Goal: Transaction & Acquisition: Purchase product/service

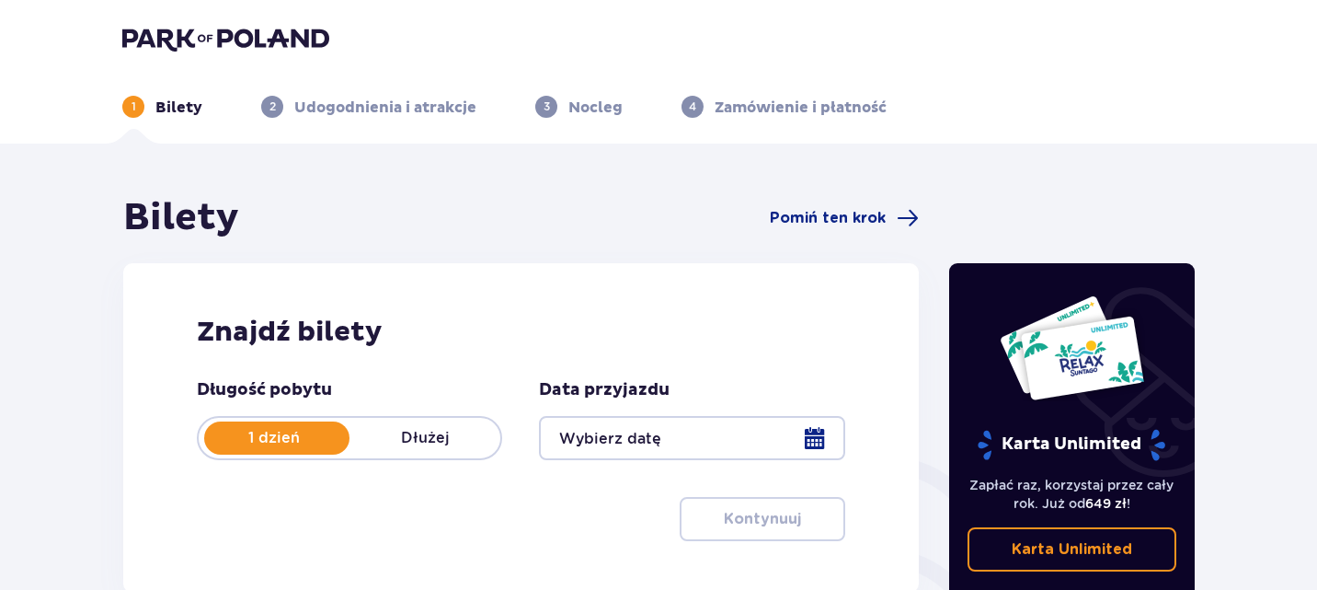
scroll to position [46, 0]
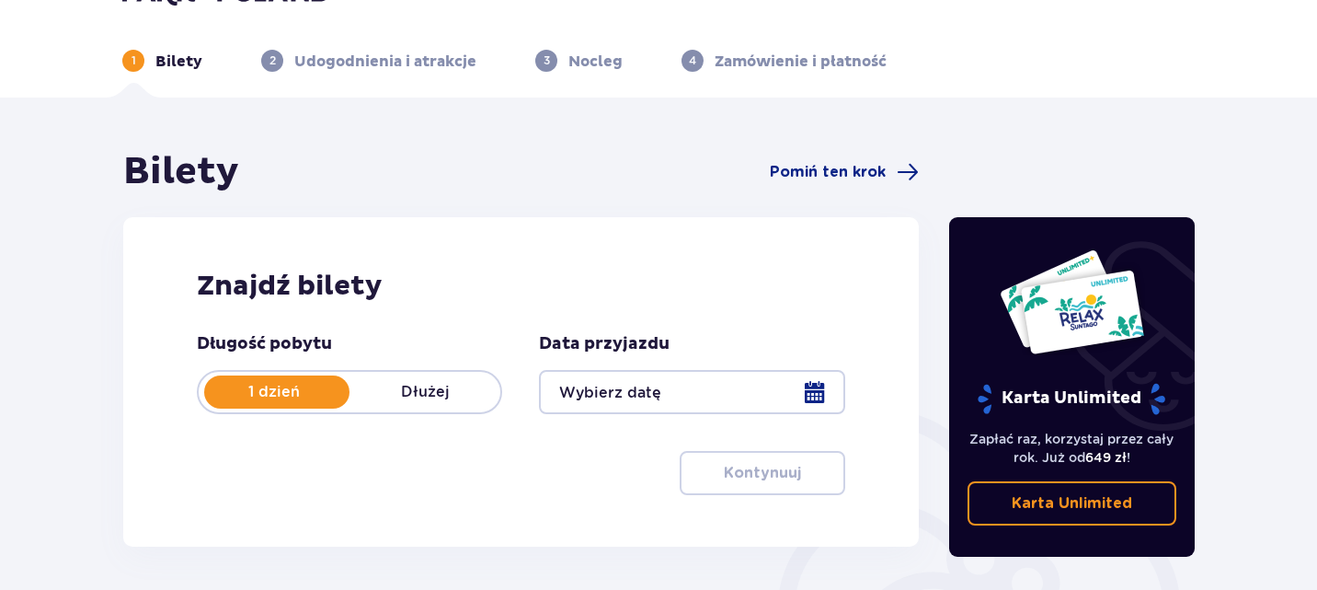
click at [822, 385] on div at bounding box center [691, 392] width 305 height 44
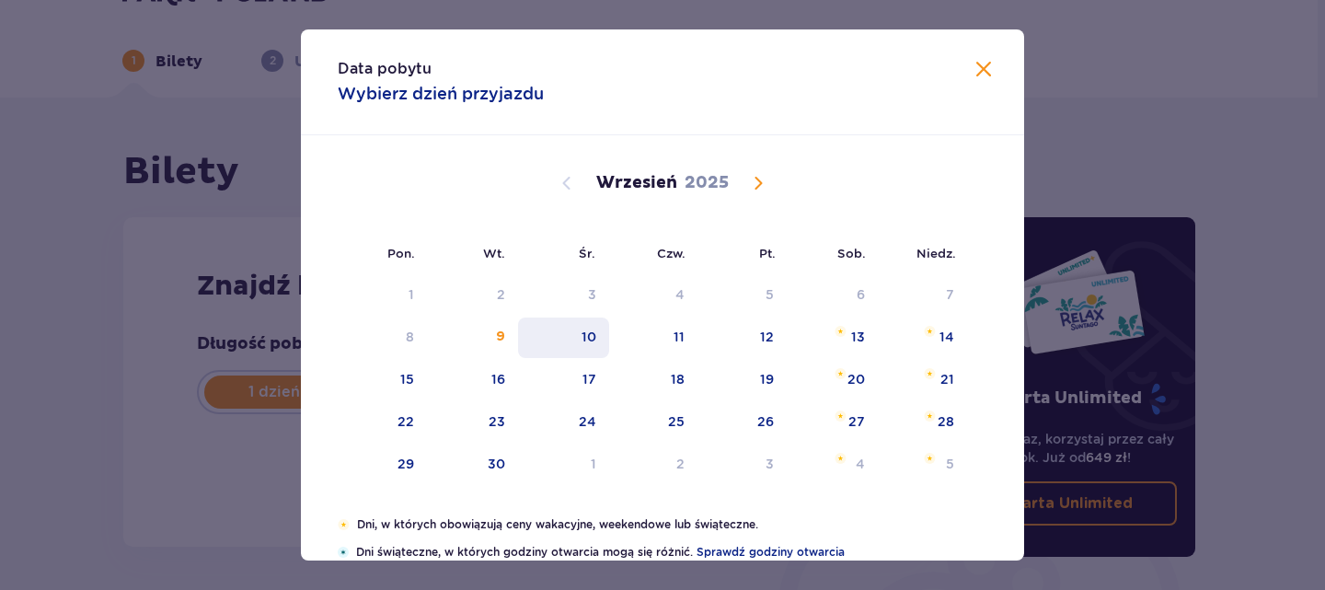
click at [584, 342] on div "10" at bounding box center [588, 337] width 15 height 18
type input "10.09.25"
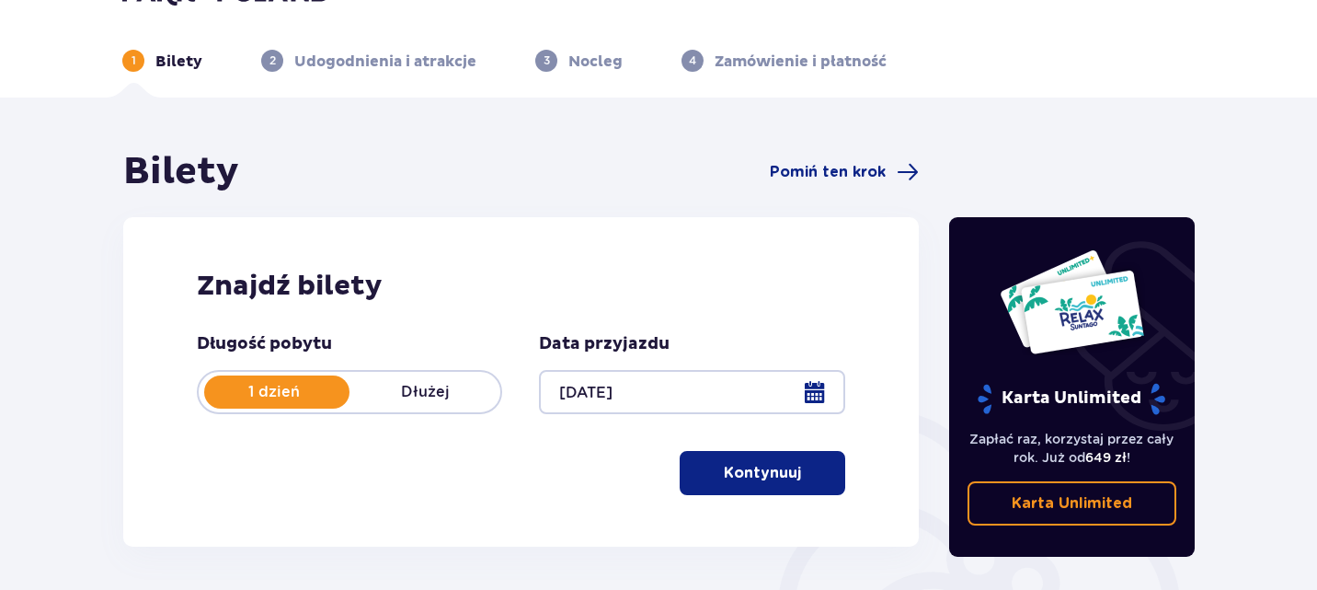
drag, startPoint x: 584, startPoint y: 342, endPoint x: 988, endPoint y: 131, distance: 456.0
click at [988, 131] on div "Bilety Pomiń ten krok Znajdź bilety Długość pobytu 1 dzień Dłużej Data przyjazd…" at bounding box center [658, 495] width 1317 height 794
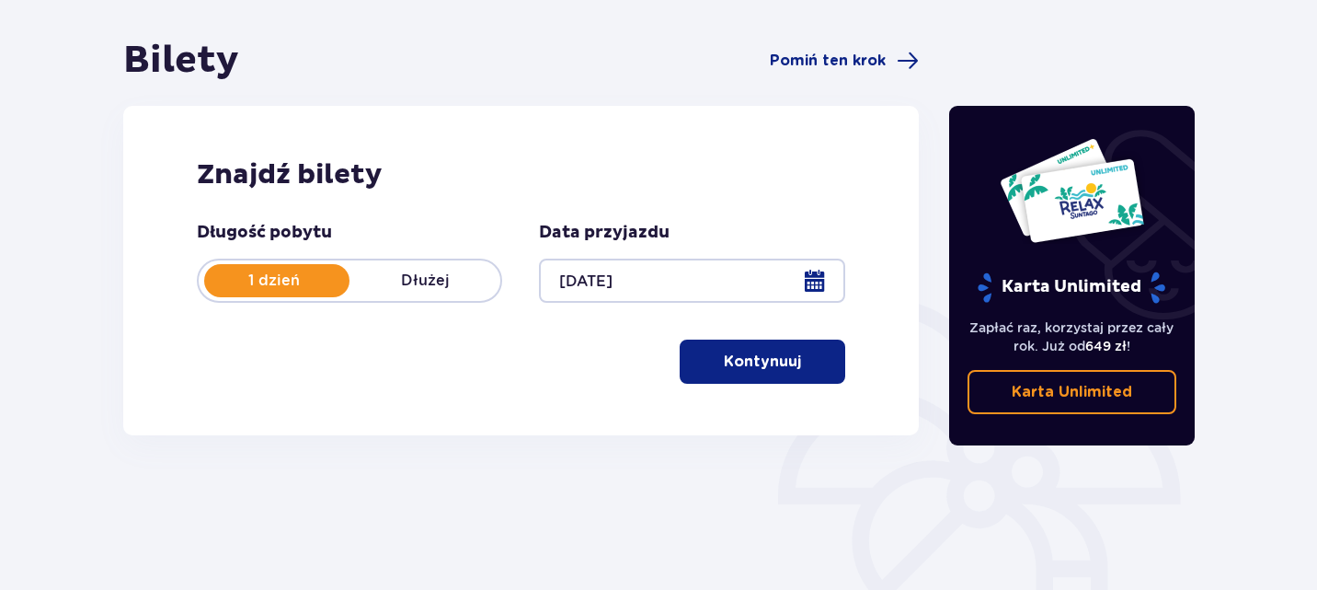
scroll to position [158, 0]
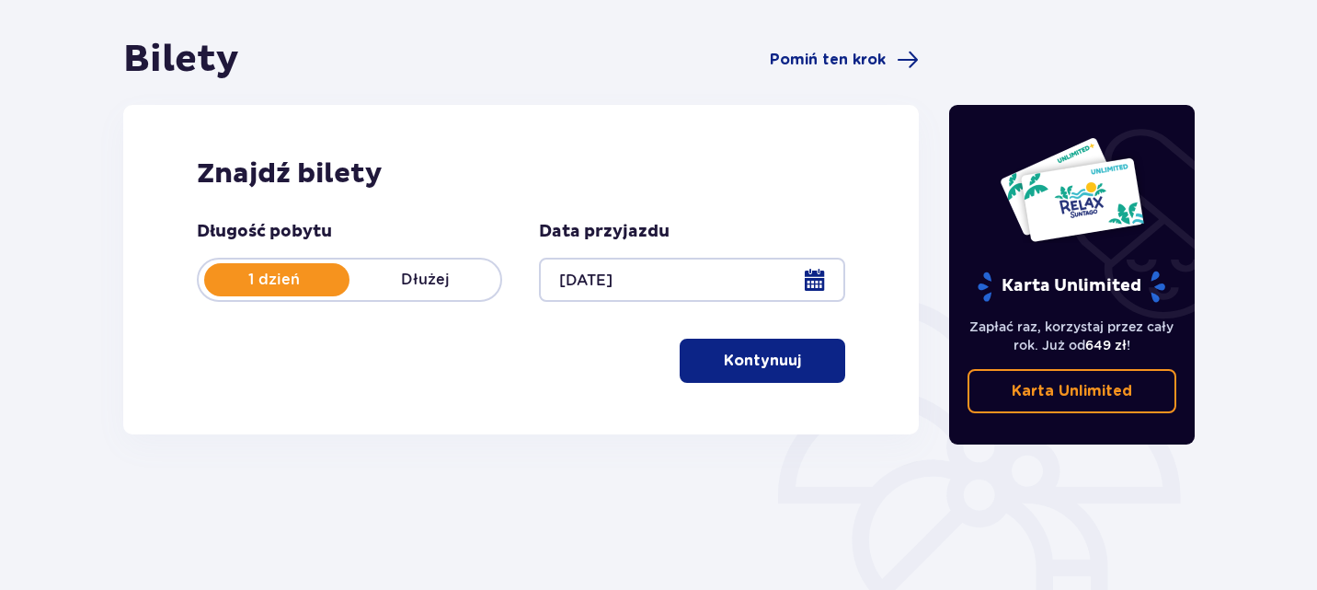
click at [737, 351] on p "Kontynuuj" at bounding box center [762, 361] width 77 height 20
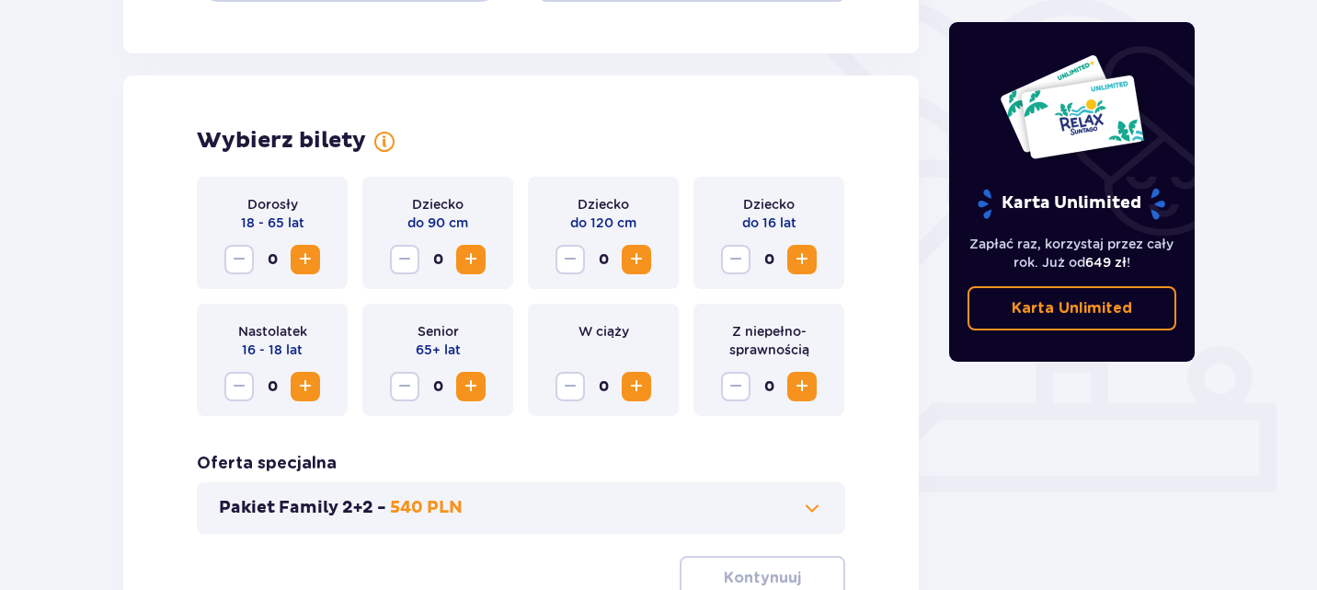
scroll to position [512, 0]
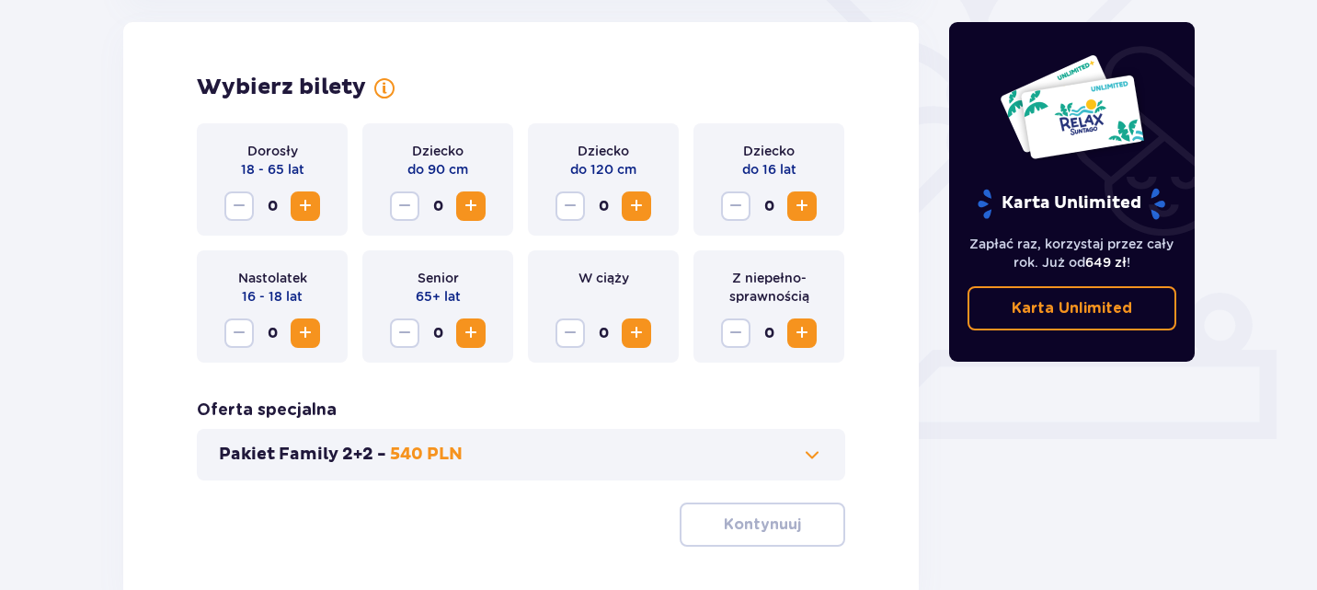
click at [305, 201] on span "Increase" at bounding box center [305, 206] width 22 height 22
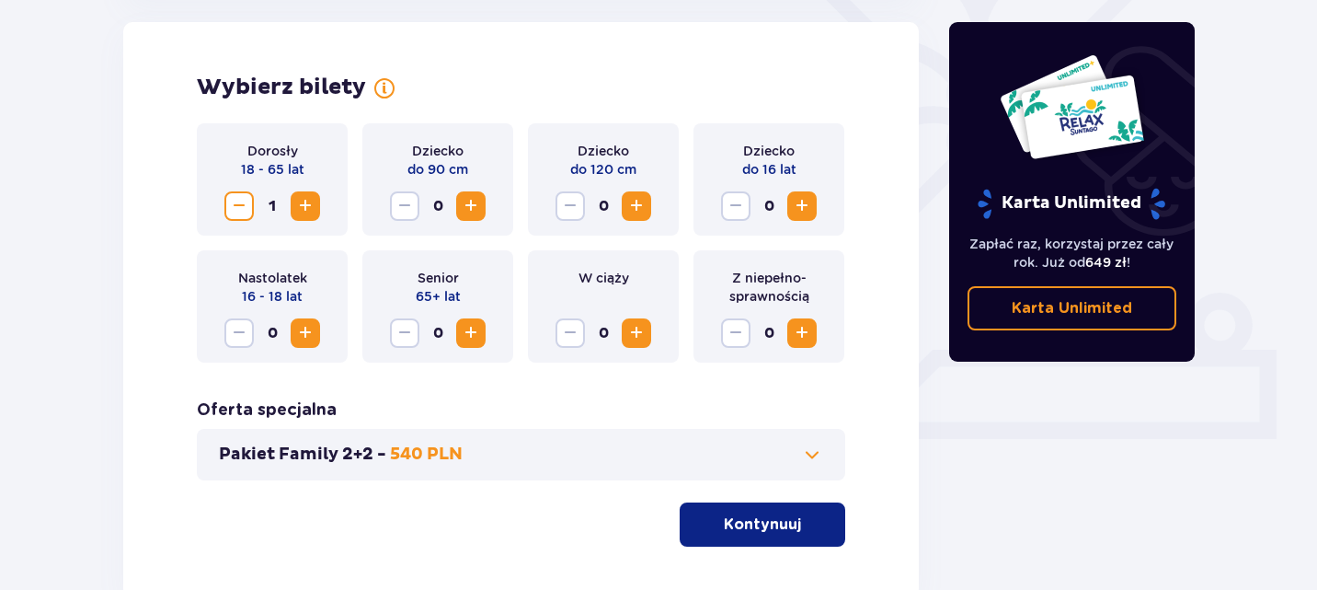
click at [305, 201] on span "Increase" at bounding box center [305, 206] width 22 height 22
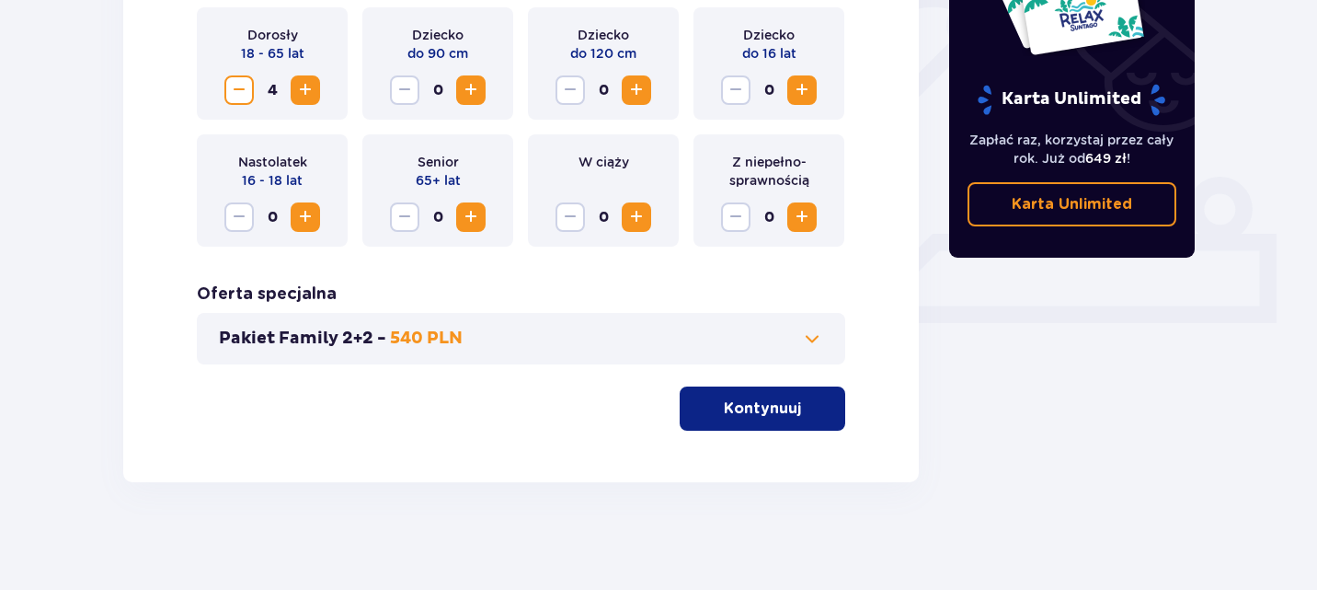
scroll to position [628, 0]
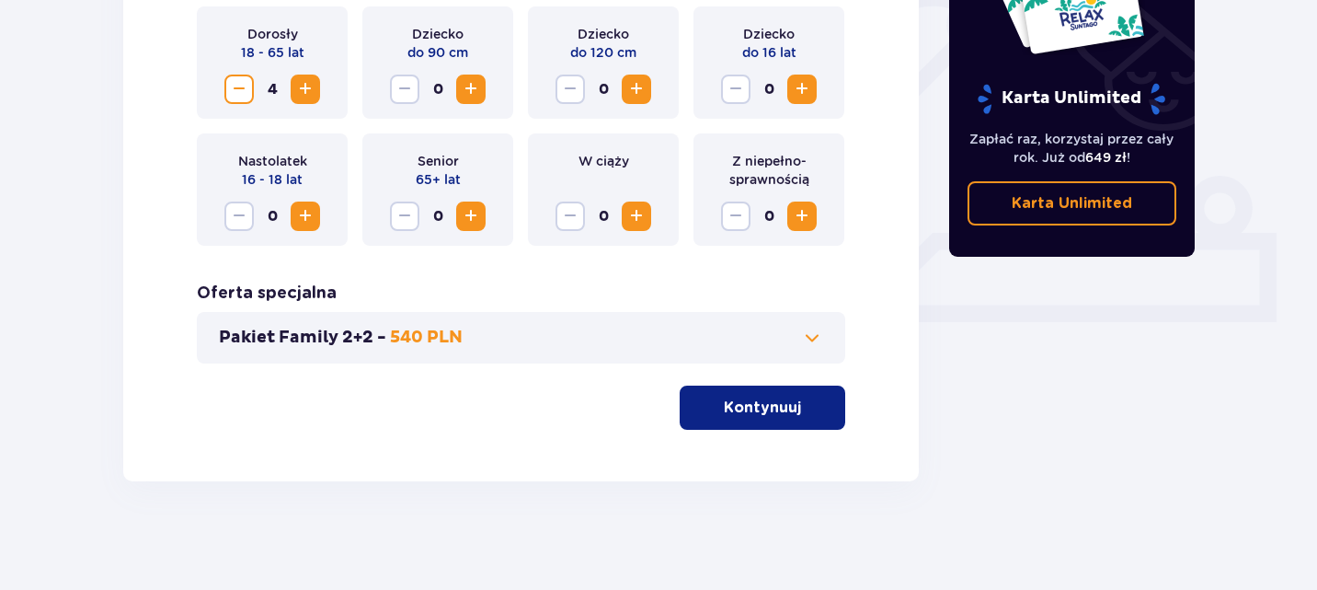
click at [776, 426] on button "Kontynuuj" at bounding box center [763, 407] width 166 height 44
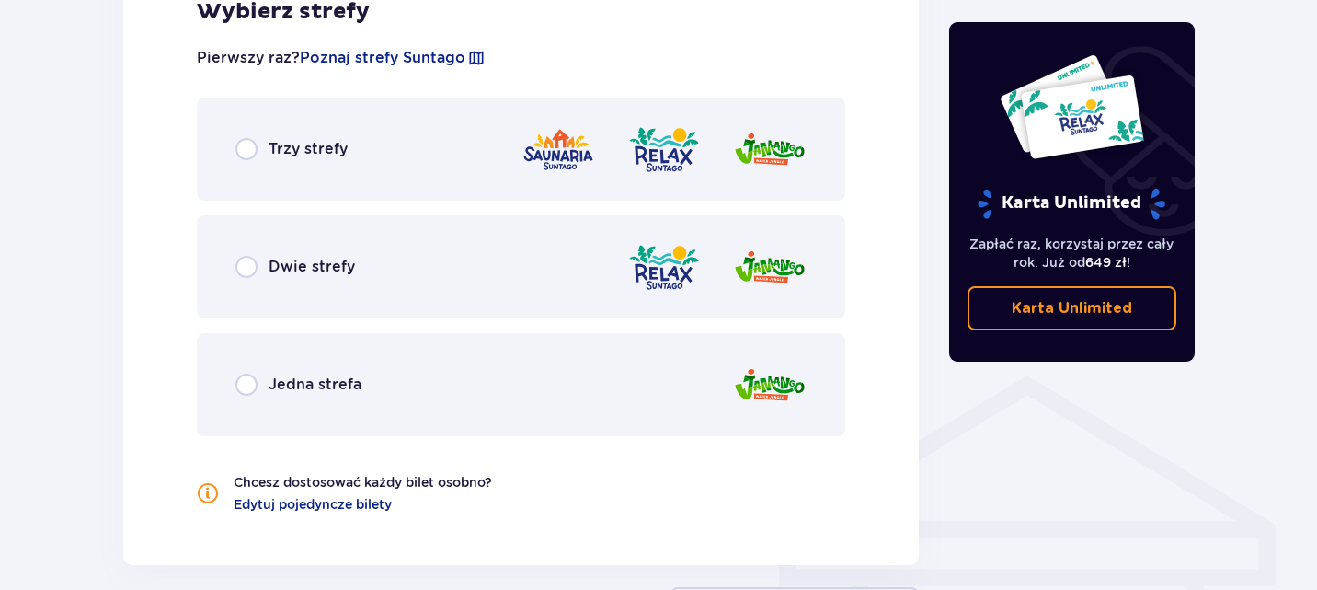
scroll to position [1120, 0]
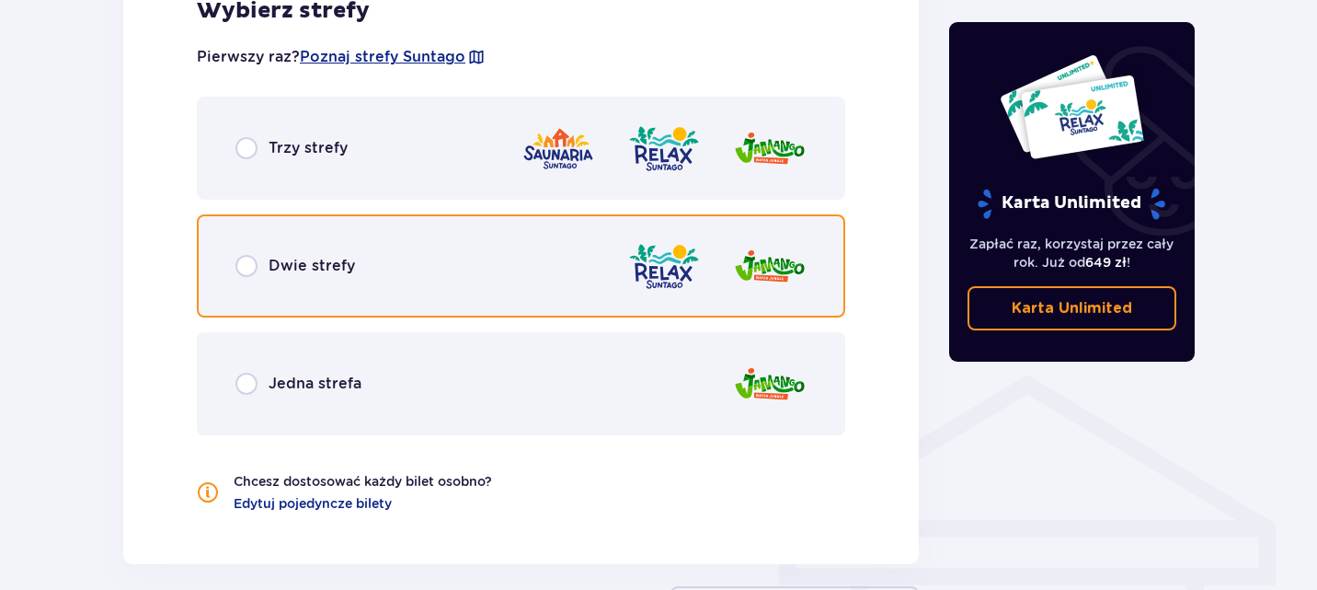
click at [253, 258] on input "radio" at bounding box center [247, 266] width 22 height 22
radio input "true"
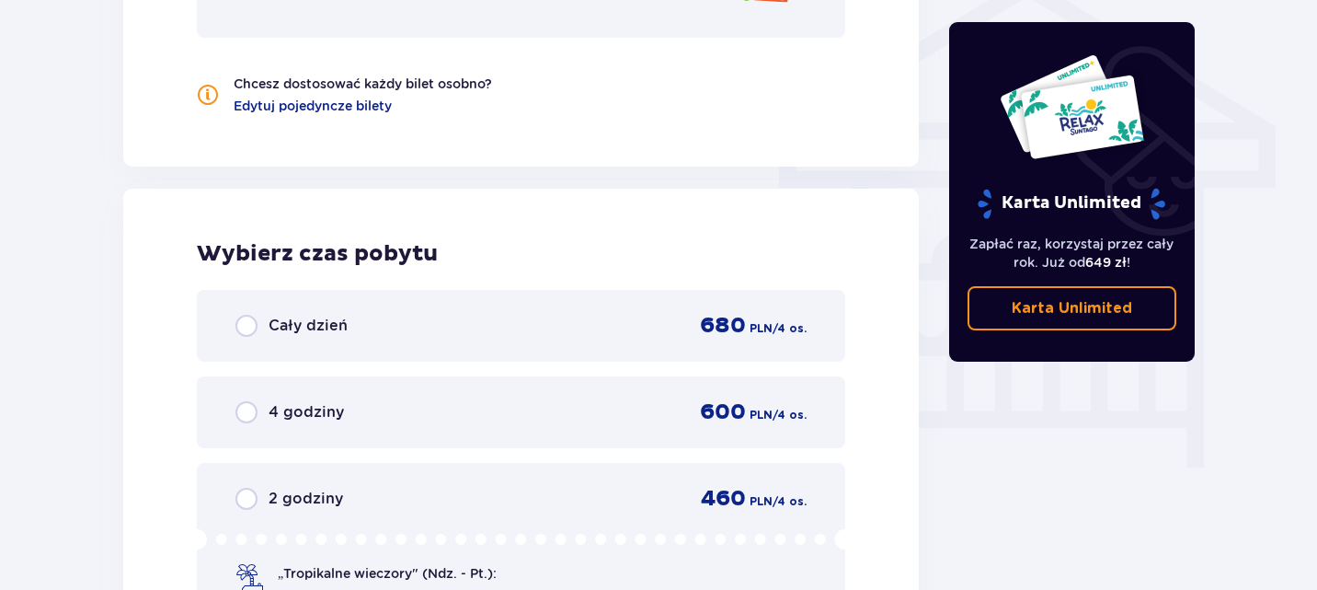
scroll to position [1727, 0]
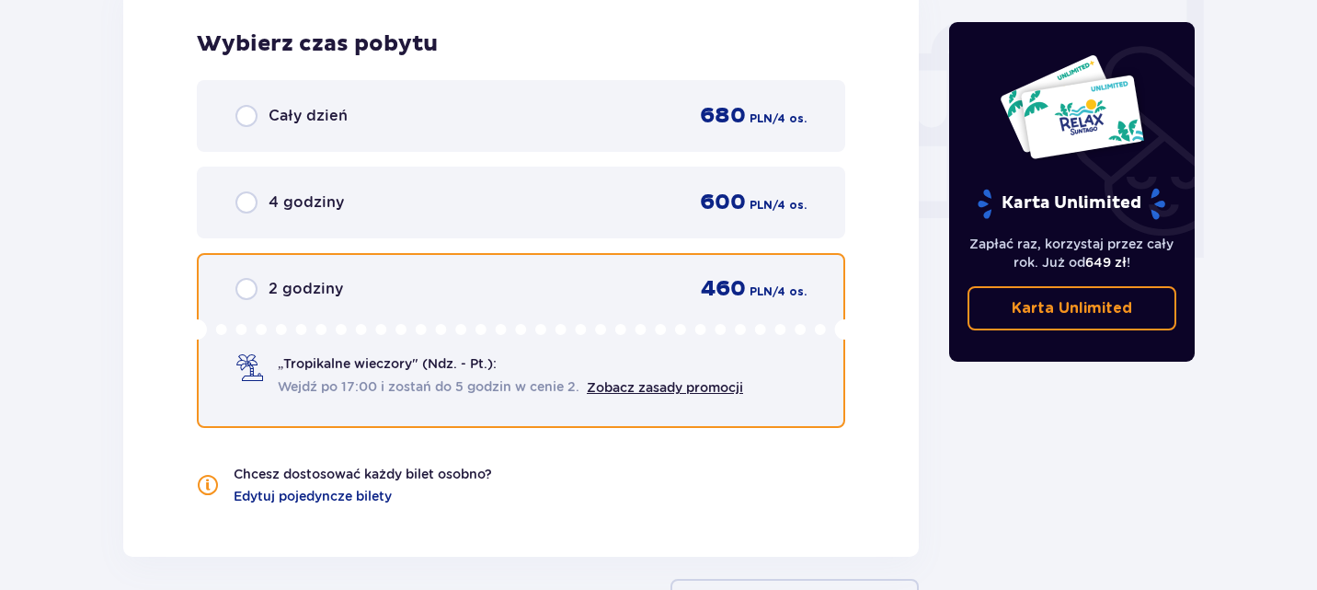
click at [250, 292] on input "radio" at bounding box center [247, 289] width 22 height 22
radio input "true"
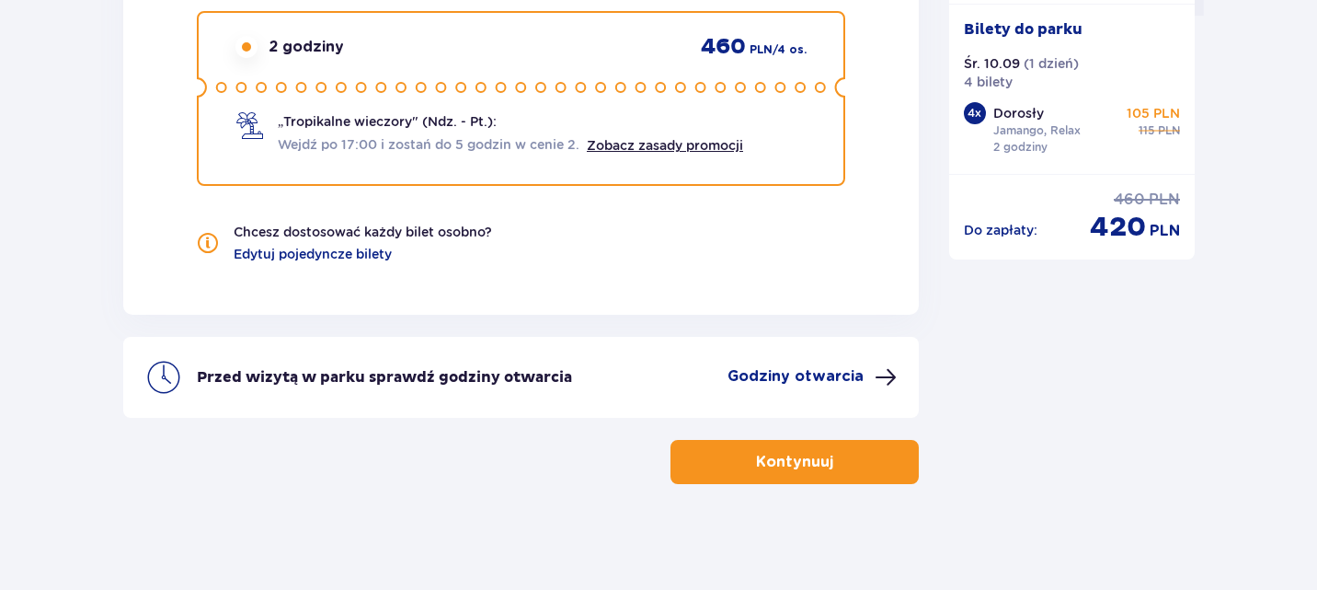
scroll to position [1973, 0]
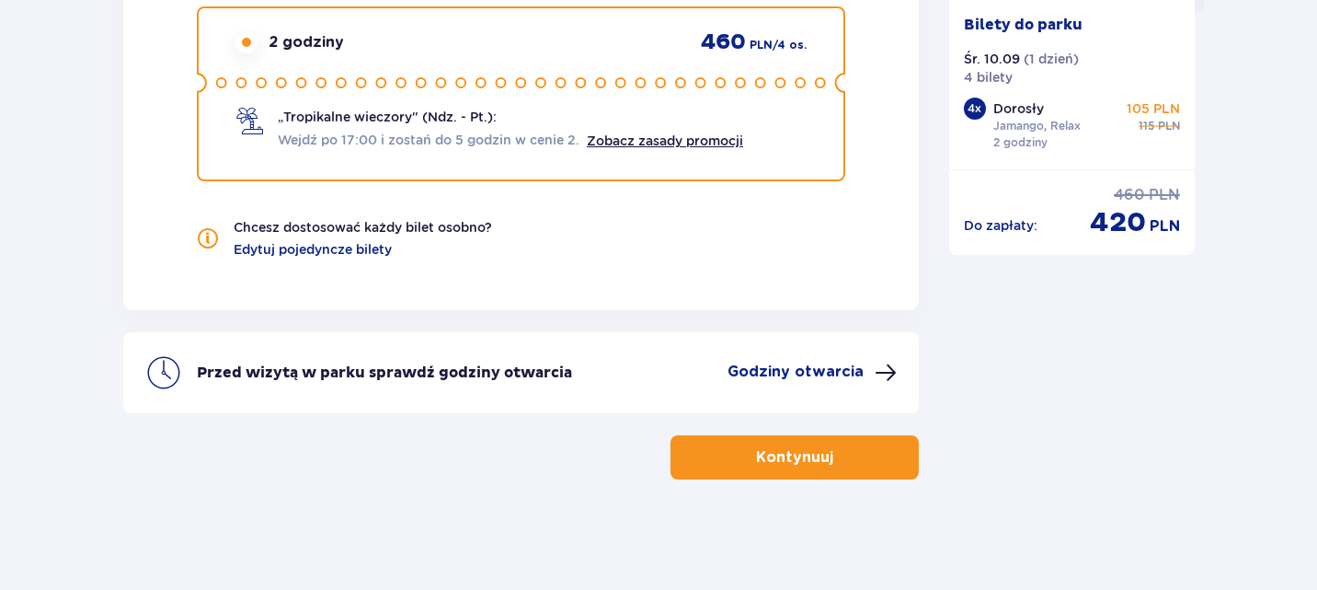
click at [780, 441] on button "Kontynuuj" at bounding box center [795, 457] width 248 height 44
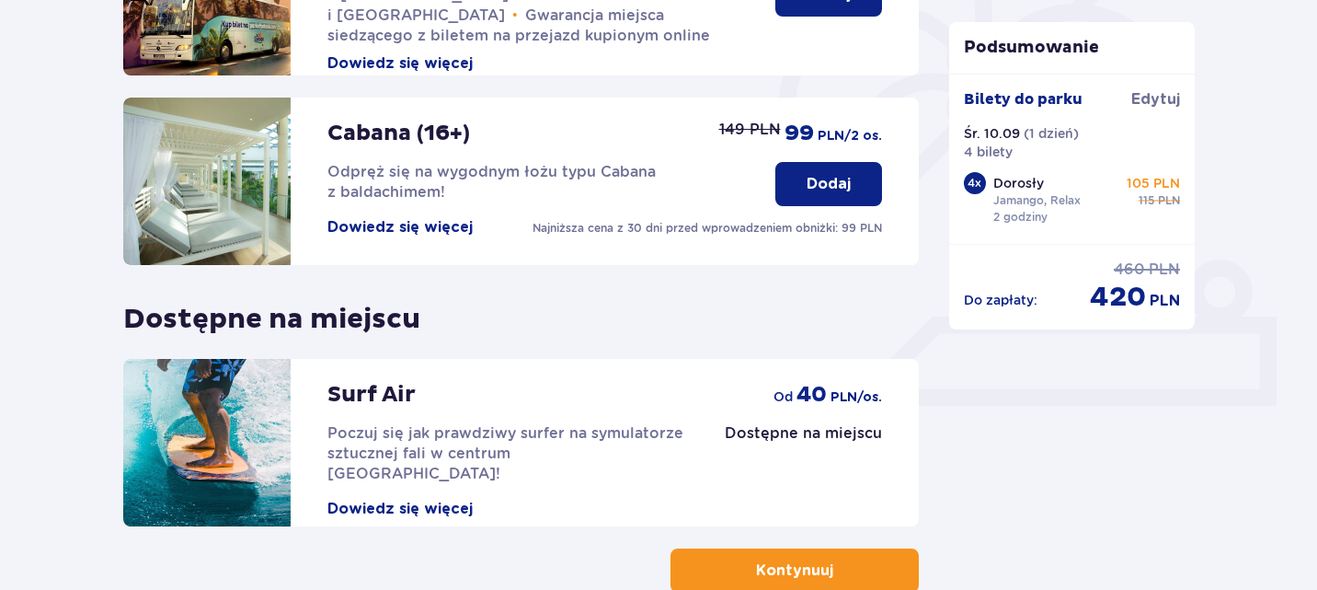
scroll to position [658, 0]
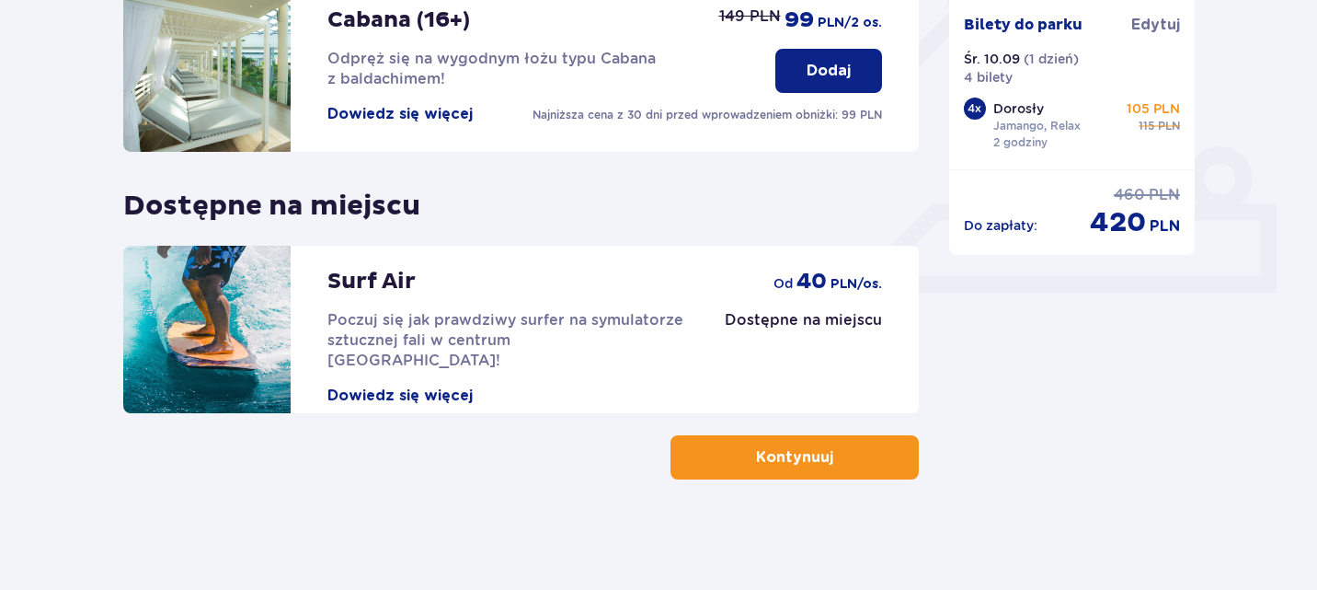
click at [859, 456] on button "Kontynuuj" at bounding box center [795, 457] width 248 height 44
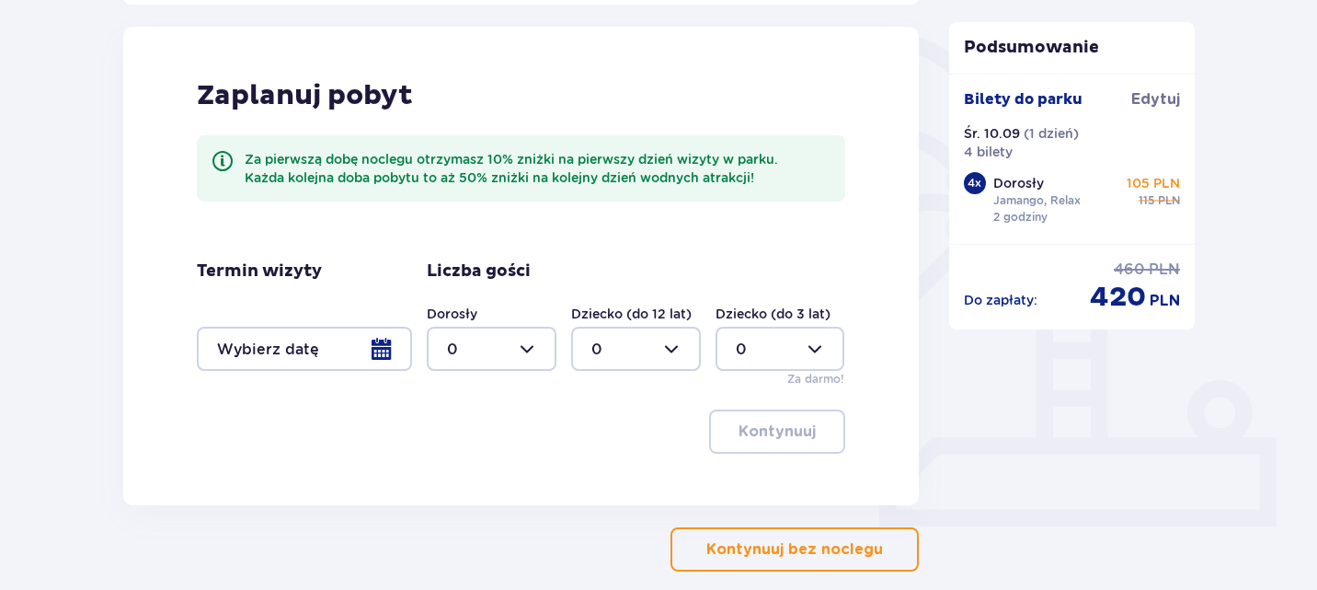
scroll to position [516, 0]
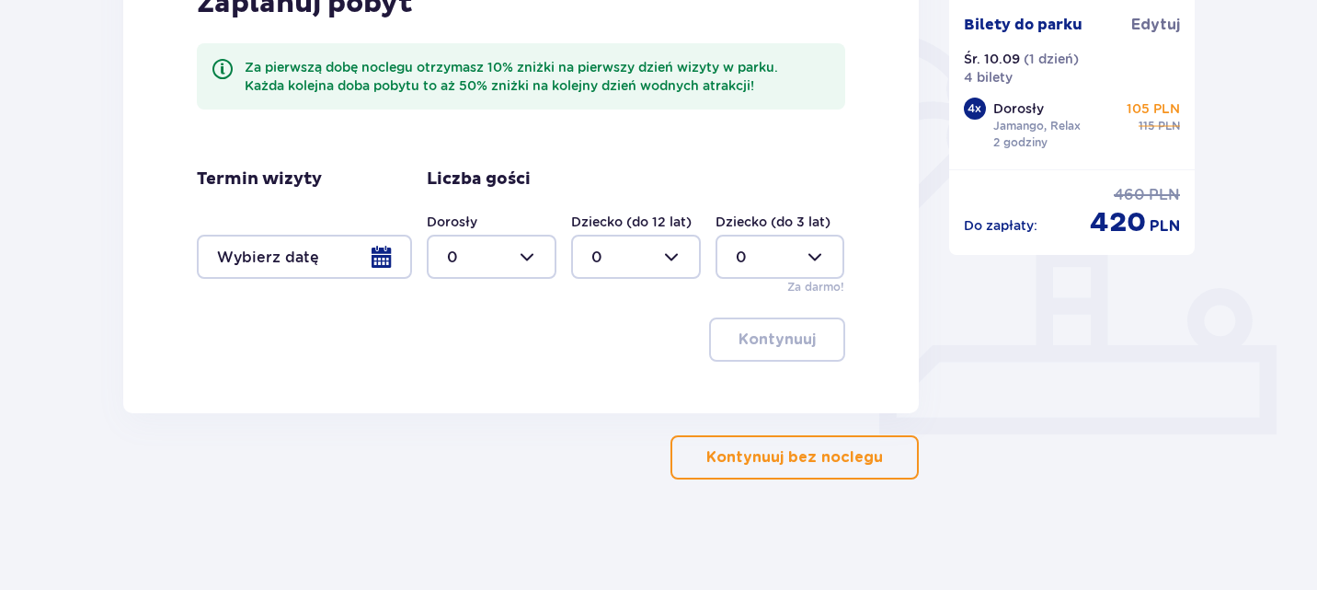
click at [796, 441] on button "Kontynuuj bez noclegu" at bounding box center [795, 457] width 248 height 44
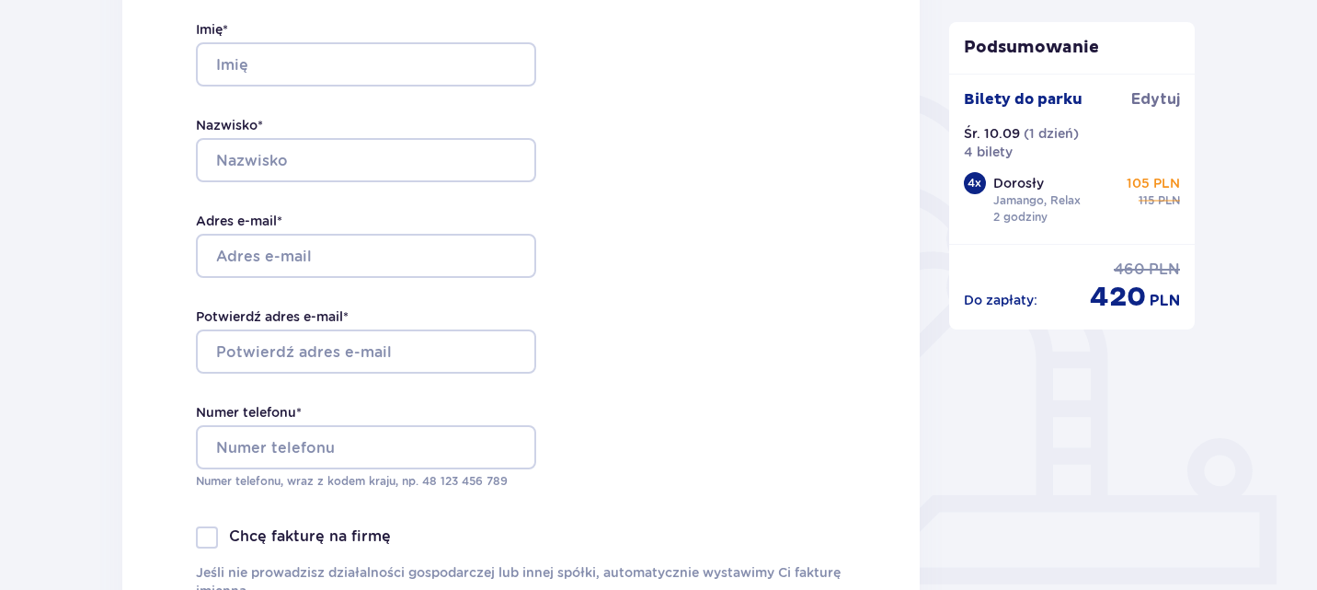
scroll to position [375, 0]
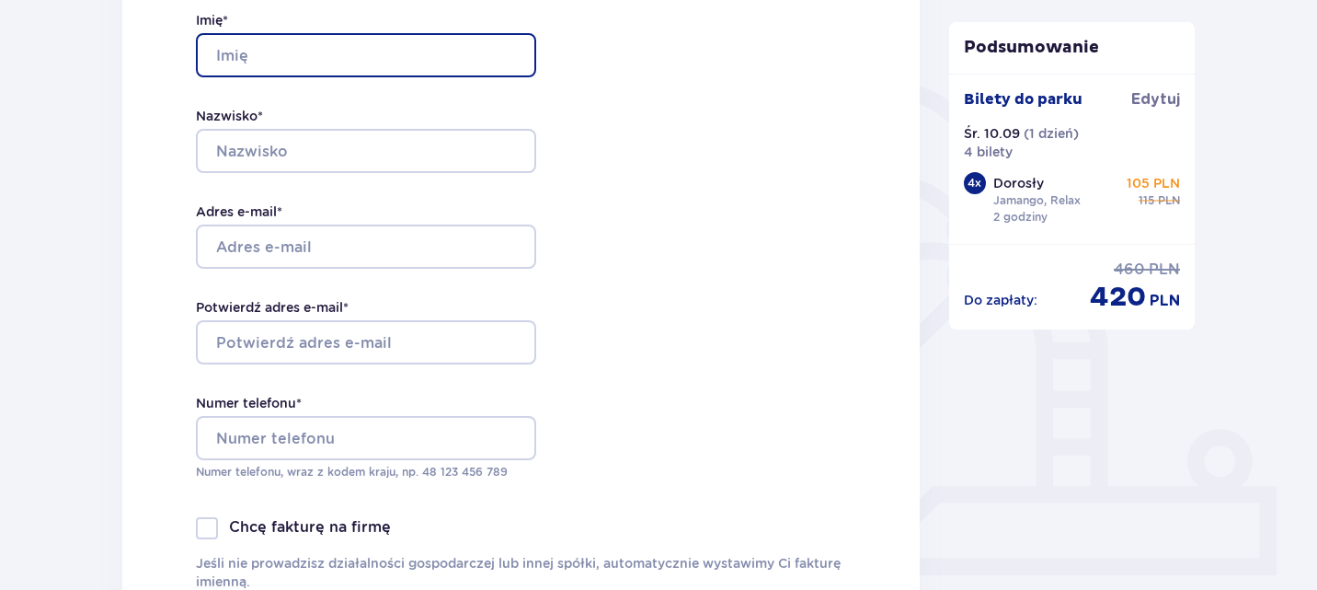
click at [265, 63] on input "Imię *" at bounding box center [366, 55] width 340 height 44
type input "[PERSON_NAME]"
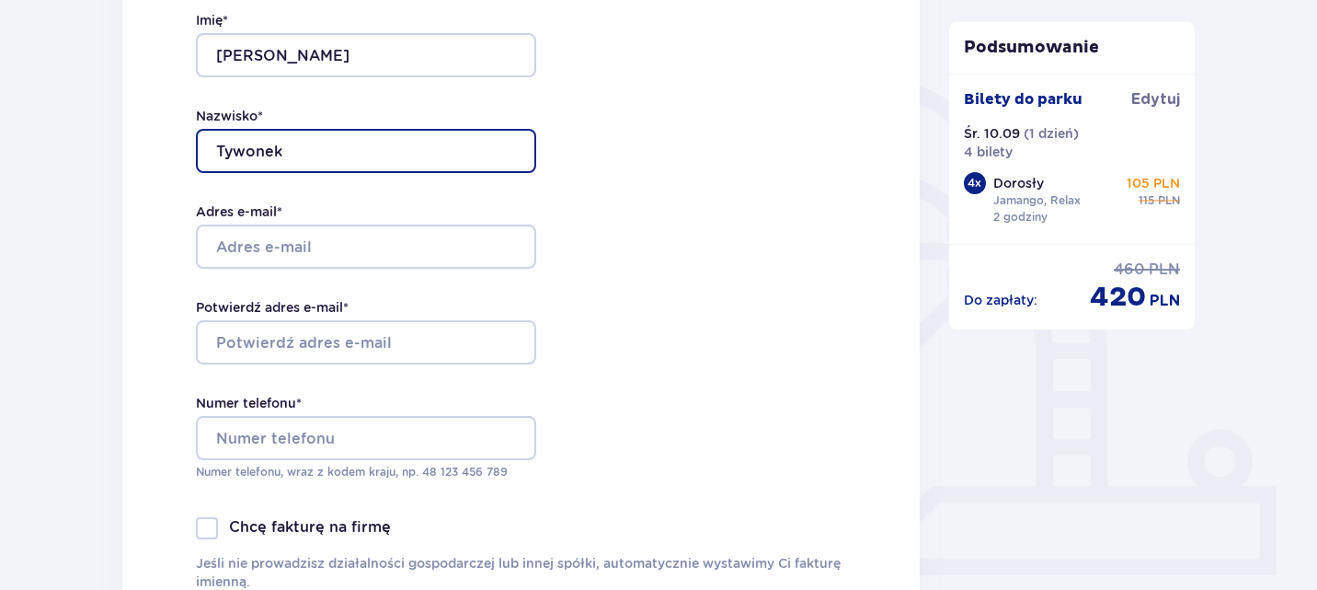
type input "Tywonek"
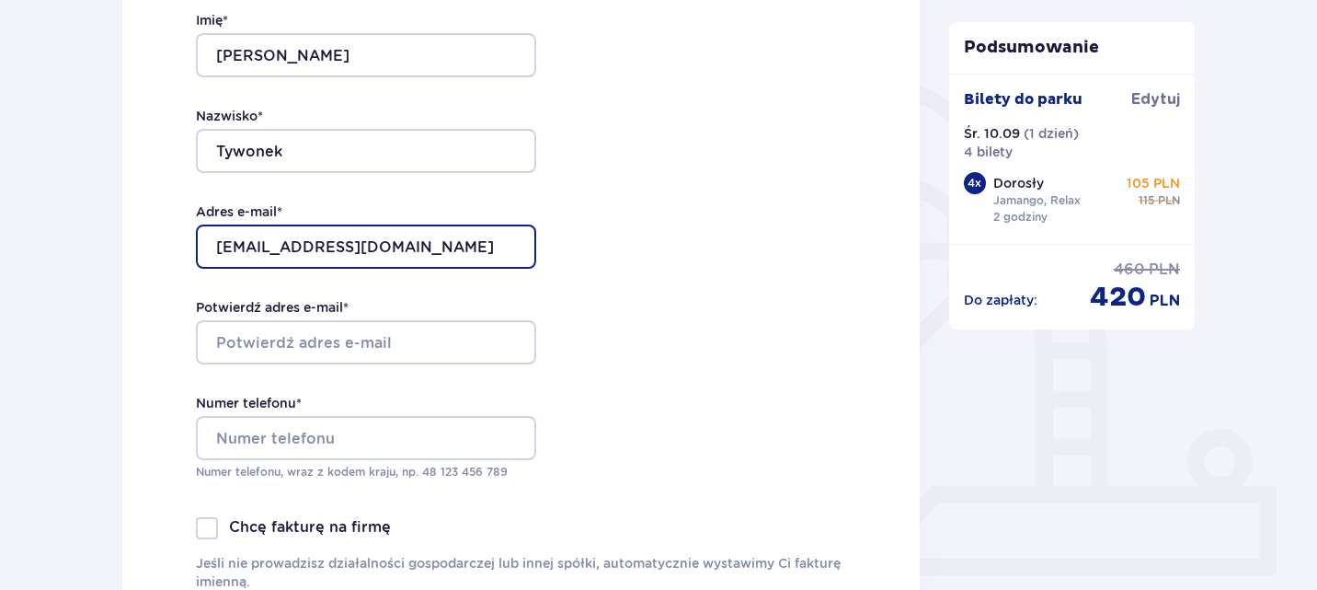
type input "[EMAIL_ADDRESS][DOMAIN_NAME]"
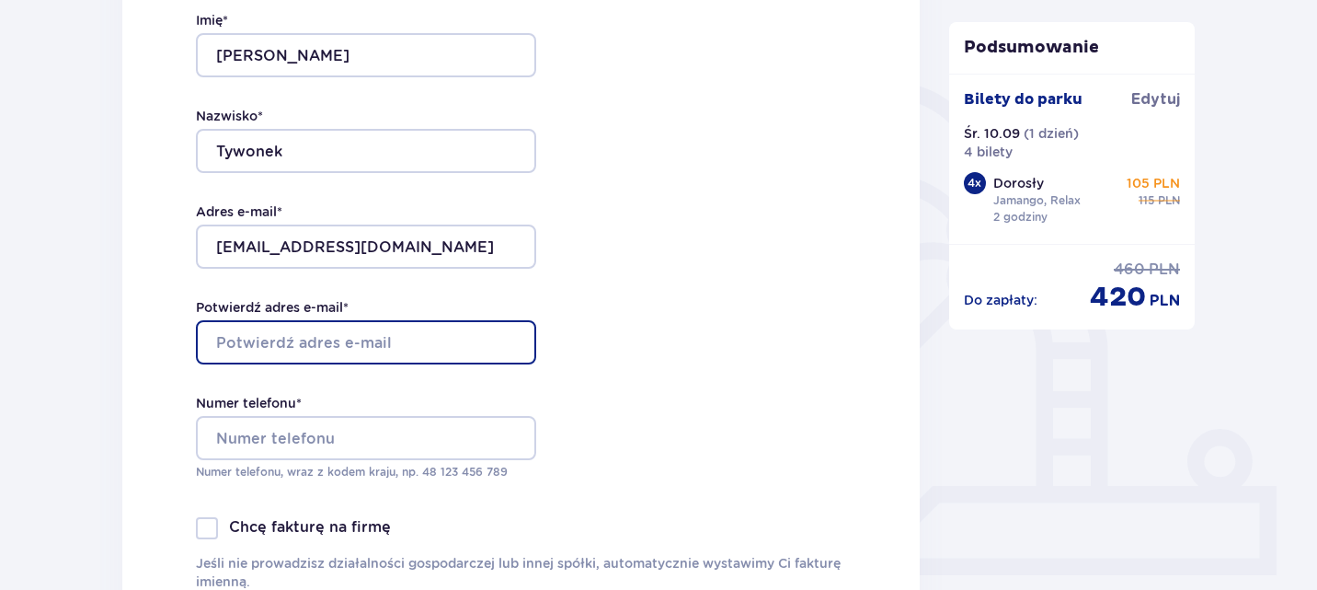
click at [246, 361] on input "Potwierdź adres e-mail *" at bounding box center [366, 342] width 340 height 44
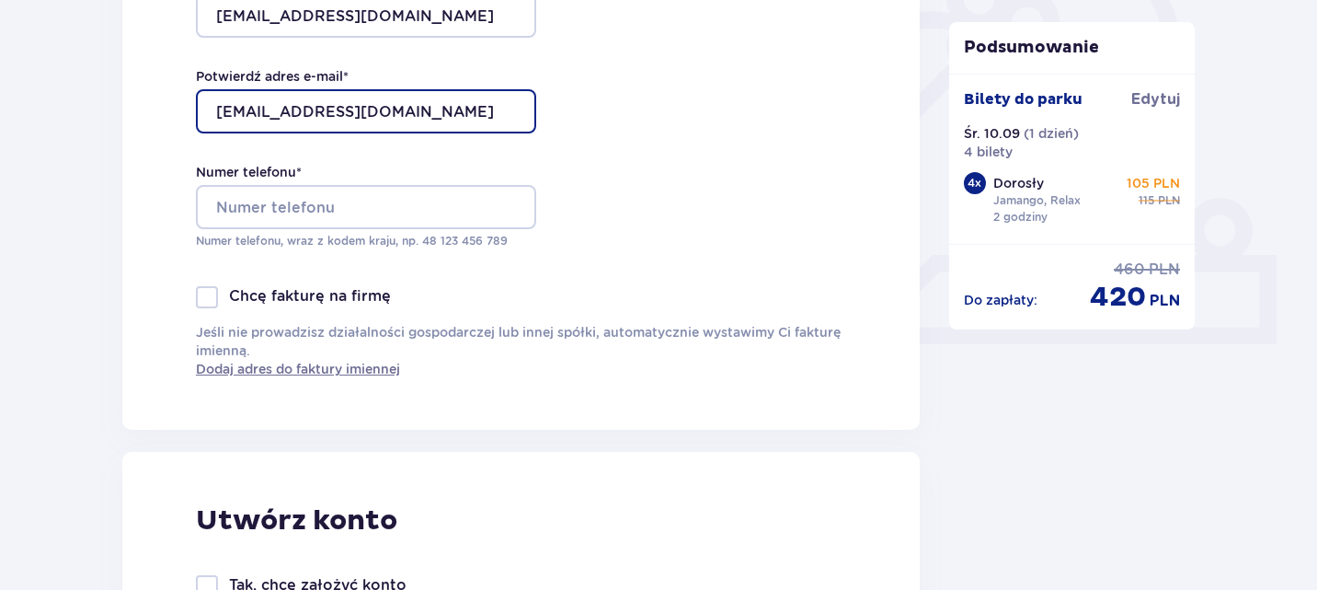
type input "[EMAIL_ADDRESS][DOMAIN_NAME]"
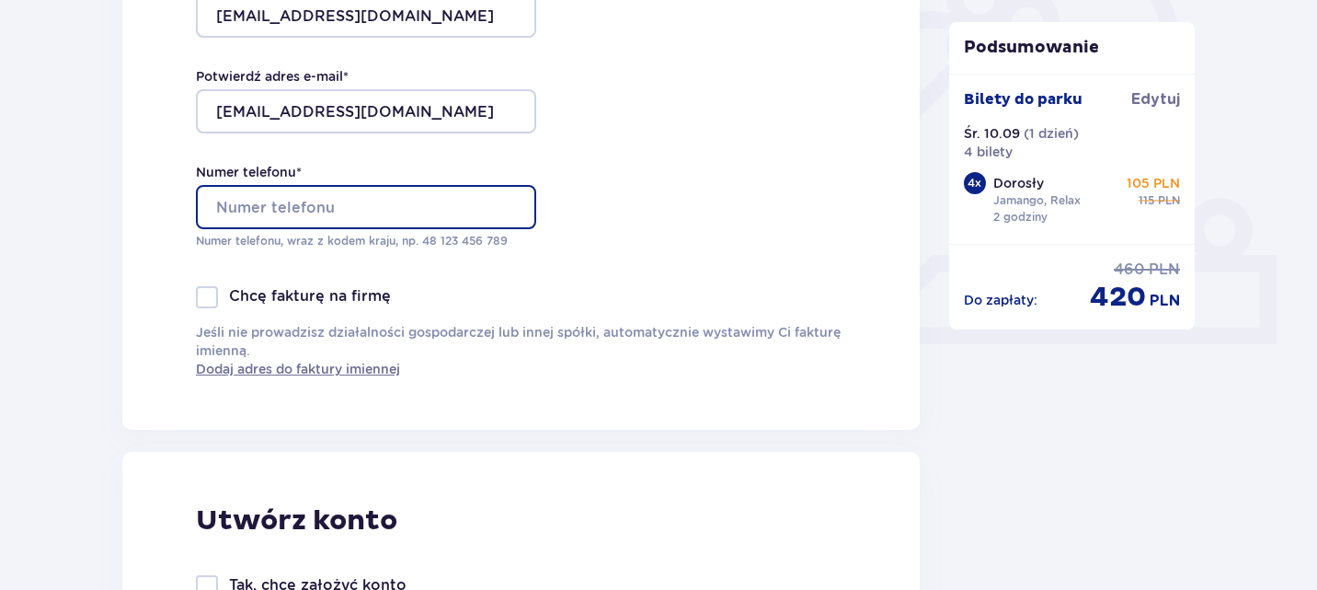
click at [252, 220] on input "Numer telefonu *" at bounding box center [366, 207] width 340 height 44
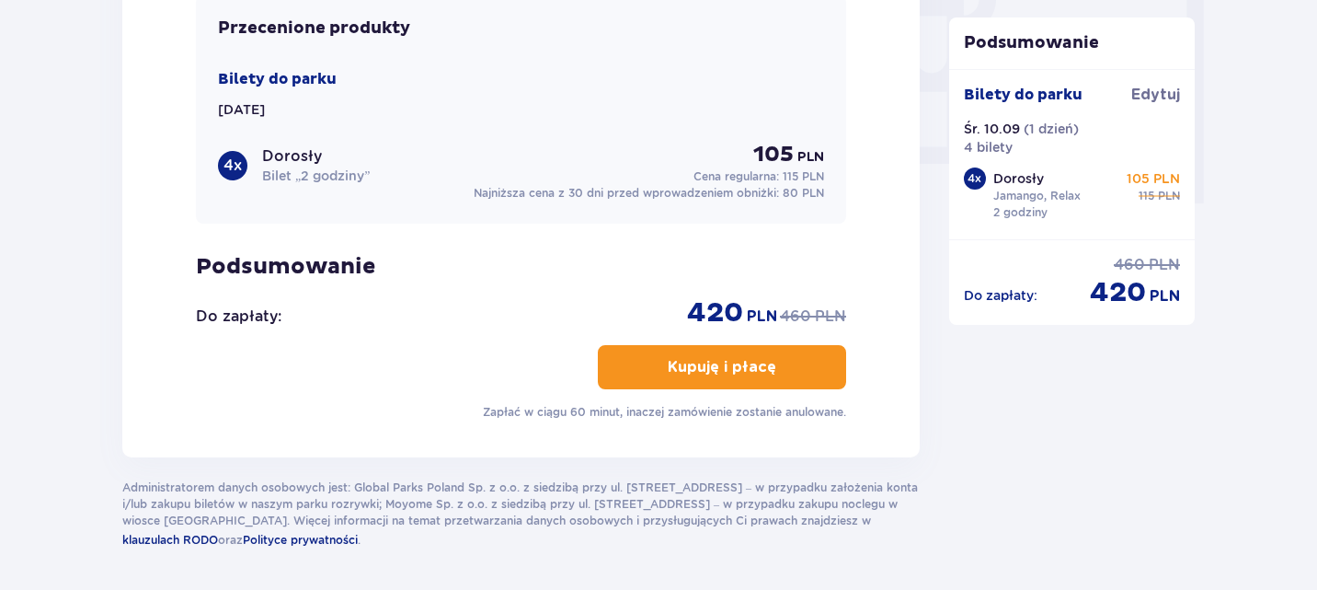
scroll to position [1784, 0]
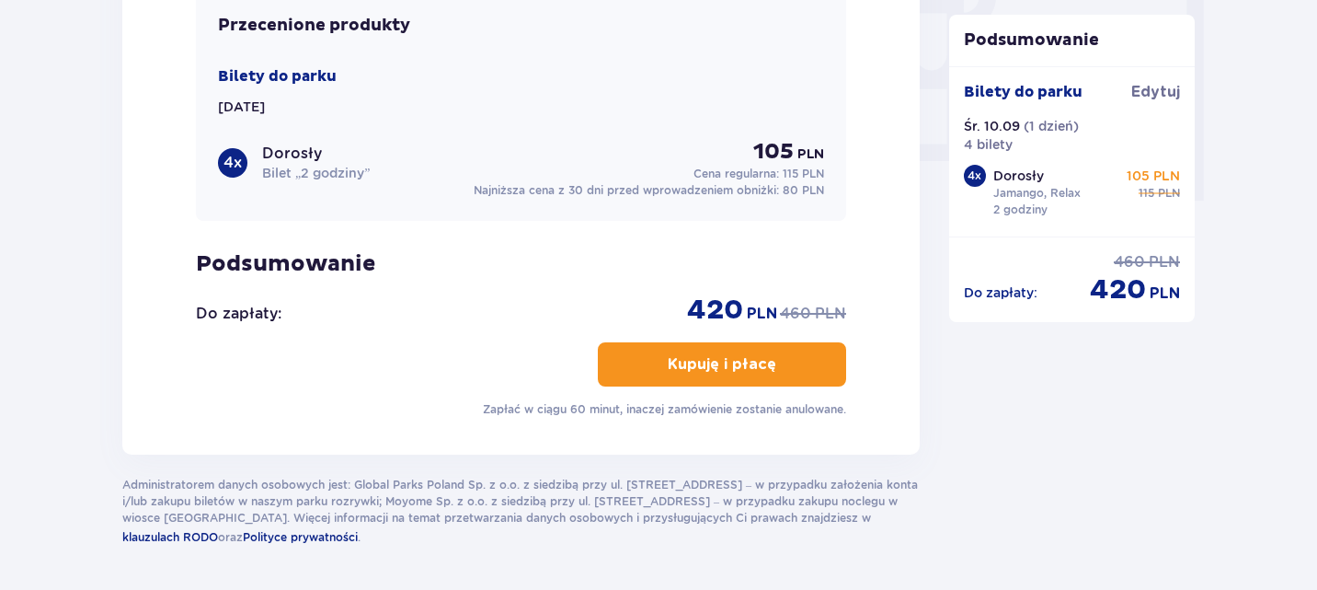
type input "600056803"
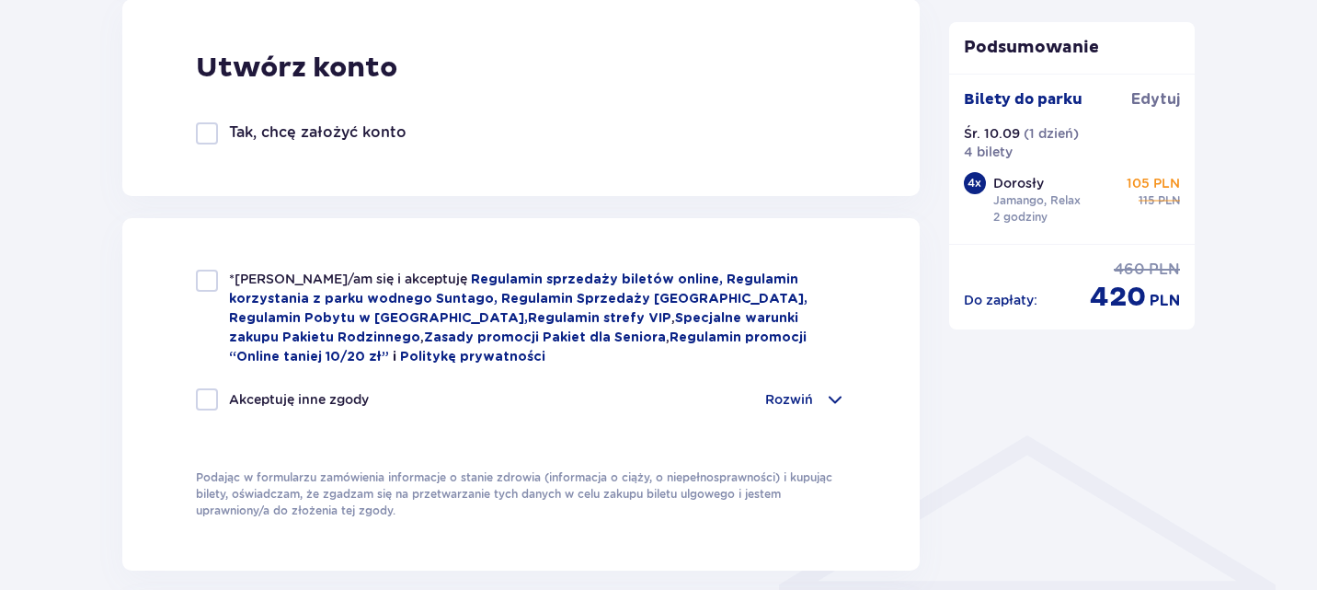
scroll to position [1064, 0]
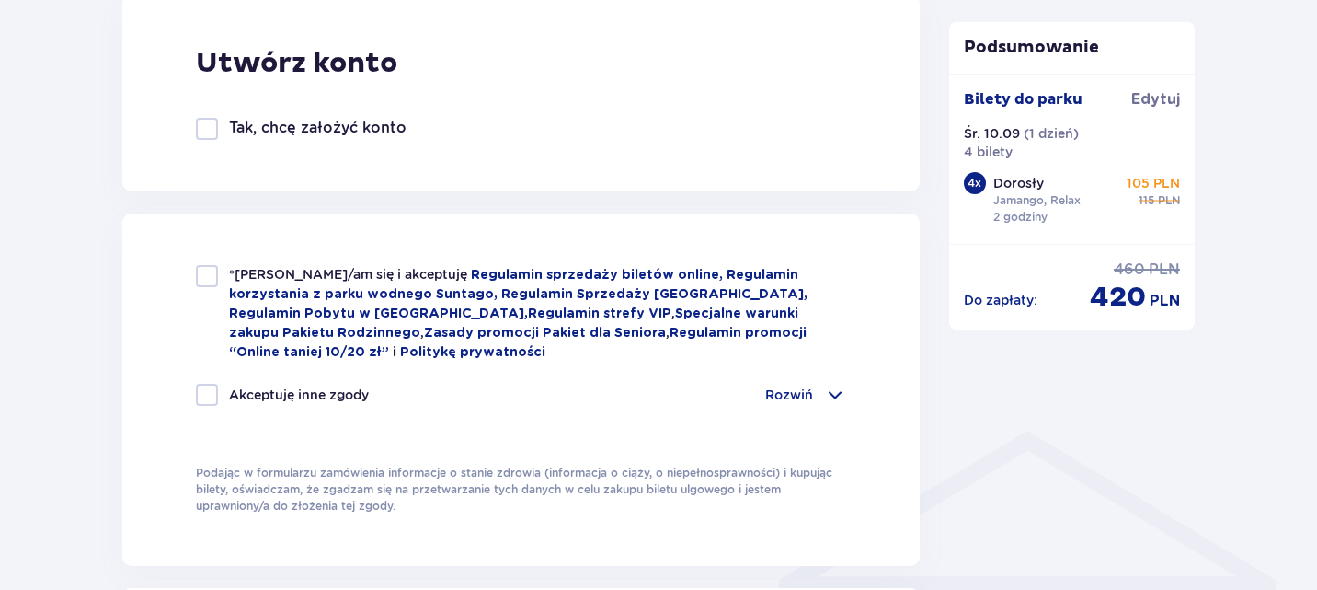
click at [207, 271] on div at bounding box center [207, 276] width 22 height 22
checkbox input "true"
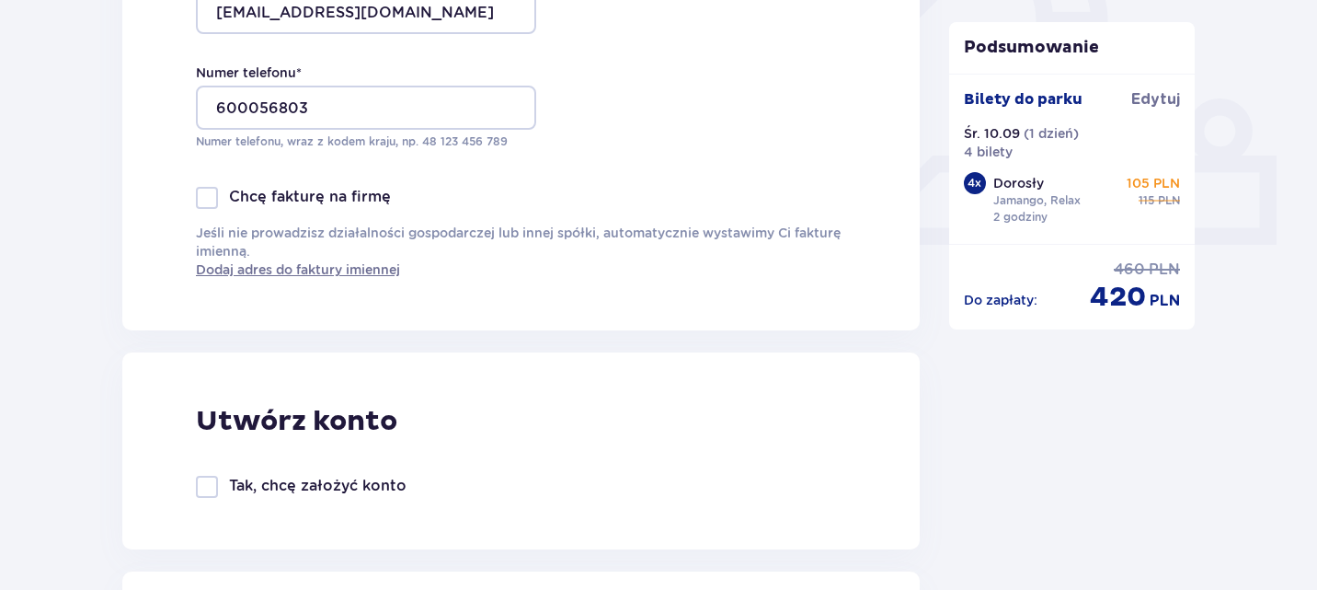
scroll to position [707, 0]
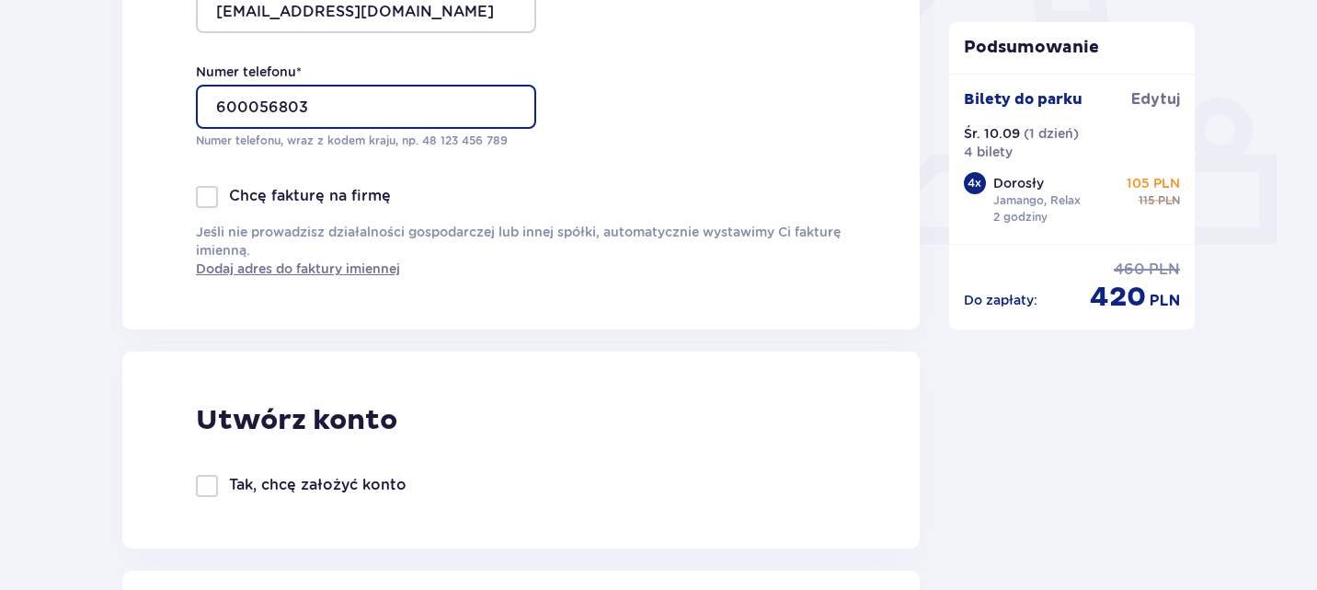
click at [216, 102] on input "600056803" at bounding box center [366, 107] width 340 height 44
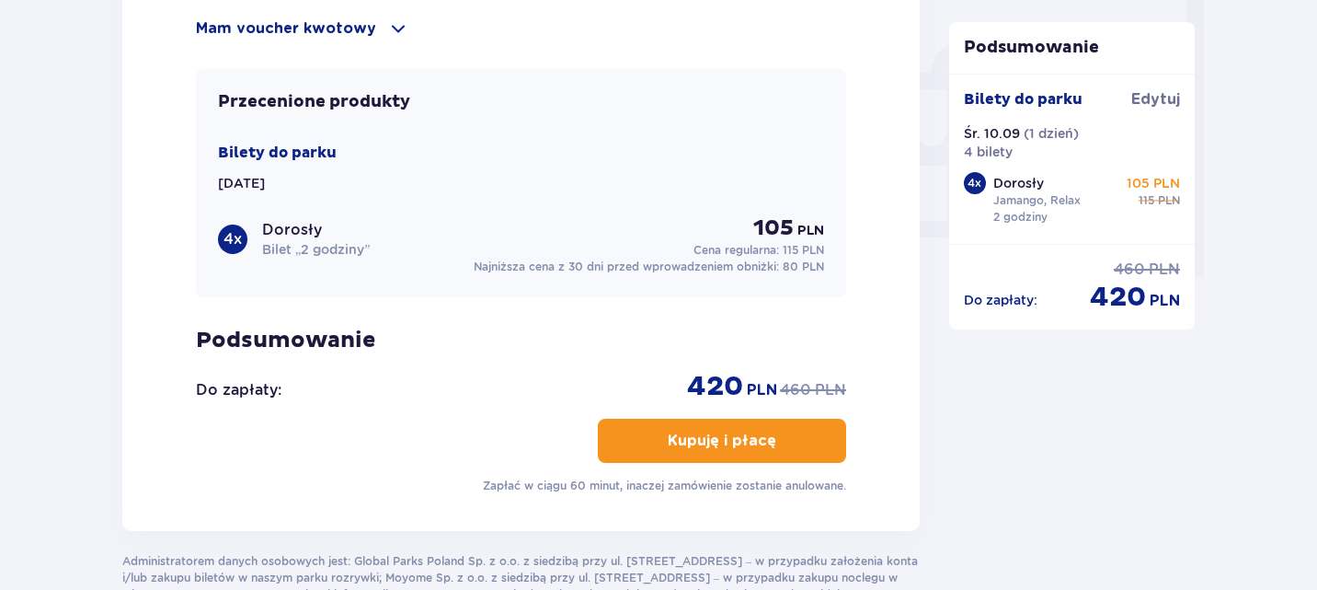
scroll to position [1708, 0]
type input "48600056803"
click at [714, 431] on p "Kupuję i płacę" at bounding box center [722, 440] width 109 height 20
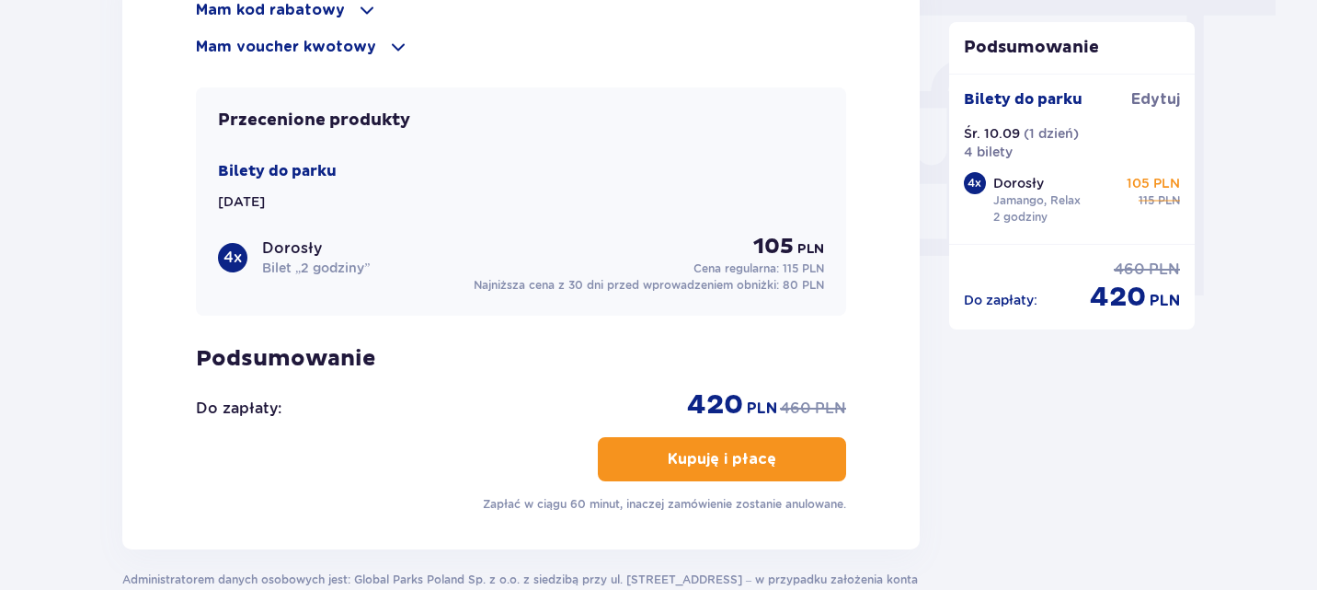
scroll to position [1698, 0]
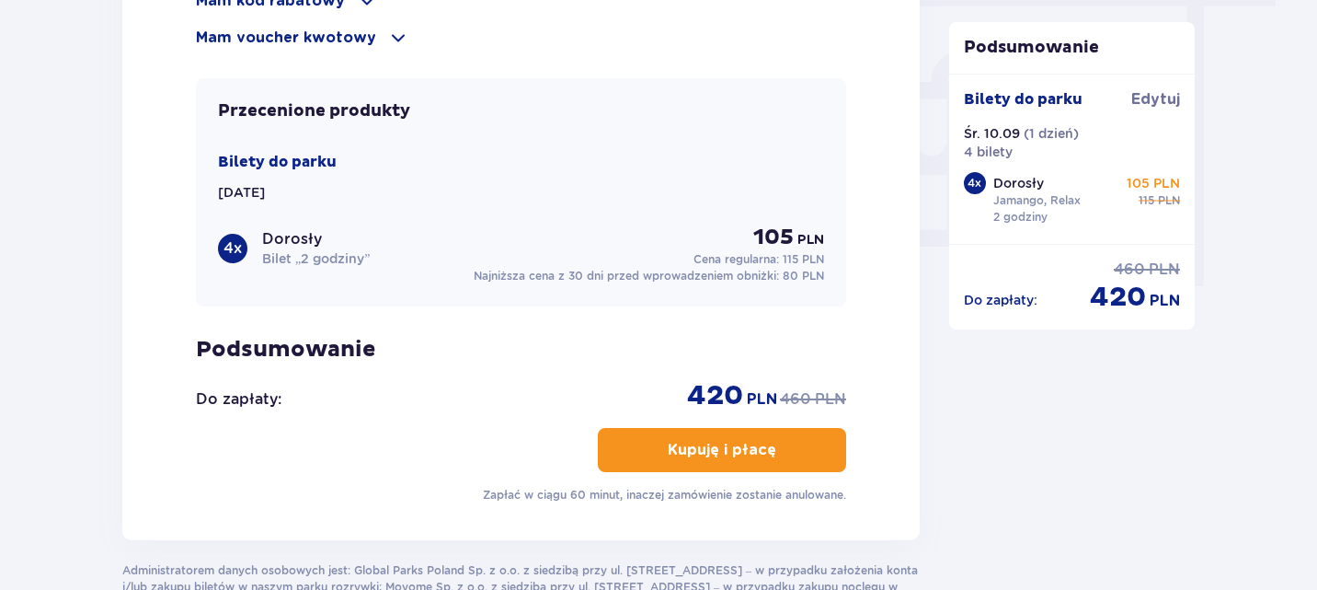
drag, startPoint x: 717, startPoint y: 463, endPoint x: 674, endPoint y: 432, distance: 52.1
click at [674, 432] on button "Kupuję i płacę" at bounding box center [722, 450] width 248 height 44
click at [691, 444] on p "Kupuję i płacę" at bounding box center [722, 450] width 109 height 20
drag, startPoint x: 691, startPoint y: 444, endPoint x: 658, endPoint y: 439, distance: 33.6
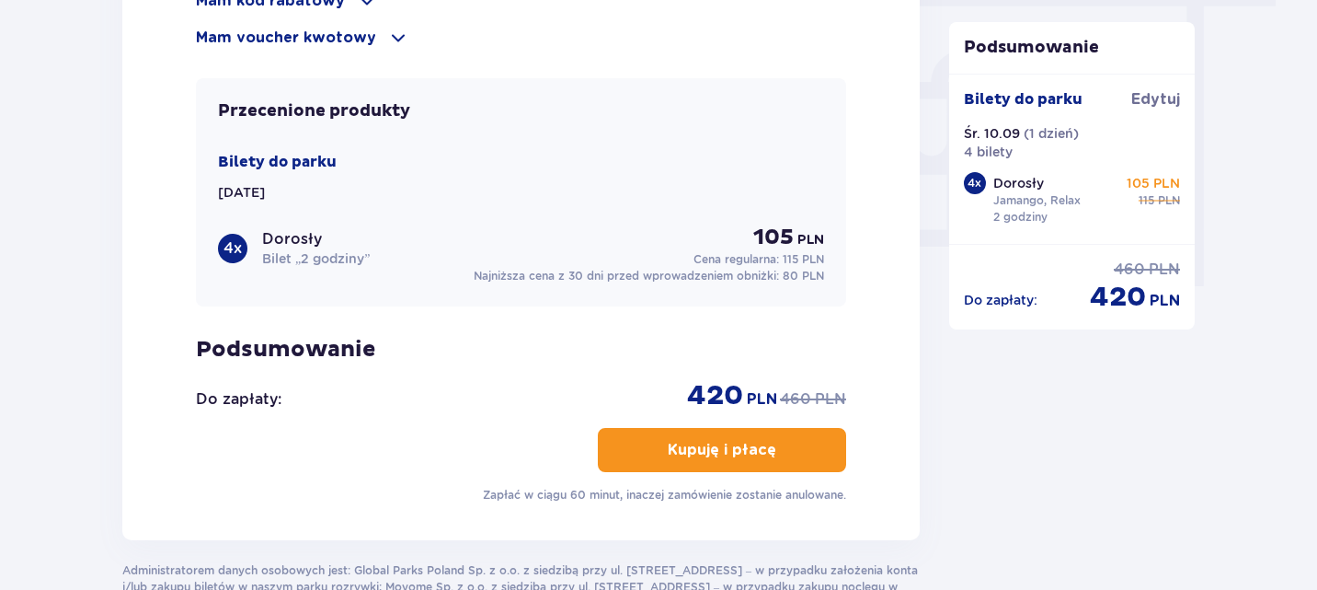
click at [668, 440] on p "Kupuję i płacę" at bounding box center [722, 450] width 109 height 20
drag, startPoint x: 658, startPoint y: 439, endPoint x: 595, endPoint y: 94, distance: 350.6
click at [595, 94] on div "Przecenione produkty Bilety do parku Śr. 10.09.25 4 x Dorosły Bilet „2 godziny”…" at bounding box center [521, 192] width 650 height 228
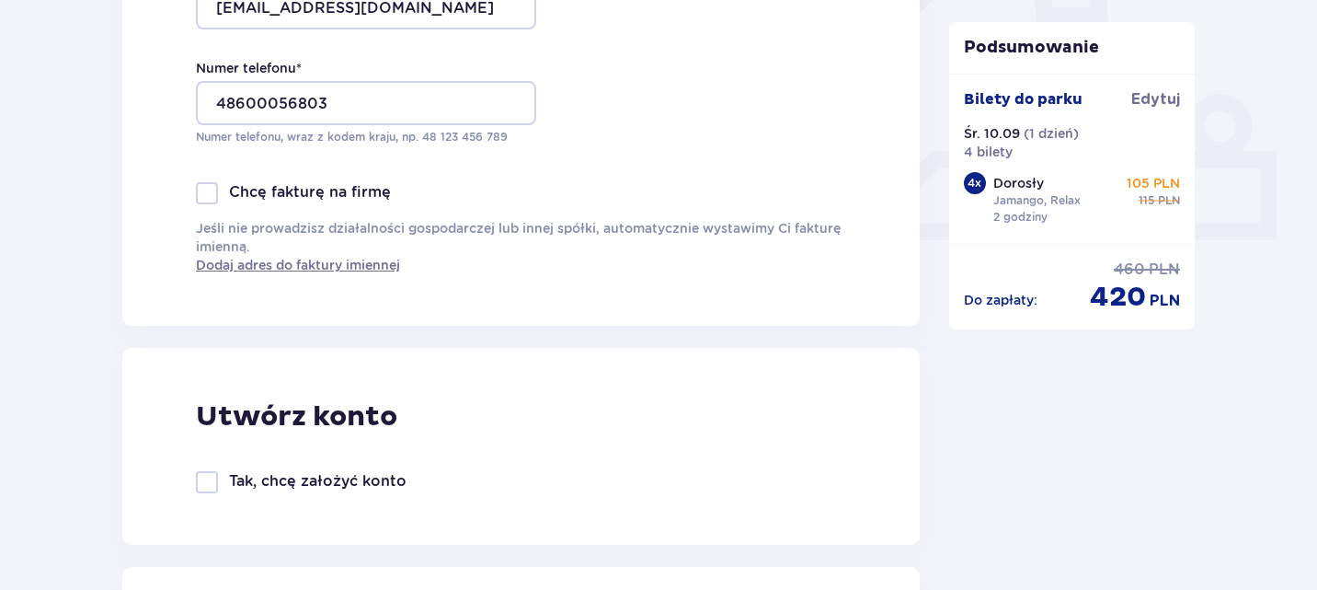
scroll to position [685, 0]
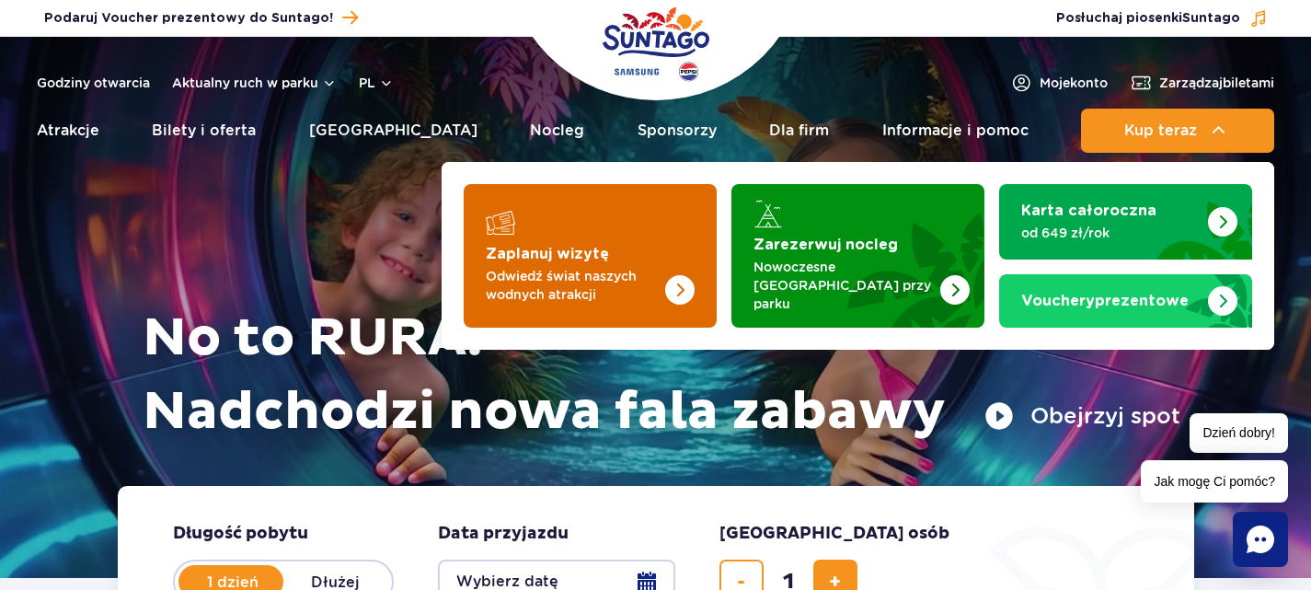
click at [633, 198] on img "Zaplanuj wizytę" at bounding box center [643, 256] width 146 height 144
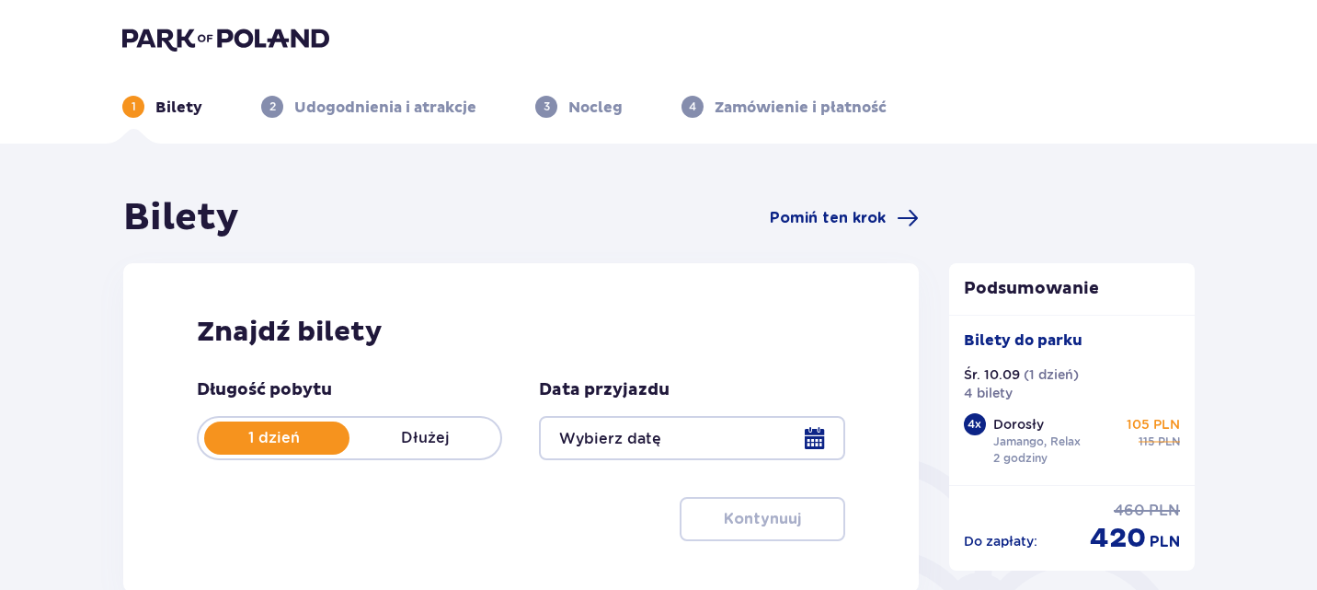
type input "10.09.25"
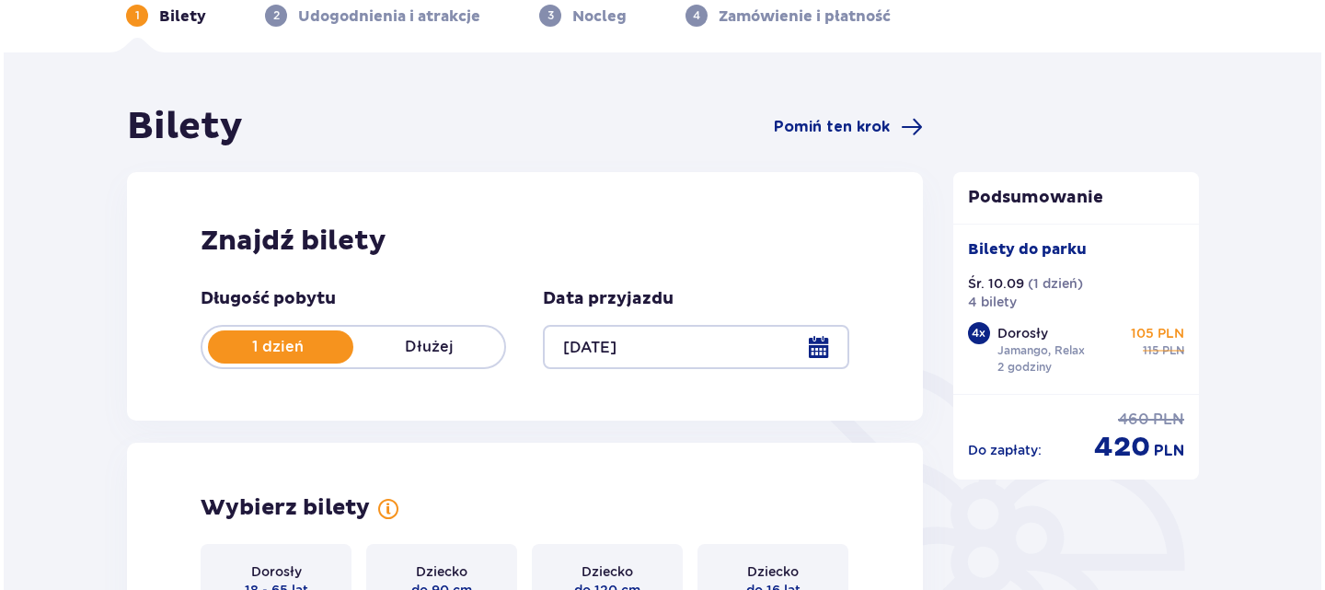
scroll to position [227, 0]
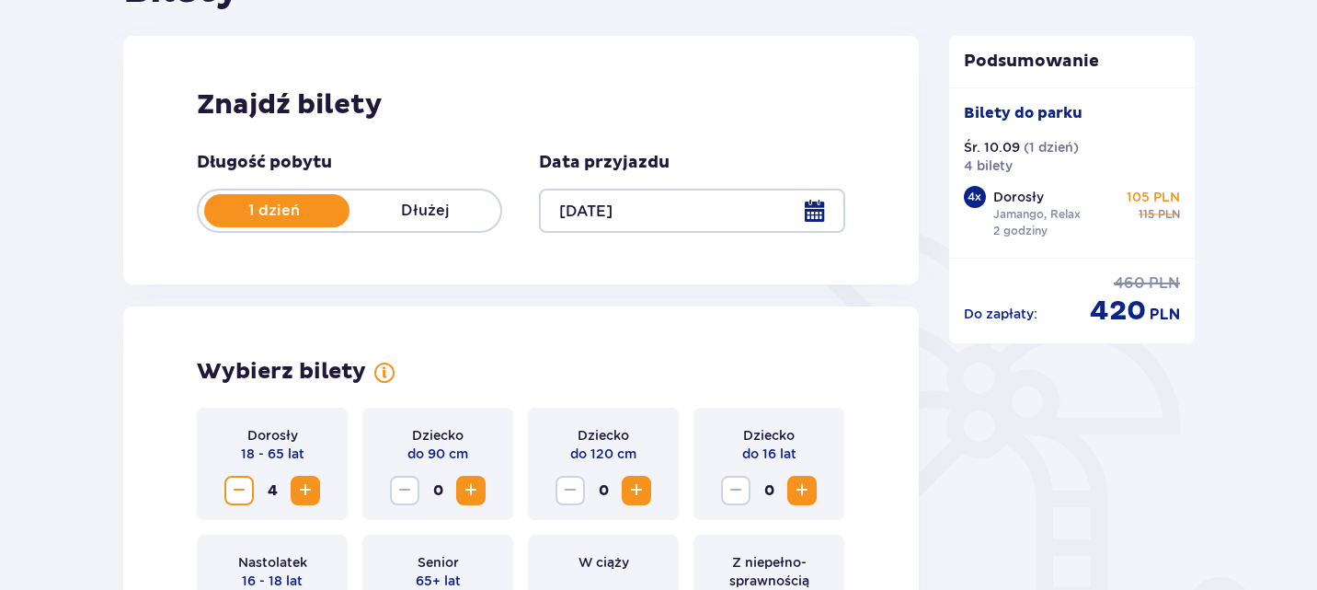
click at [818, 213] on div at bounding box center [691, 211] width 305 height 44
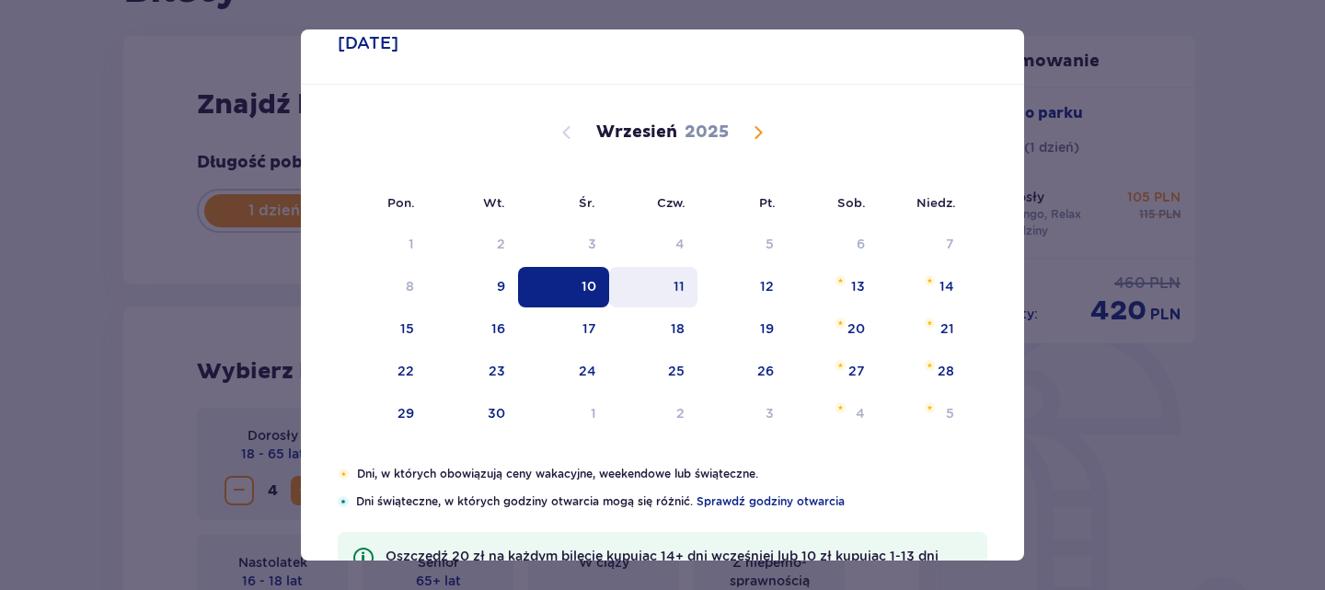
scroll to position [59, 0]
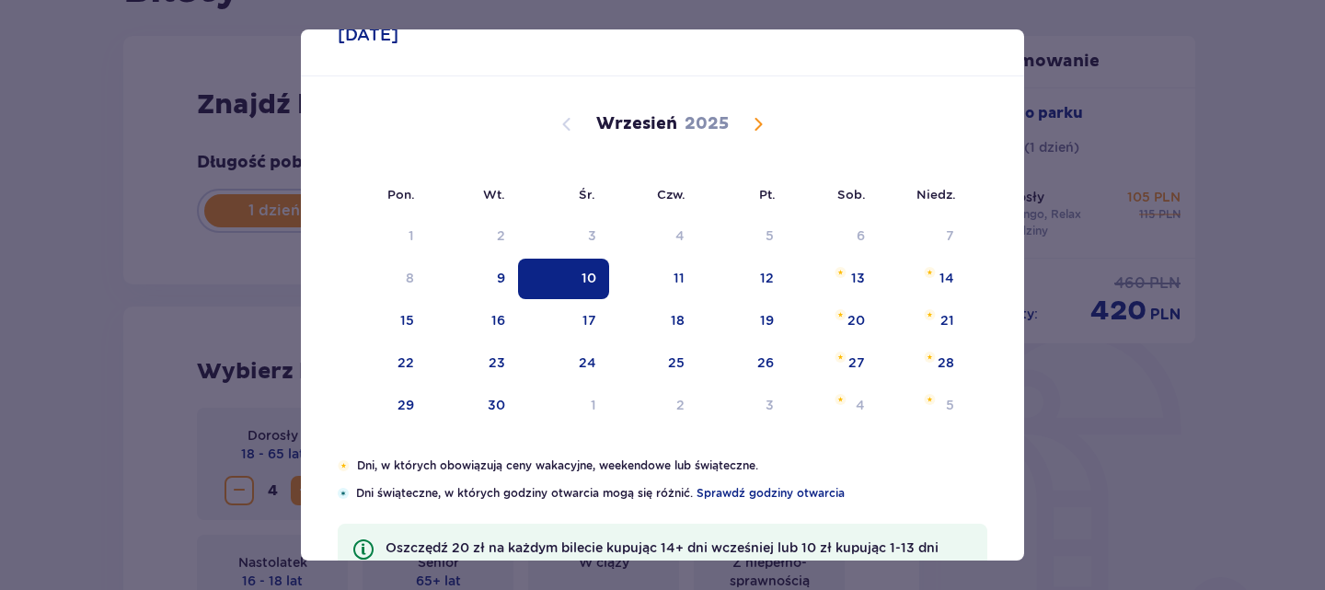
click at [582, 269] on div "10" at bounding box center [588, 278] width 15 height 18
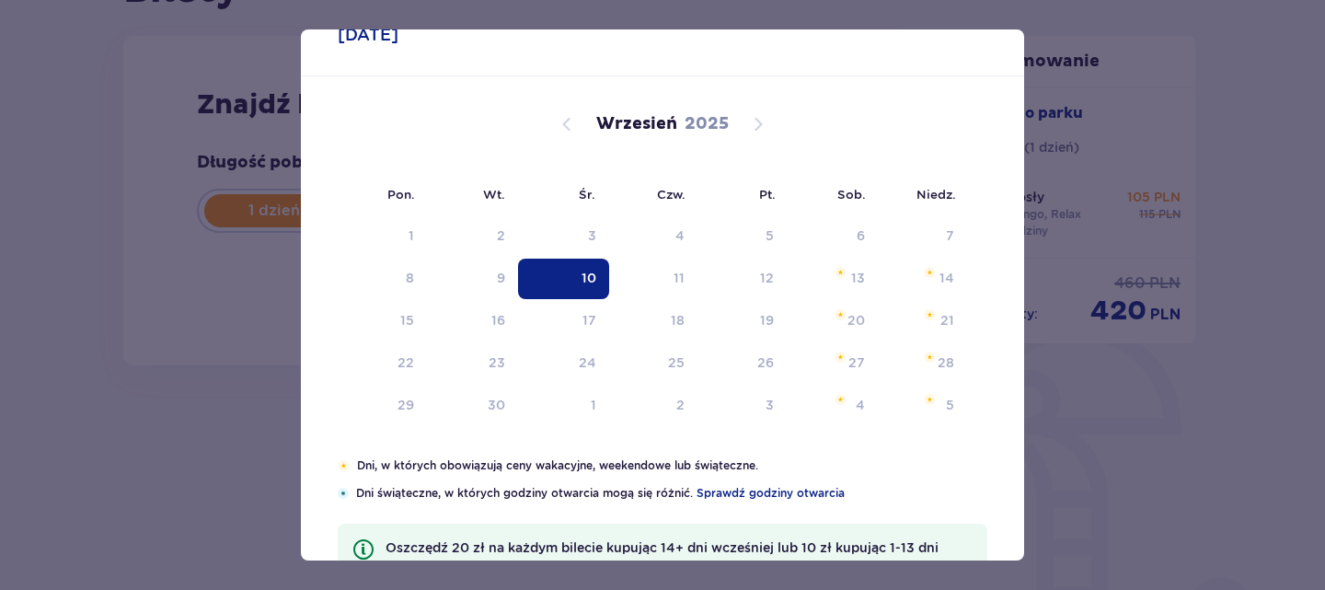
scroll to position [125, 0]
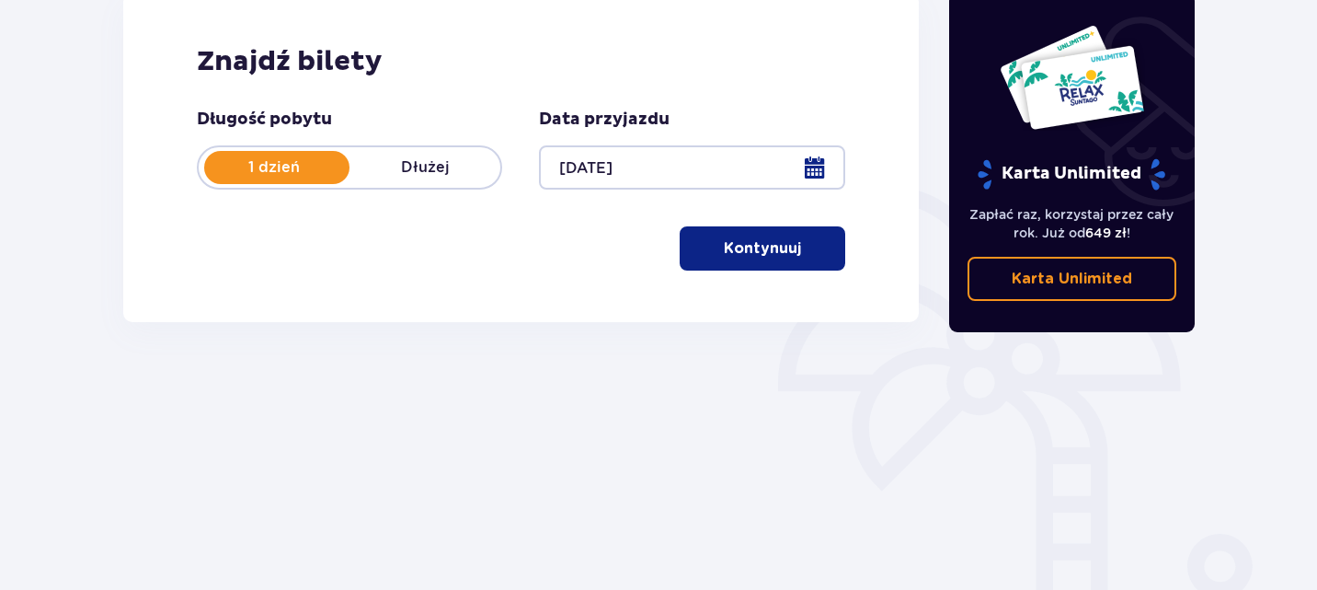
scroll to position [267, 0]
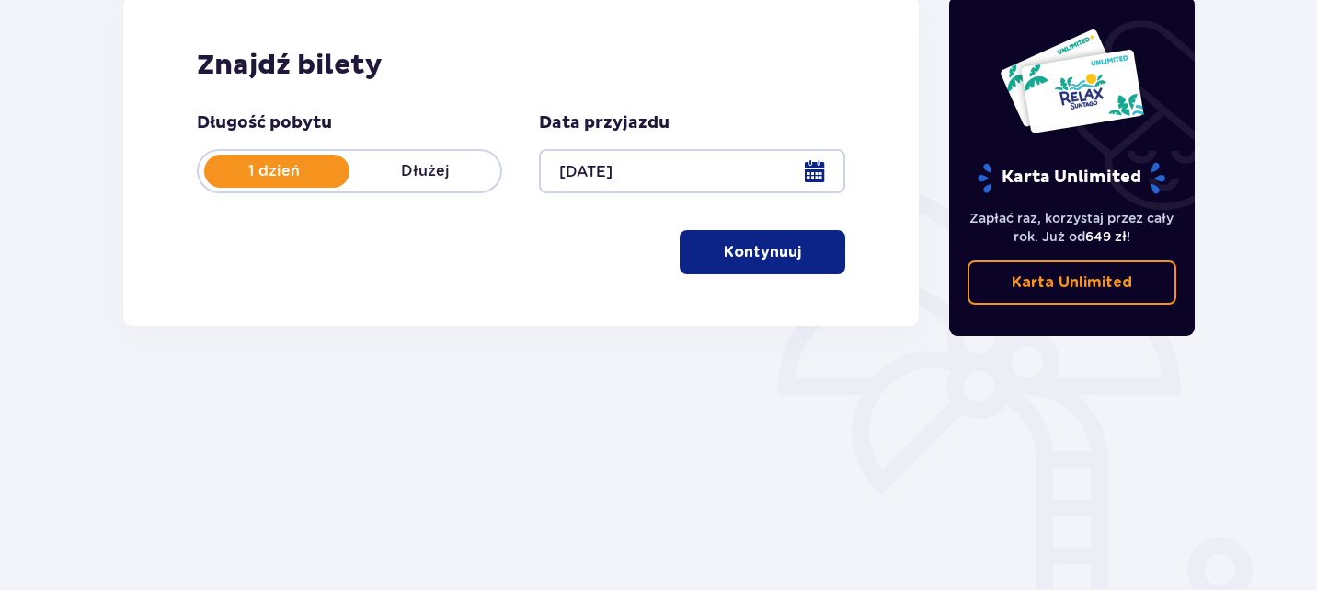
click at [753, 259] on p "Kontynuuj" at bounding box center [762, 252] width 77 height 20
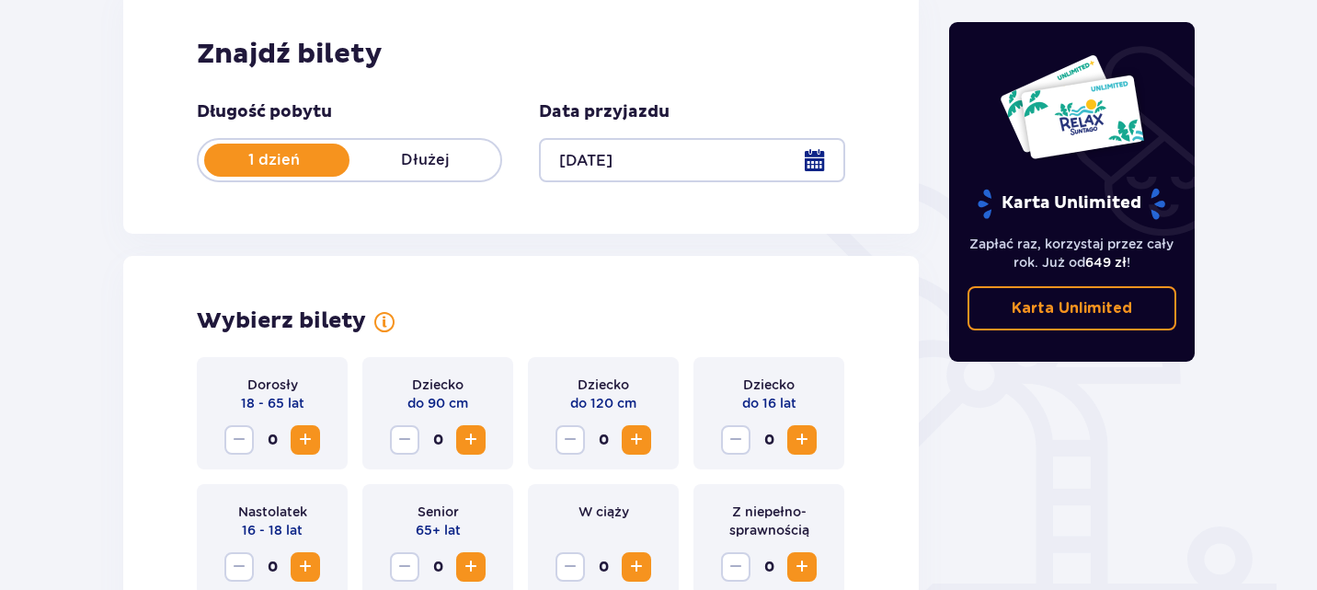
scroll to position [0, 0]
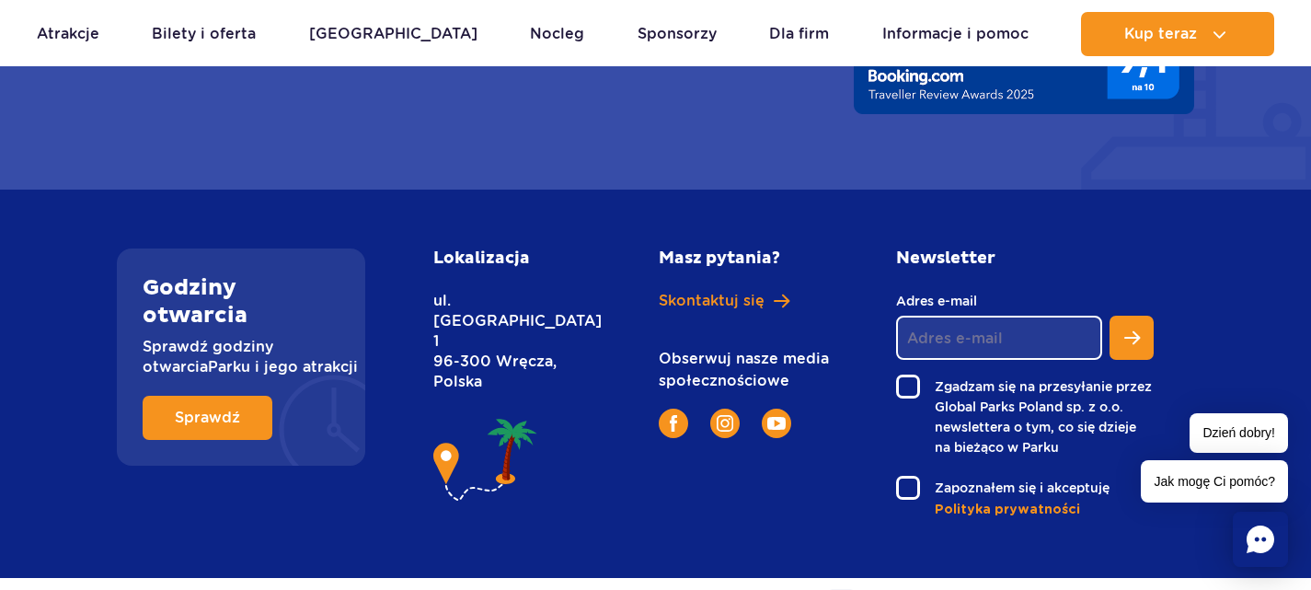
scroll to position [6929, 0]
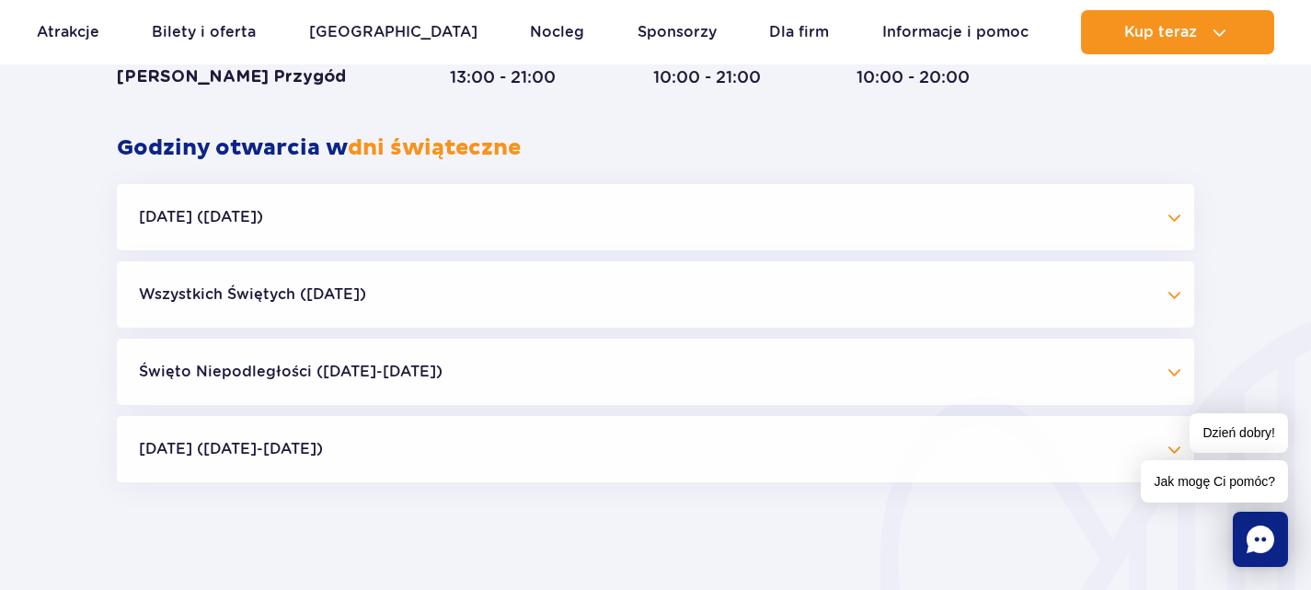
scroll to position [1534, 0]
click at [750, 203] on button "Halloween (31.10.25)" at bounding box center [655, 216] width 1077 height 66
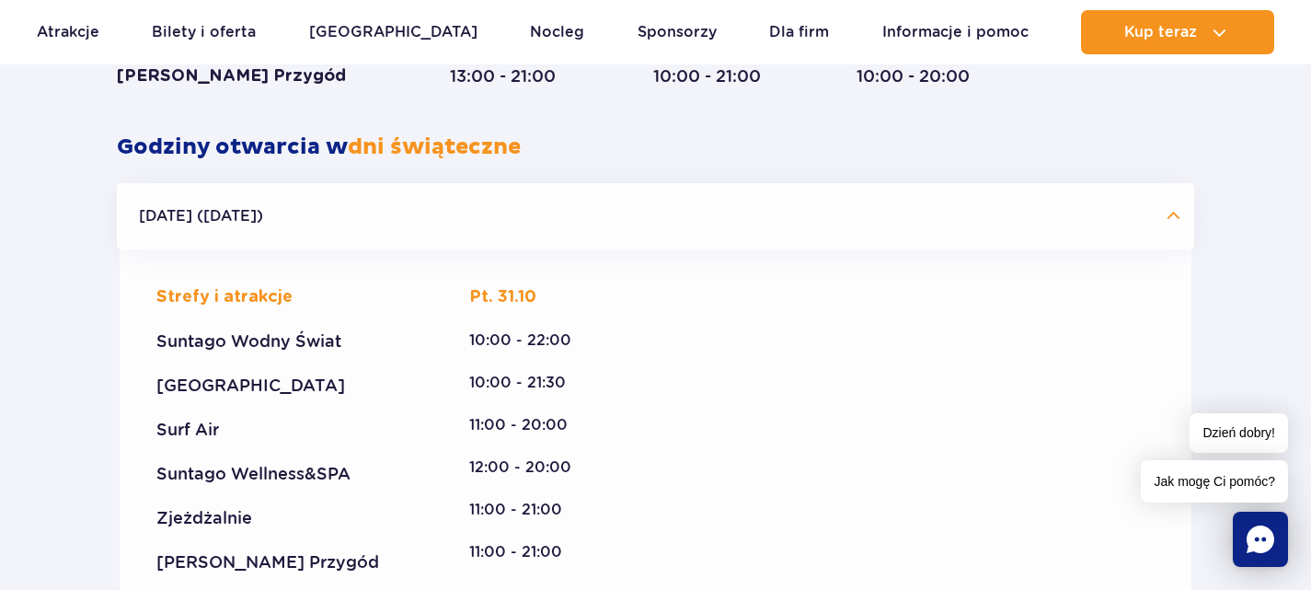
click at [750, 203] on button "Halloween (31.10.25)" at bounding box center [655, 216] width 1077 height 66
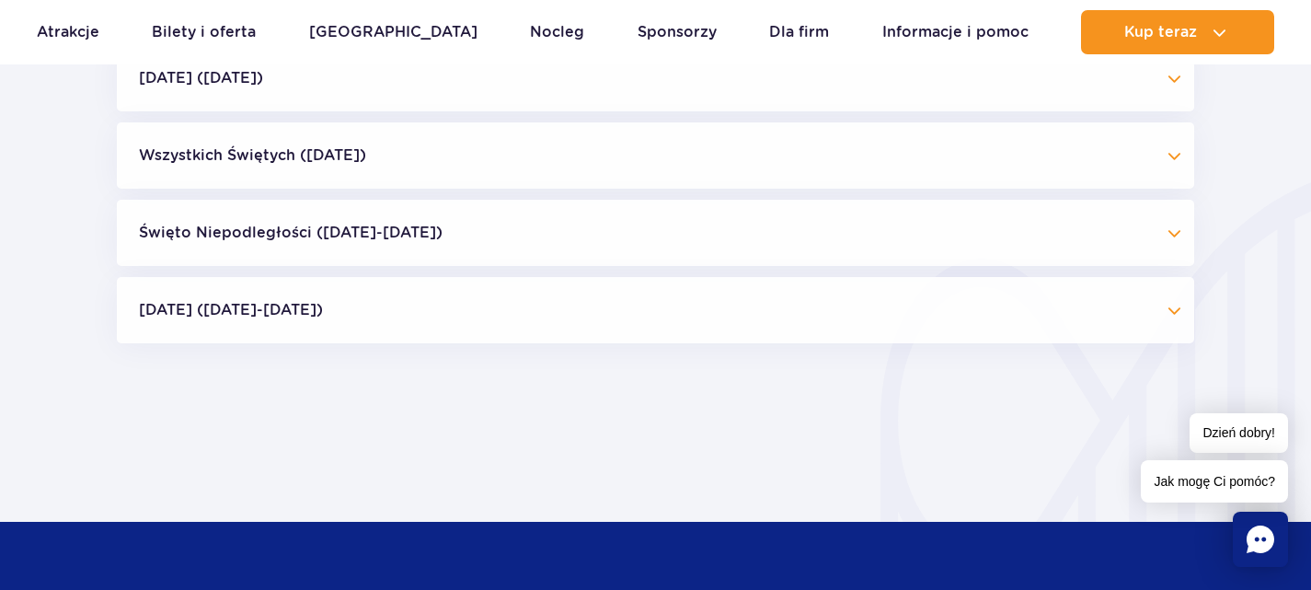
scroll to position [1671, 0]
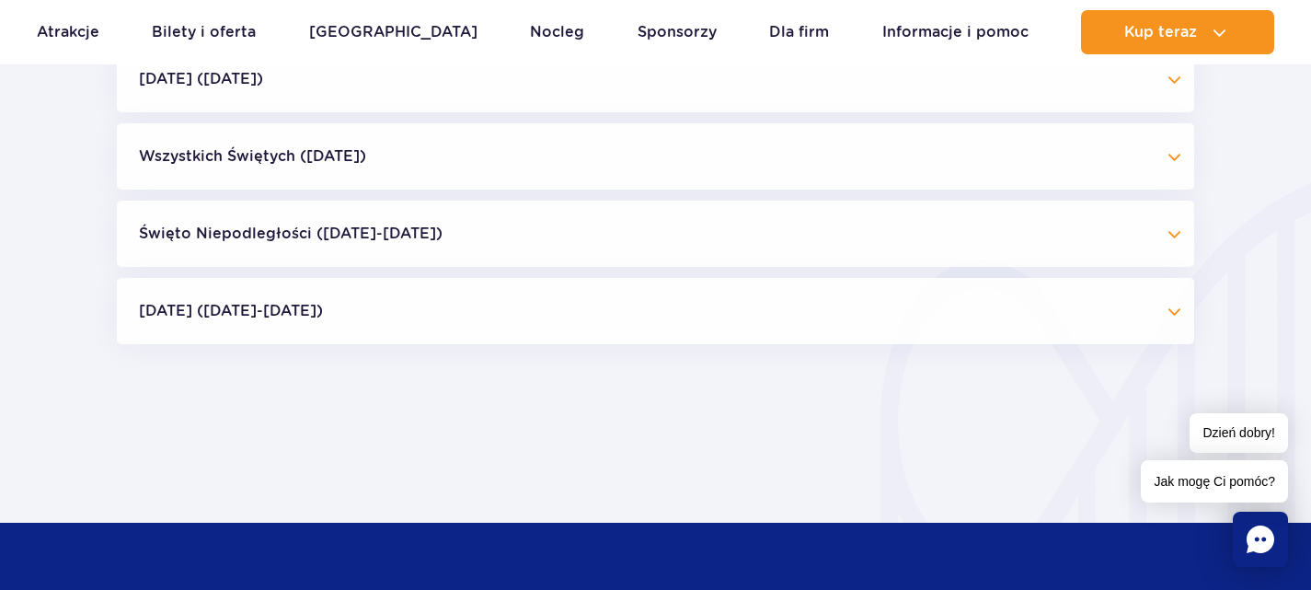
click at [588, 186] on button "Wszystkich Świętych (01.11.25)" at bounding box center [655, 156] width 1077 height 66
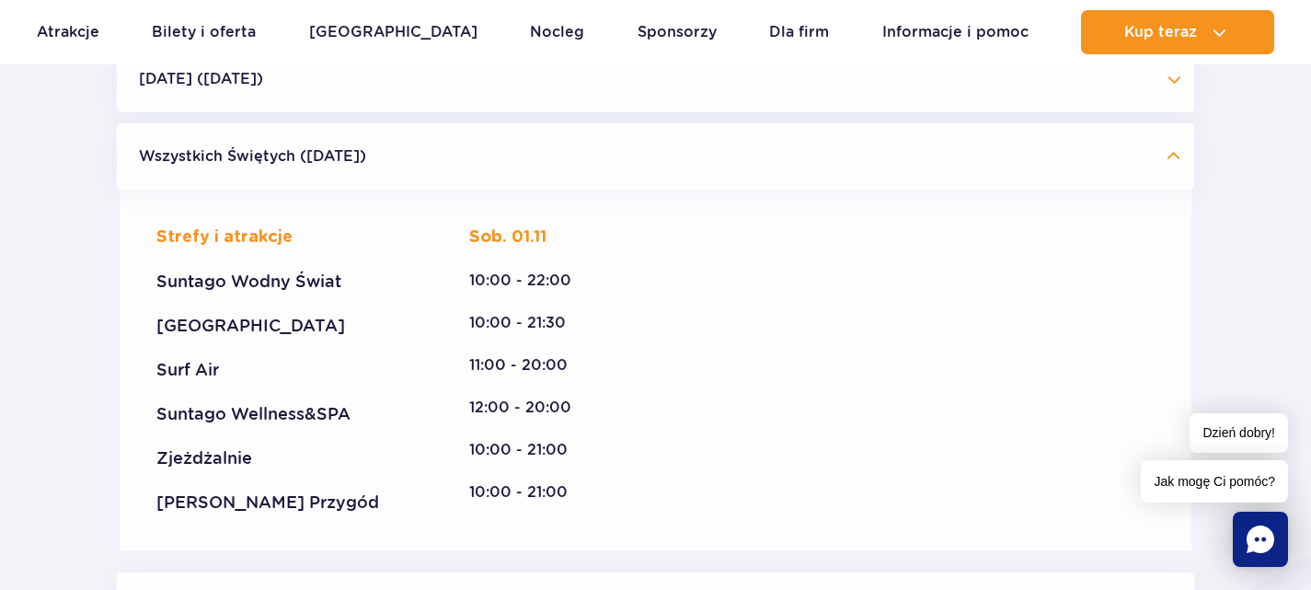
click at [588, 186] on button "Wszystkich Świętych (01.11.25)" at bounding box center [655, 156] width 1077 height 66
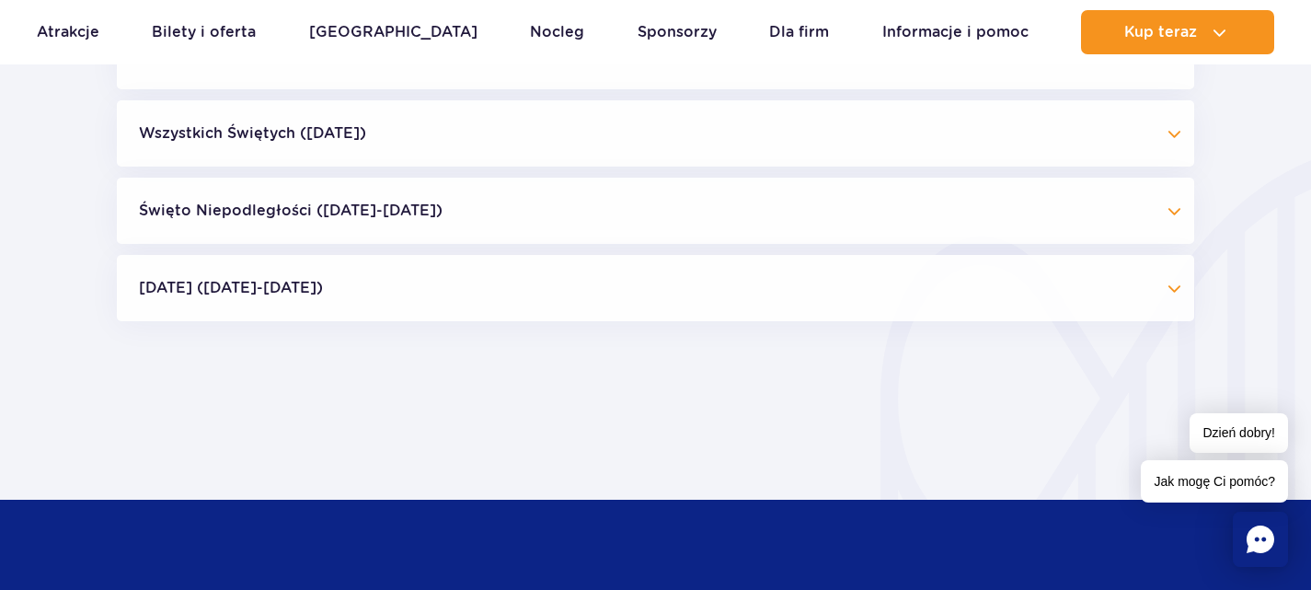
scroll to position [1695, 0]
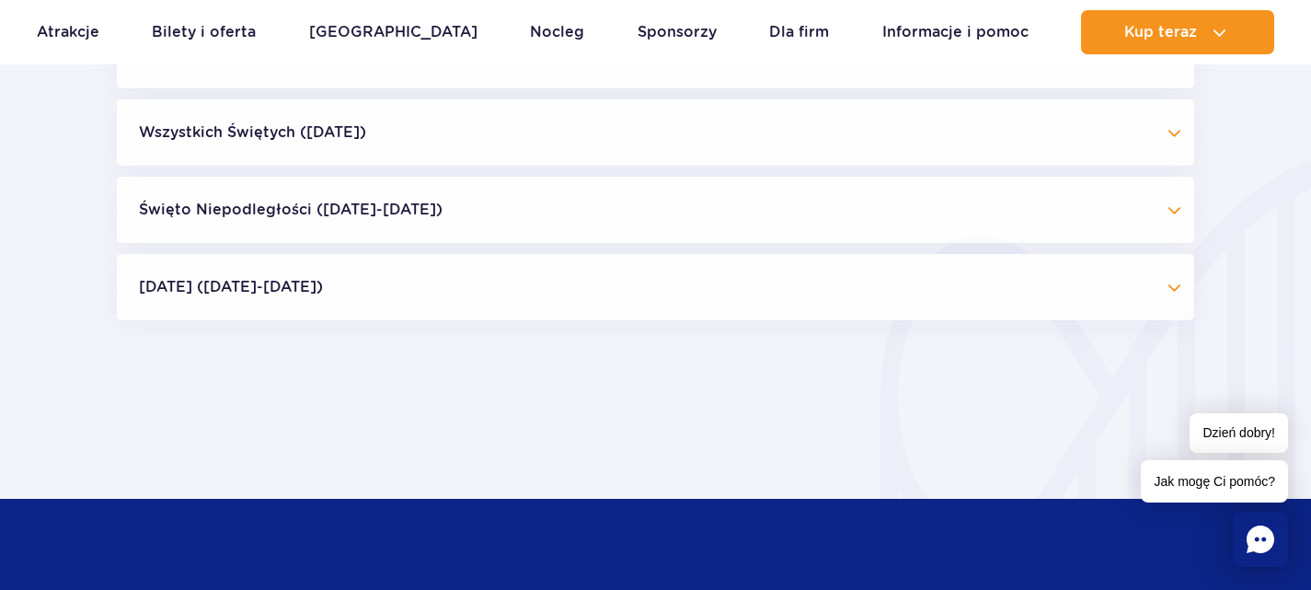
click at [577, 193] on button "Święto Niepodległości (09.11-11.11.25)" at bounding box center [655, 210] width 1077 height 66
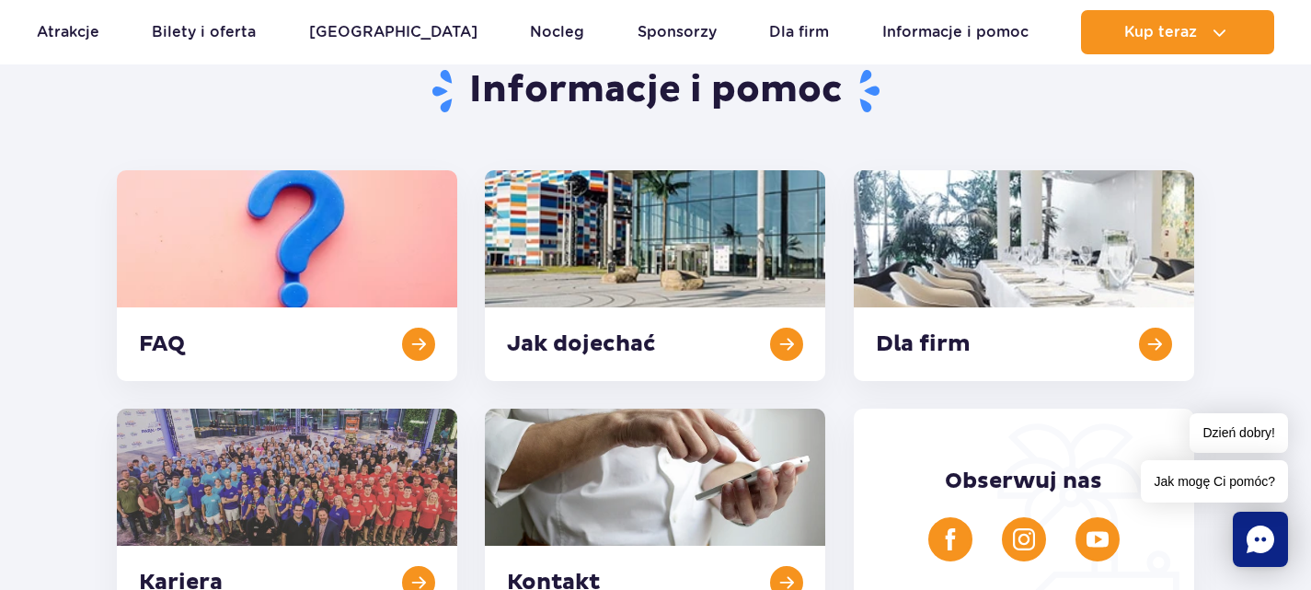
scroll to position [0, 0]
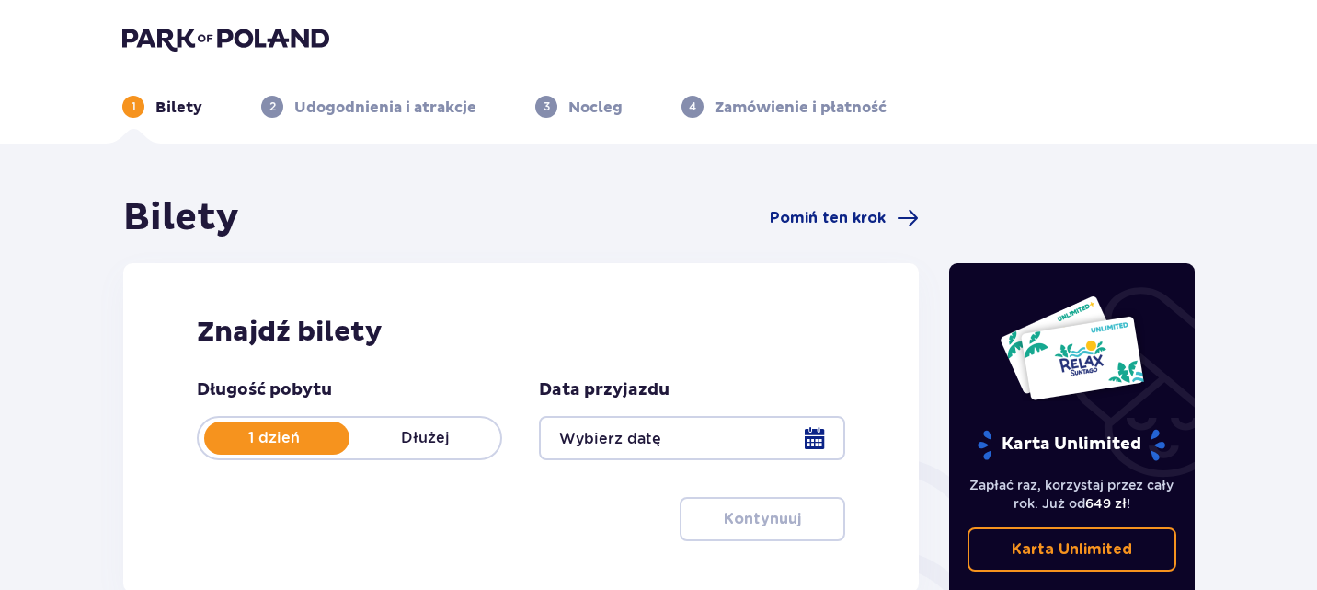
scroll to position [253, 0]
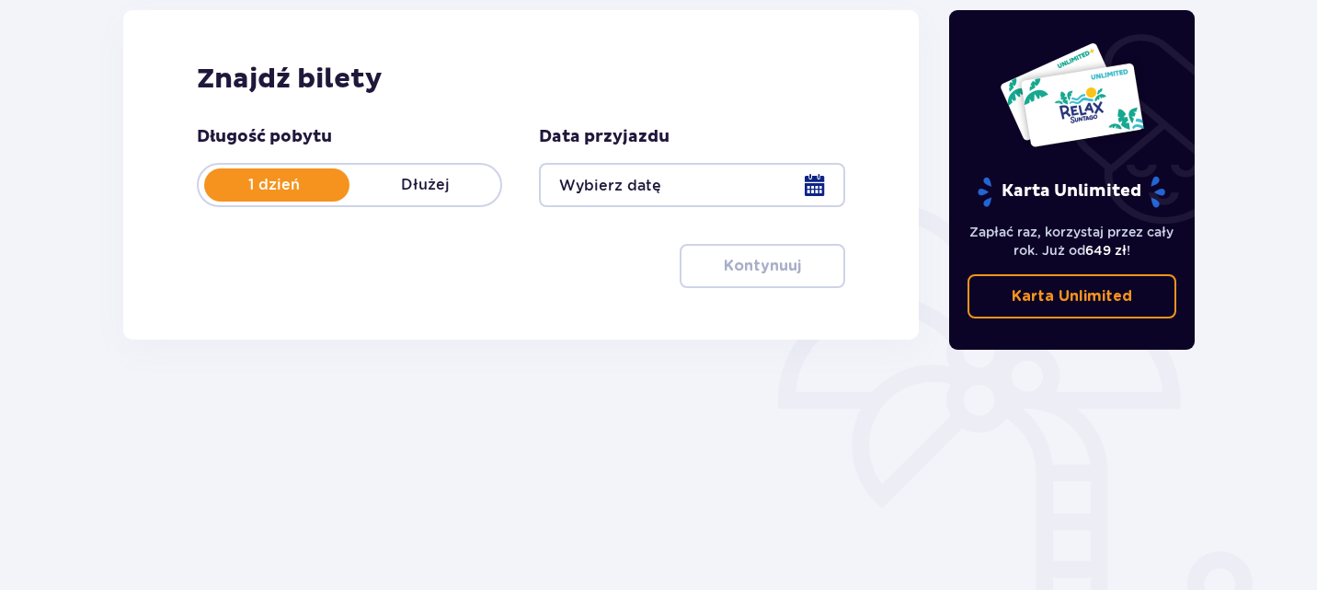
click at [823, 181] on div at bounding box center [691, 185] width 305 height 44
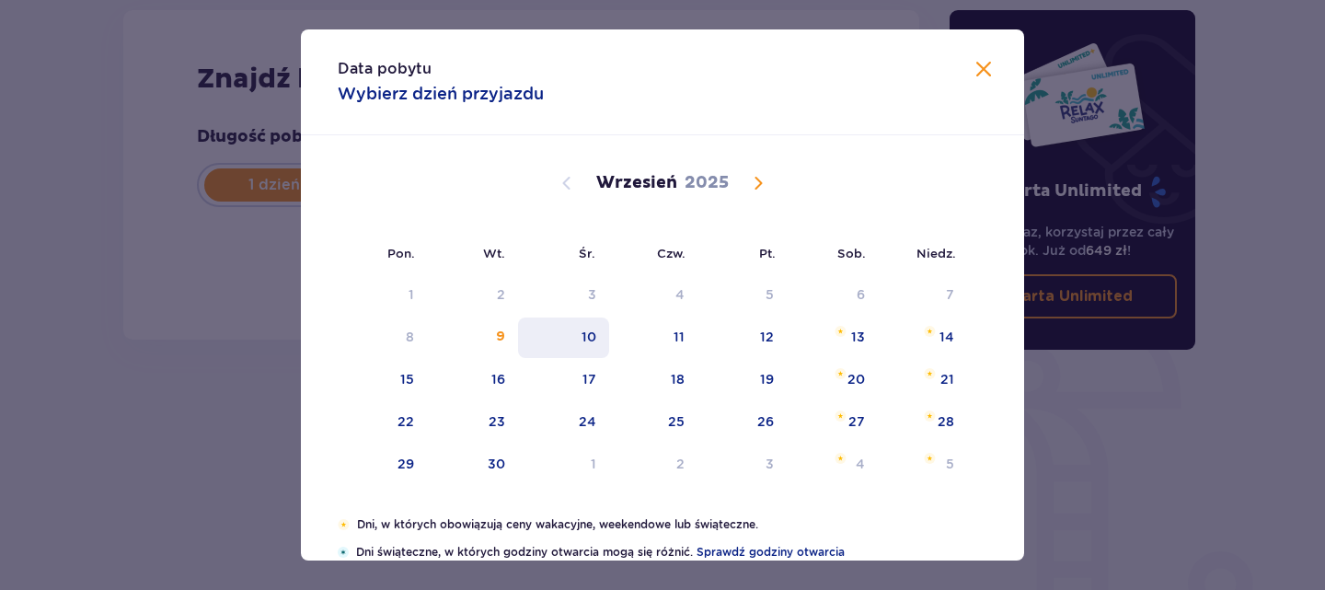
click at [582, 336] on div "10" at bounding box center [588, 337] width 15 height 18
type input "10.09.25"
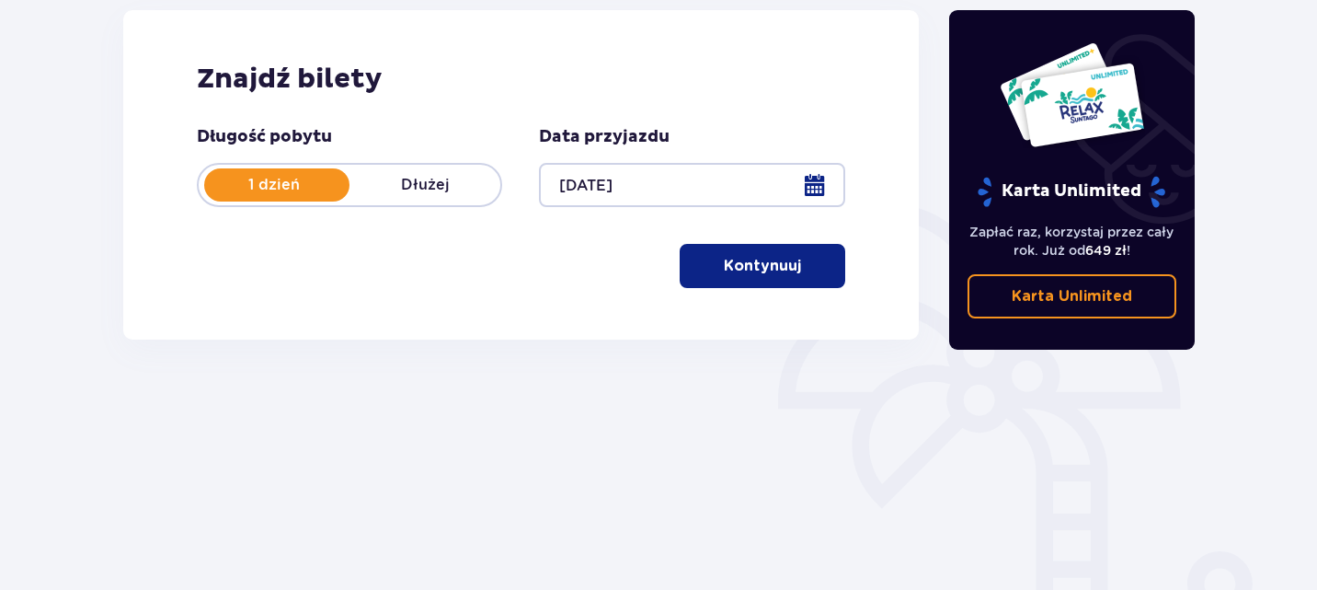
drag, startPoint x: 591, startPoint y: 334, endPoint x: 678, endPoint y: 425, distance: 126.2
click at [678, 425] on div "Bilety Pomiń ten krok Znajdź bilety Długość pobytu 1 dzień Dłużej Data przyjazd…" at bounding box center [521, 258] width 827 height 632
click at [759, 290] on div "Znajdź bilety Długość pobytu 1 dzień Dłużej Data przyjazdu 10.09.25 Kontynuuj" at bounding box center [521, 174] width 796 height 329
click at [745, 272] on p "Kontynuuj" at bounding box center [762, 266] width 77 height 20
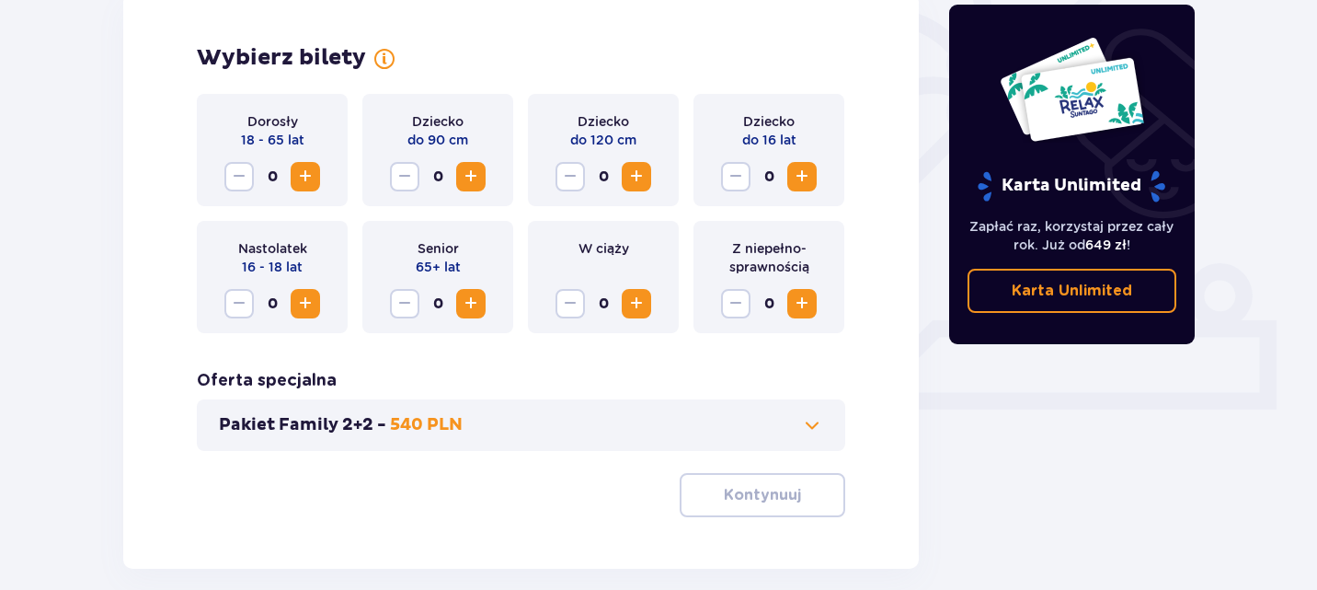
scroll to position [542, 0]
click at [300, 171] on span "Increase" at bounding box center [305, 176] width 22 height 22
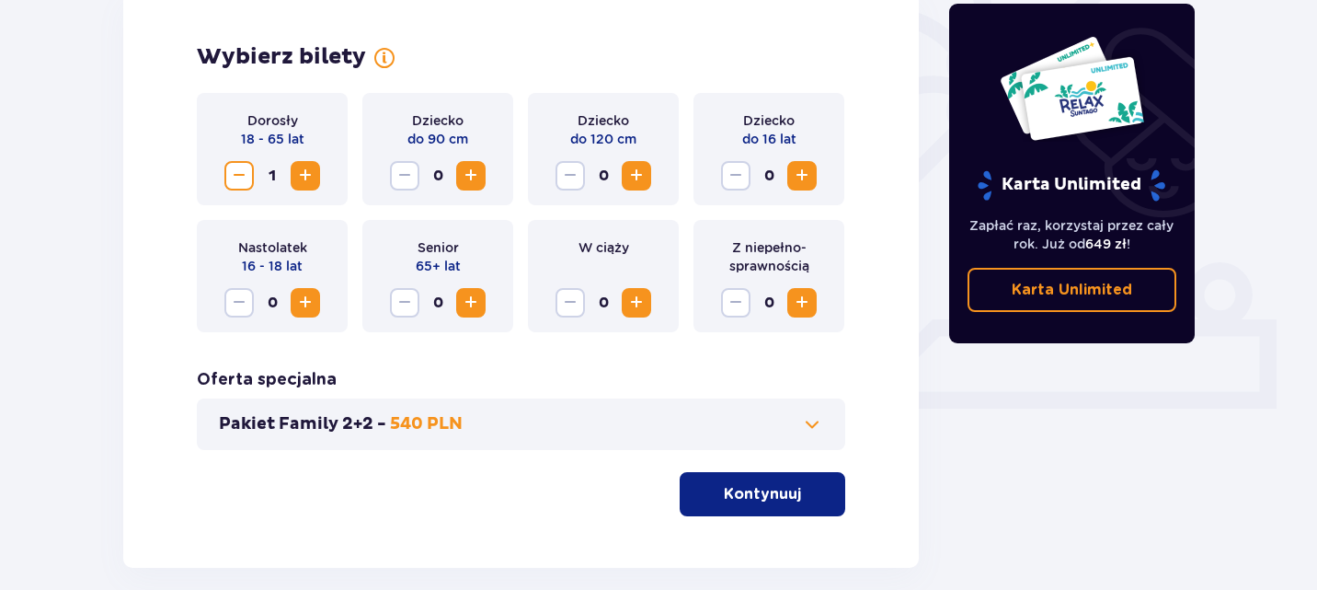
click at [300, 171] on span "Increase" at bounding box center [305, 176] width 22 height 22
click at [817, 506] on button "Kontynuuj" at bounding box center [763, 494] width 166 height 44
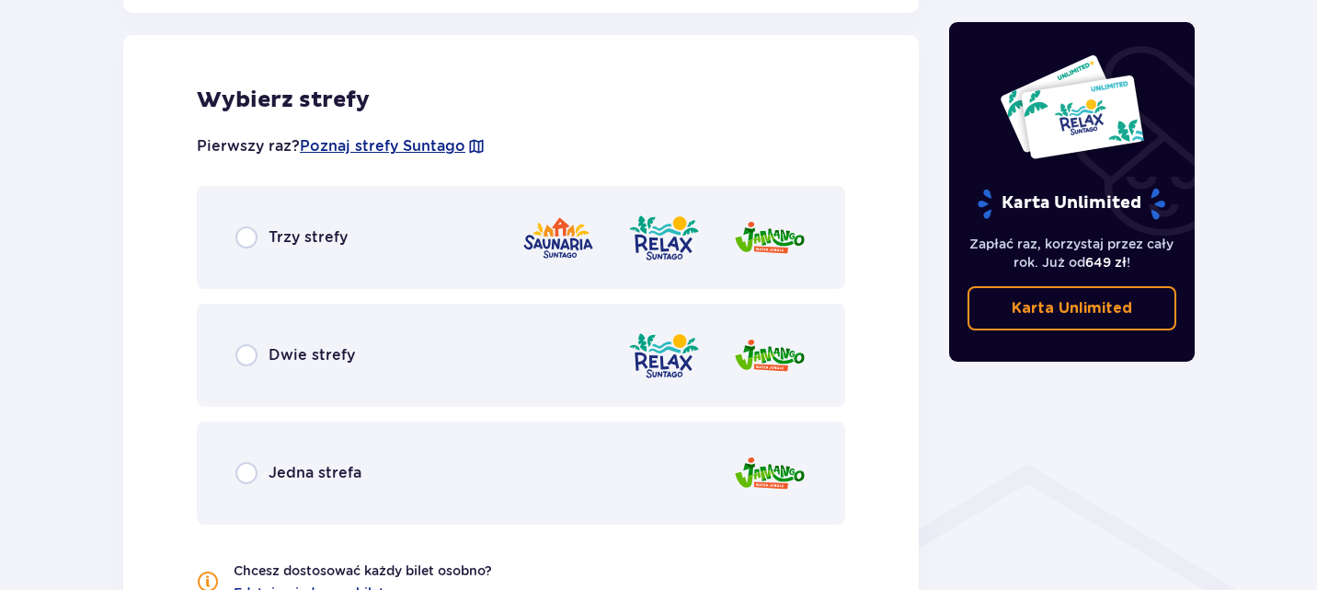
scroll to position [1031, 0]
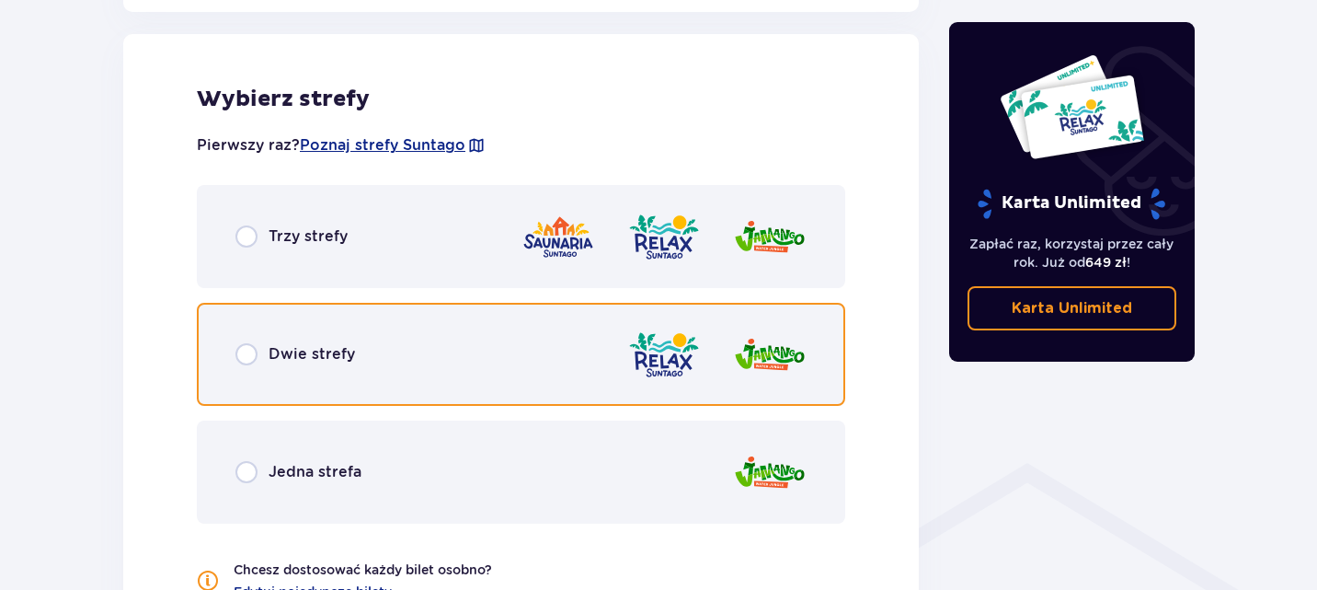
click at [243, 354] on input "radio" at bounding box center [247, 354] width 22 height 22
radio input "true"
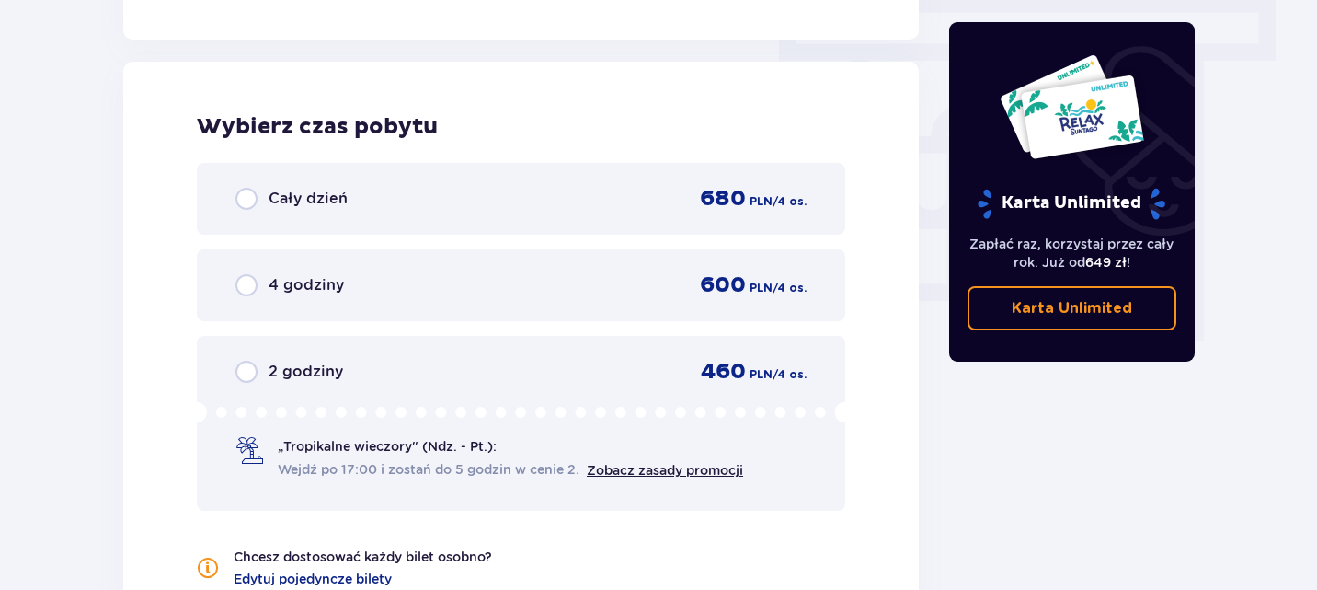
scroll to position [1662, 0]
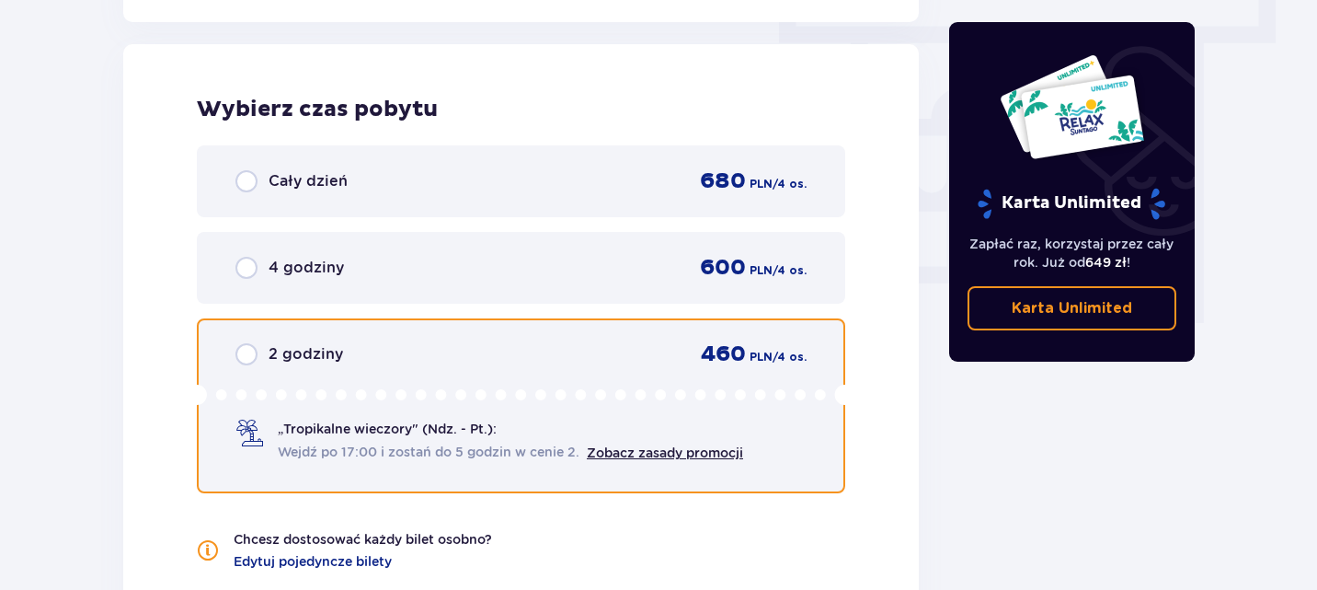
click at [248, 356] on input "radio" at bounding box center [247, 354] width 22 height 22
radio input "true"
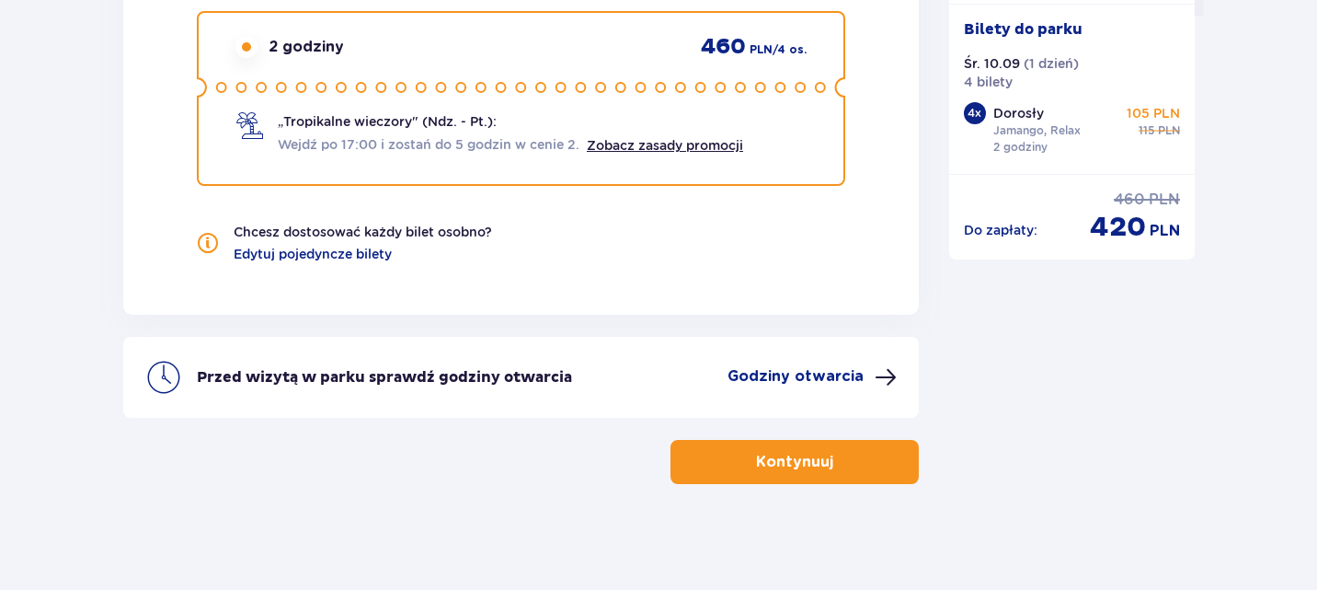
scroll to position [1973, 0]
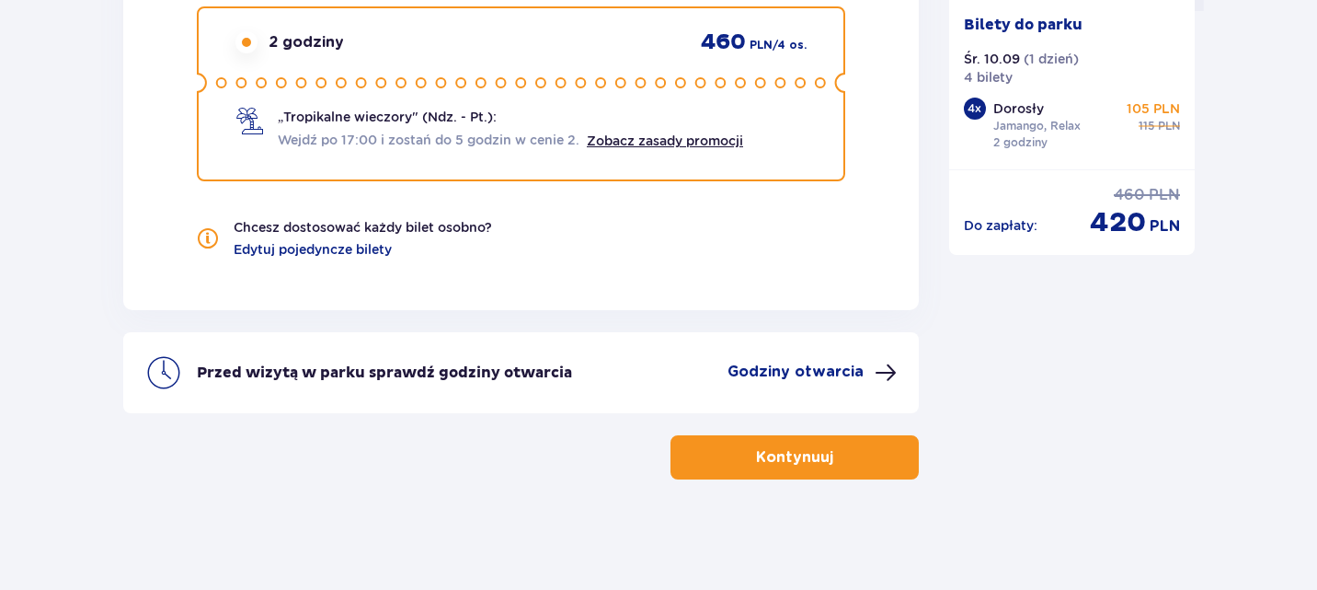
click at [759, 459] on p "Kontynuuj" at bounding box center [794, 457] width 77 height 20
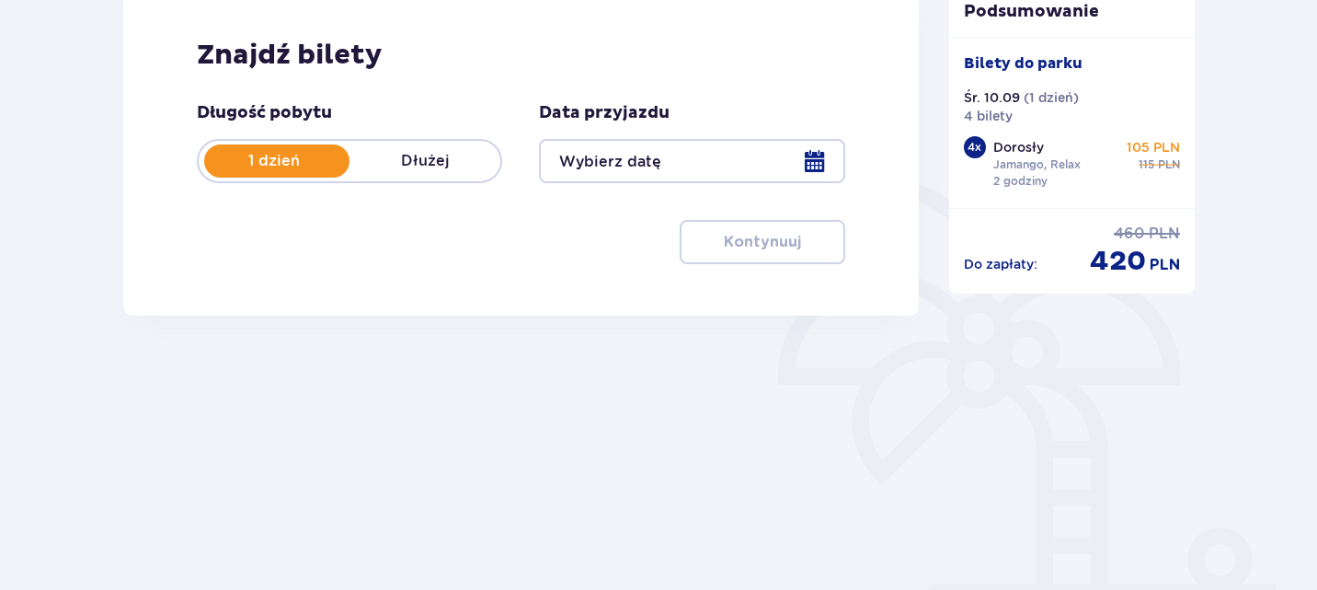
type input "10.09.25"
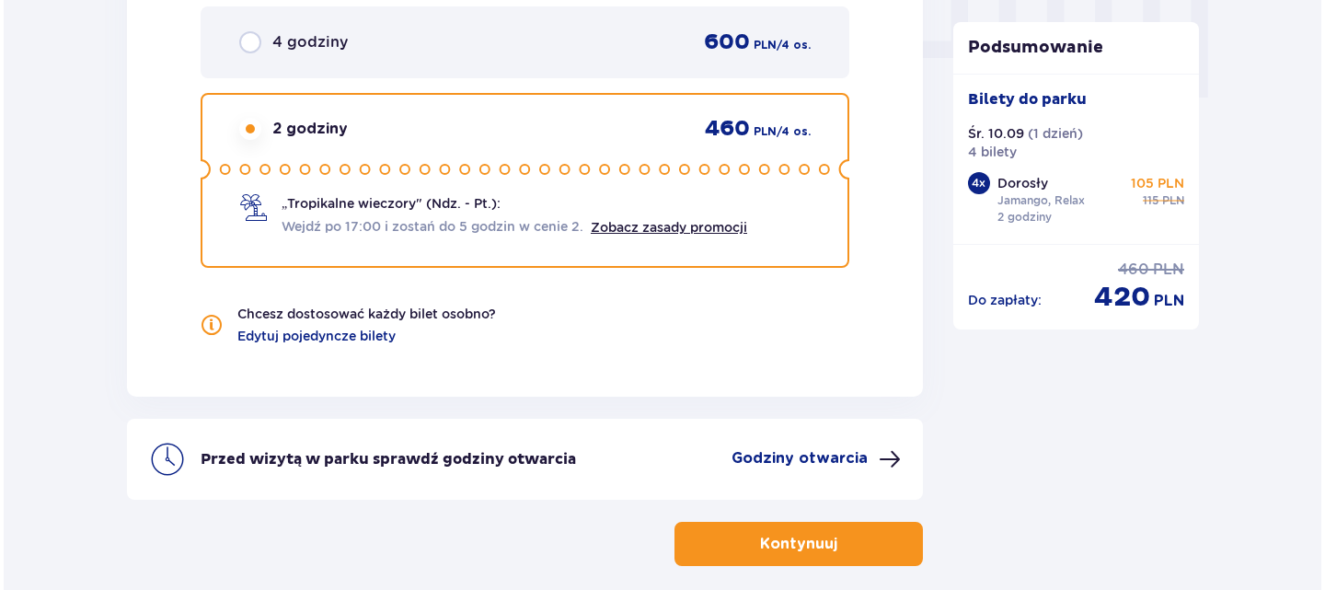
scroll to position [1888, 0]
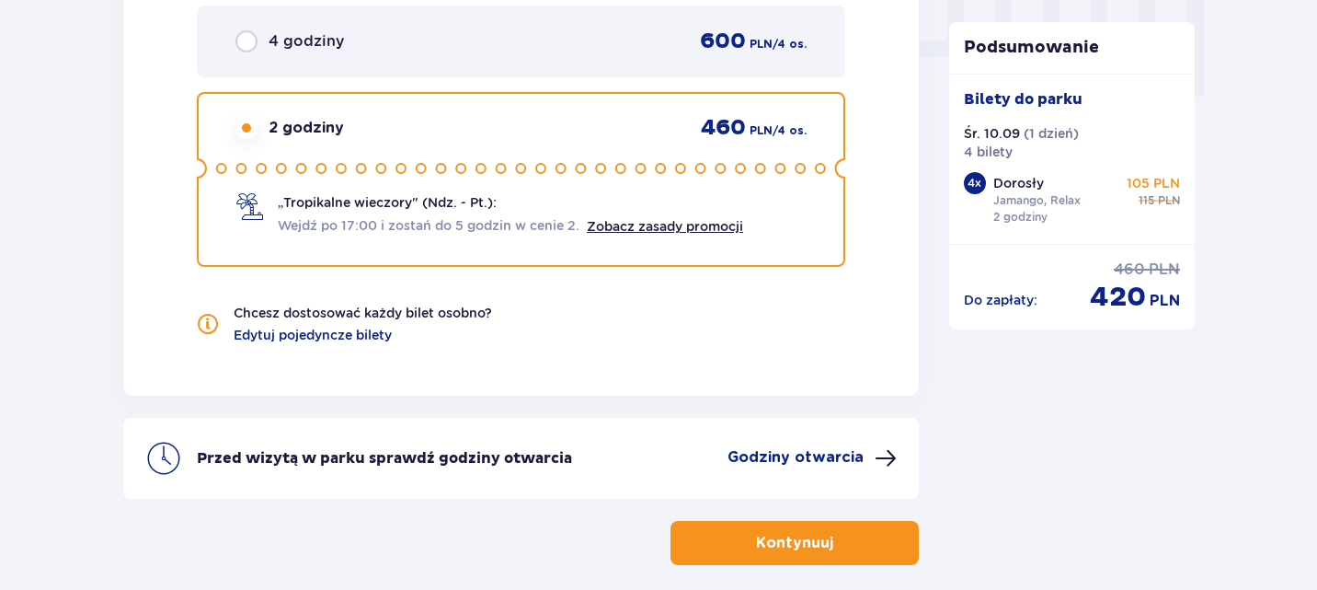
click at [813, 451] on p "Godziny otwarcia" at bounding box center [796, 457] width 136 height 20
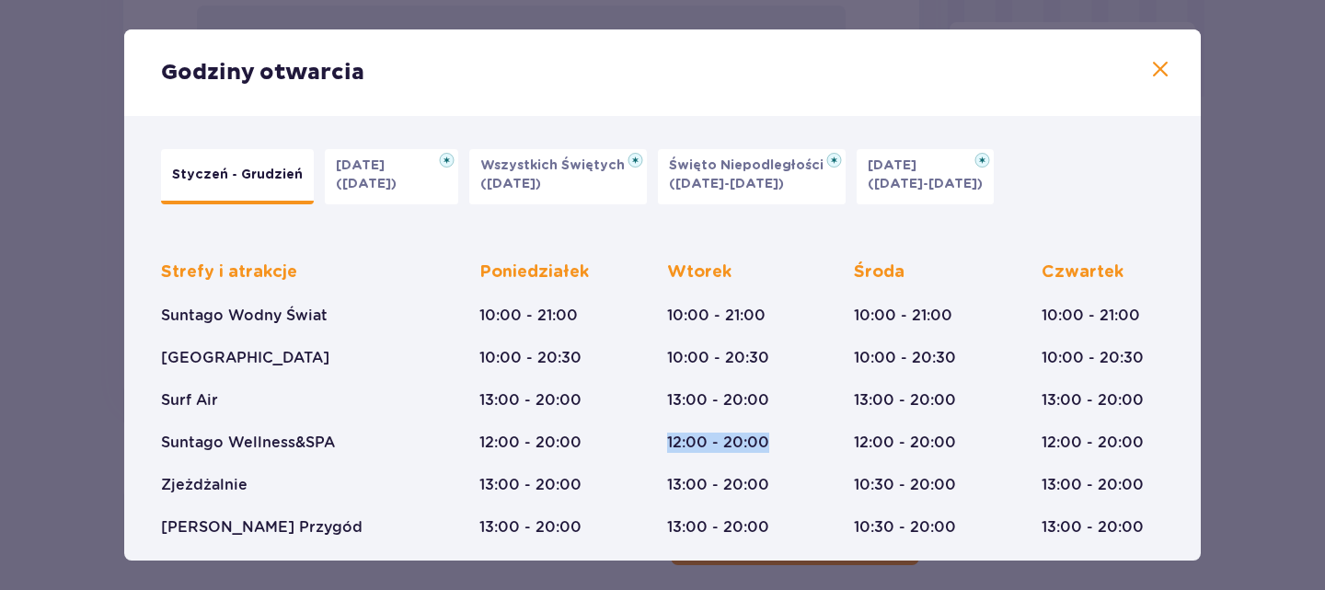
drag, startPoint x: 813, startPoint y: 451, endPoint x: 799, endPoint y: 389, distance: 63.2
click at [799, 389] on div "Strefy i atrakcje Suntago Wodny Świat Crocodile Island Surf Air Suntago Wellnes…" at bounding box center [662, 384] width 1003 height 305
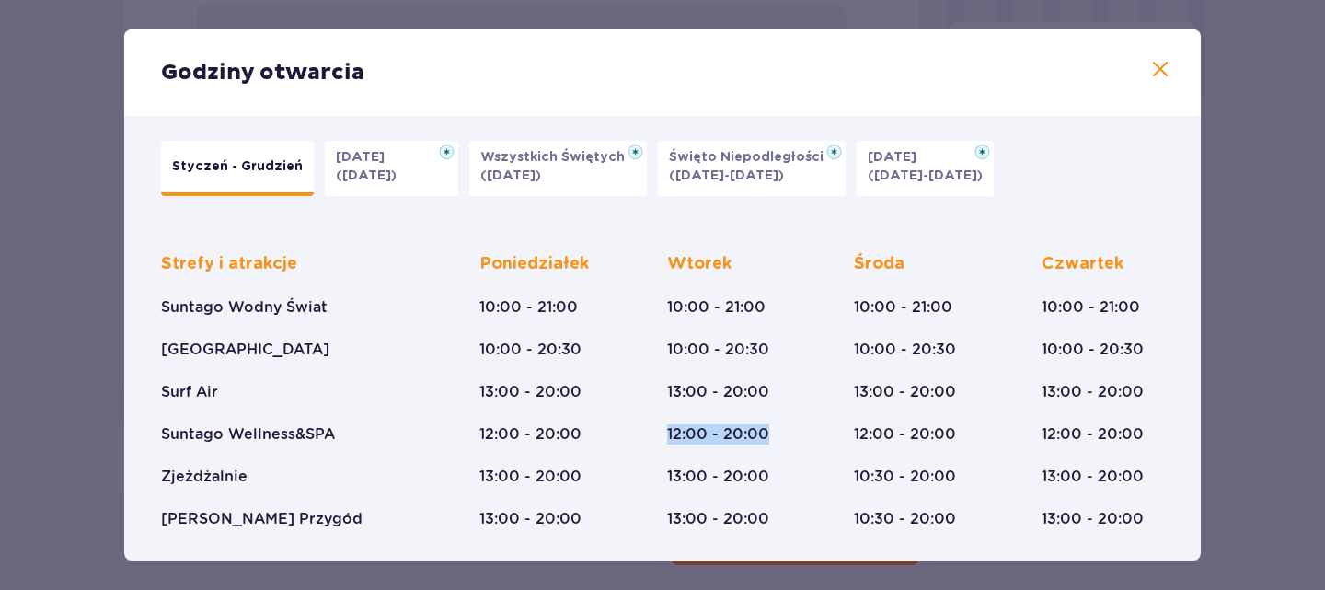
scroll to position [10, 0]
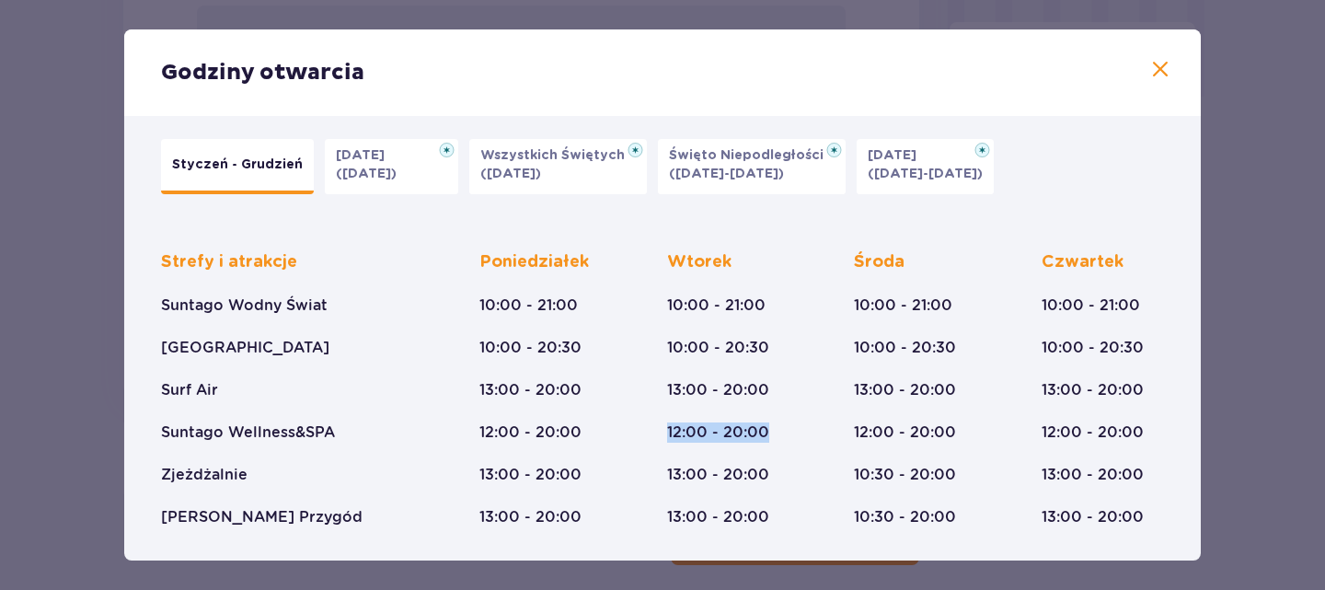
click at [799, 389] on div "Strefy i atrakcje Suntago Wodny Świat Crocodile Island Surf Air Suntago Wellnes…" at bounding box center [662, 374] width 1003 height 305
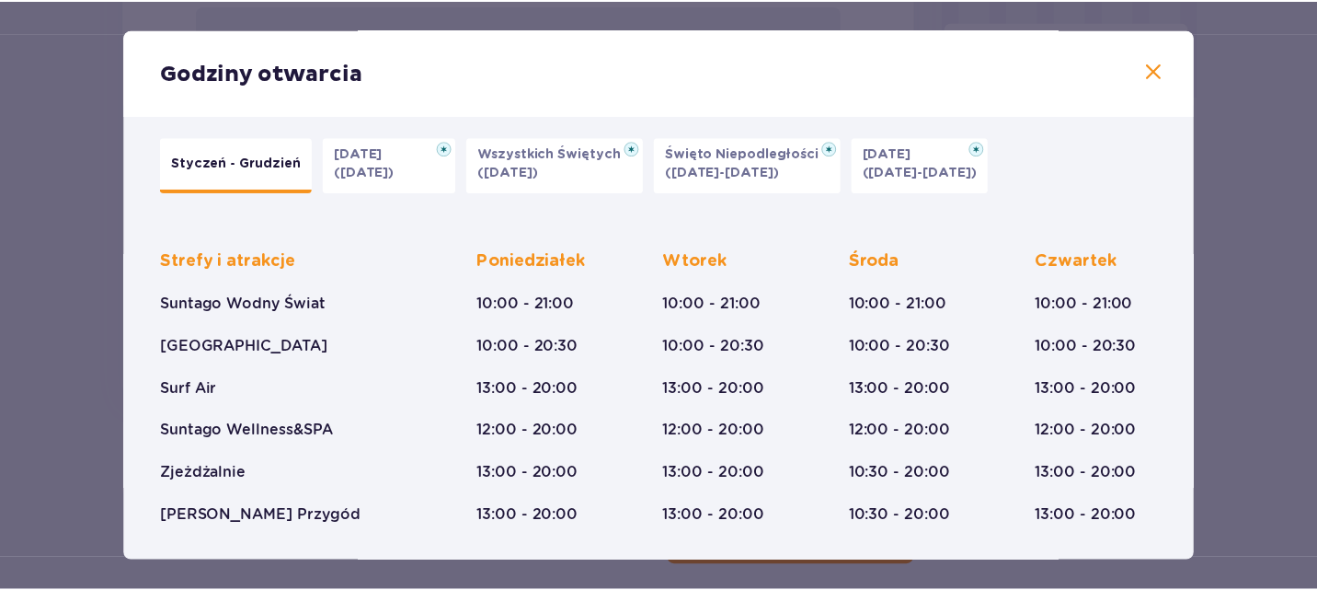
scroll to position [16, 0]
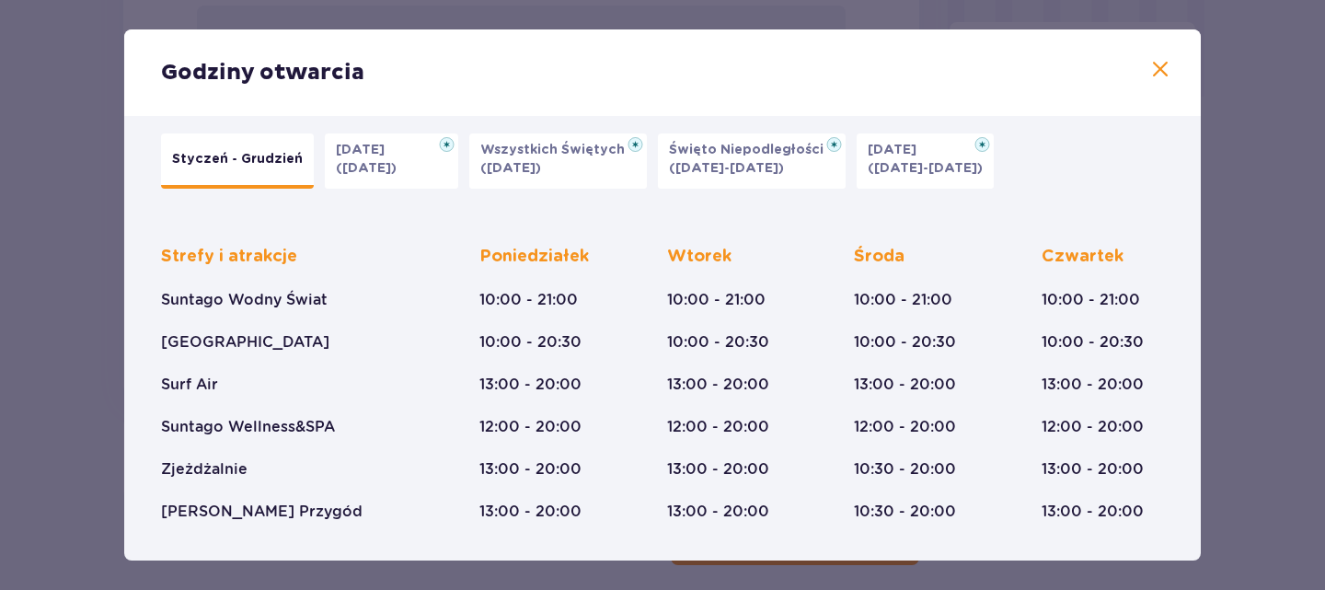
click at [1149, 70] on span at bounding box center [1160, 70] width 22 height 22
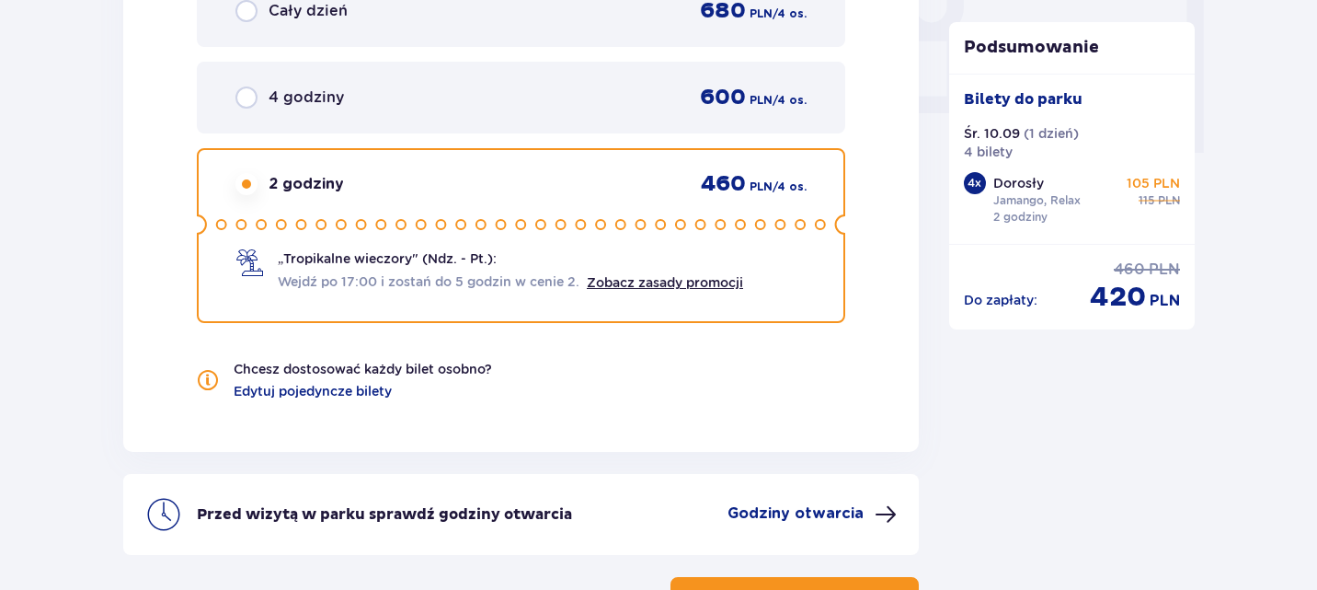
scroll to position [1973, 0]
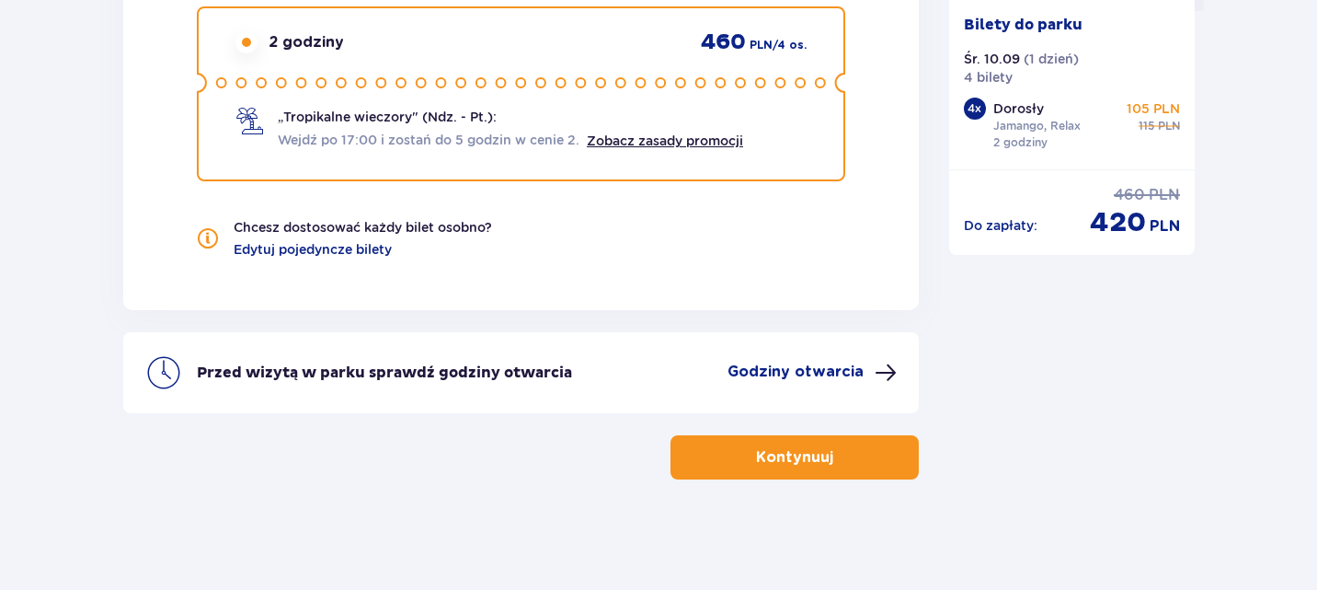
click at [782, 456] on p "Kontynuuj" at bounding box center [794, 457] width 77 height 20
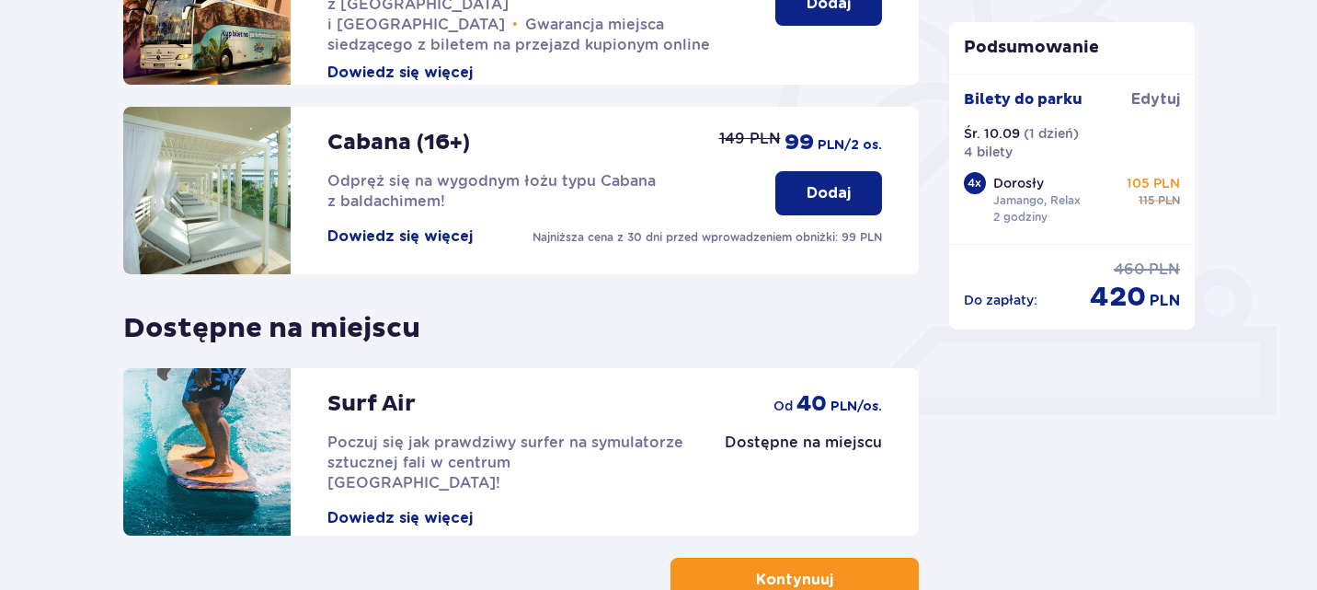
scroll to position [658, 0]
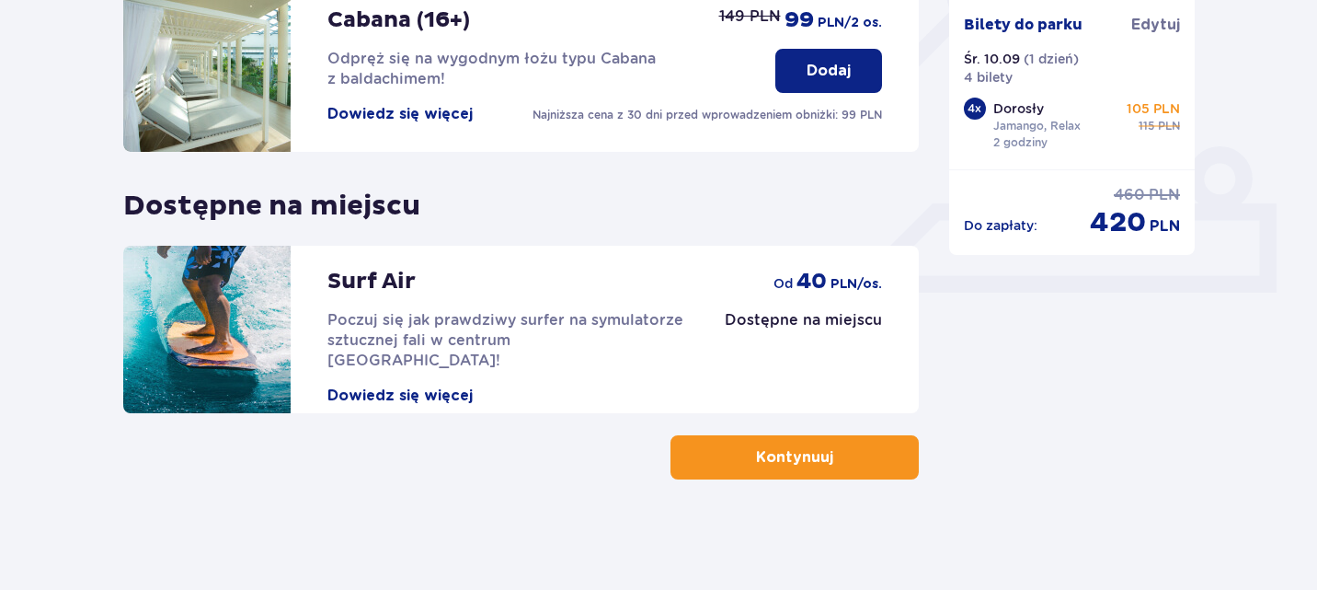
click at [719, 461] on button "Kontynuuj" at bounding box center [795, 457] width 248 height 44
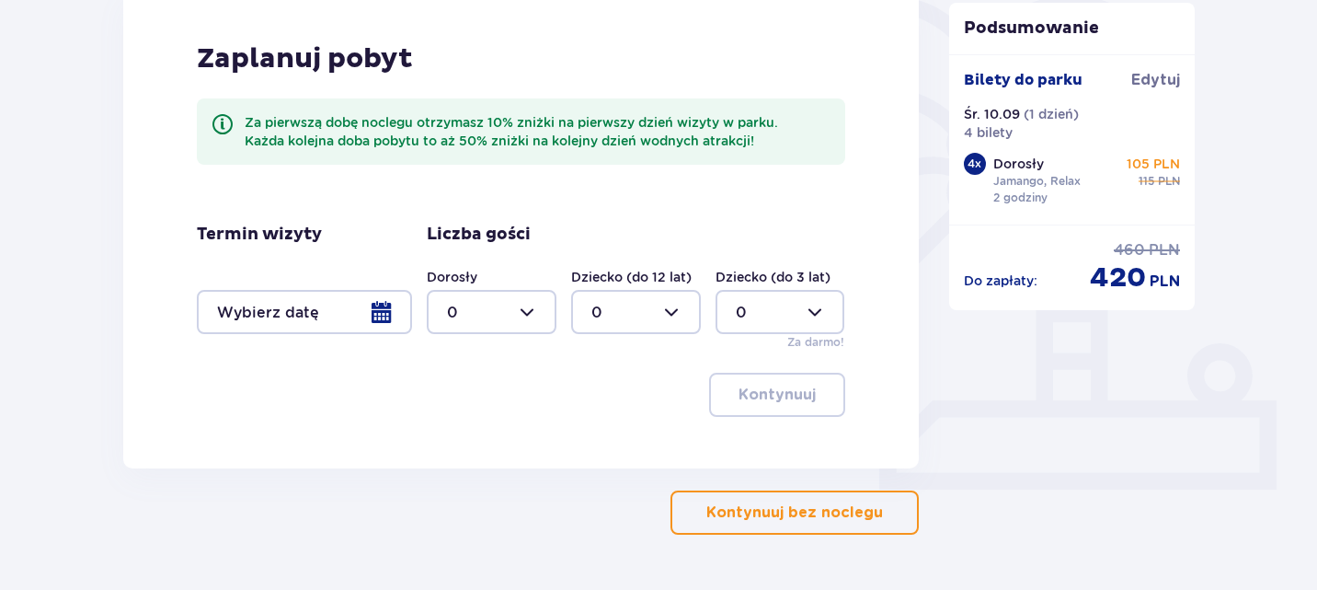
scroll to position [441, 0]
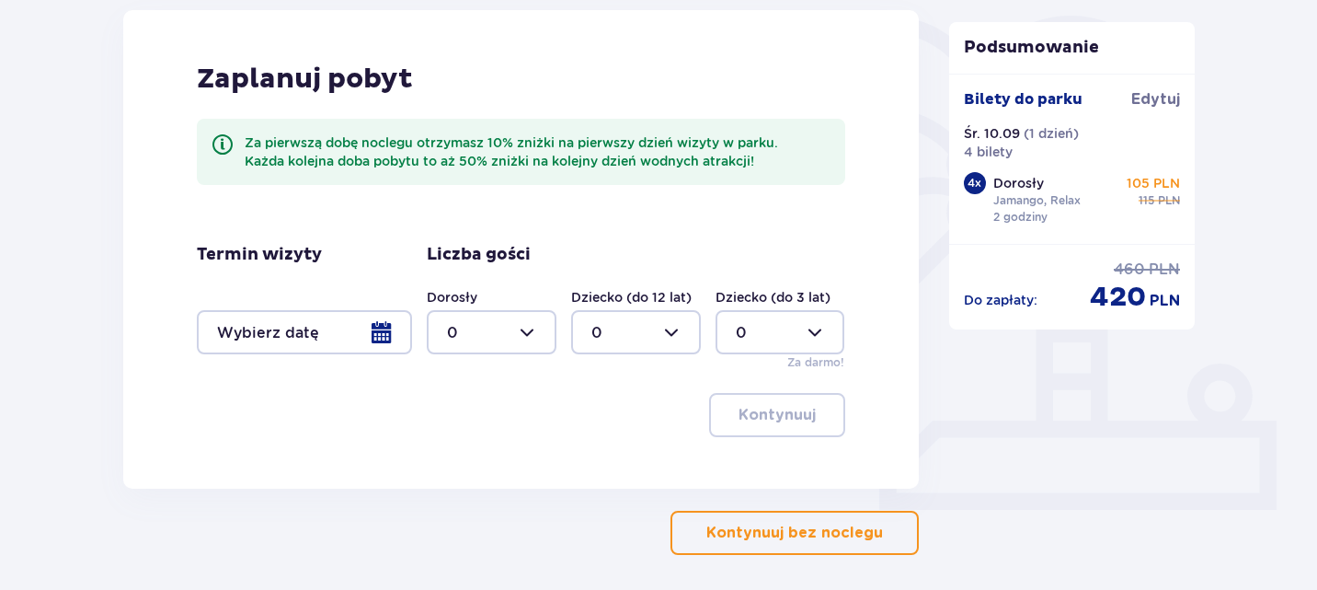
click at [780, 523] on p "Kontynuuj bez noclegu" at bounding box center [795, 533] width 177 height 20
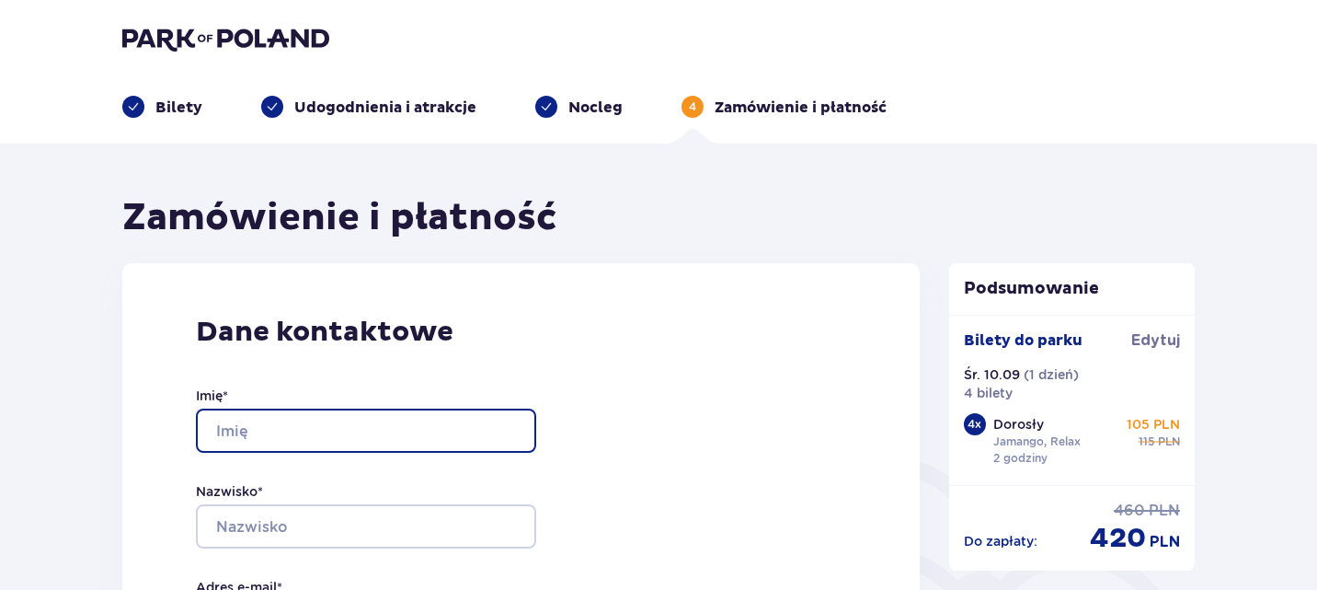
click at [265, 434] on input "Imię *" at bounding box center [366, 430] width 340 height 44
type input "Małgorzata"
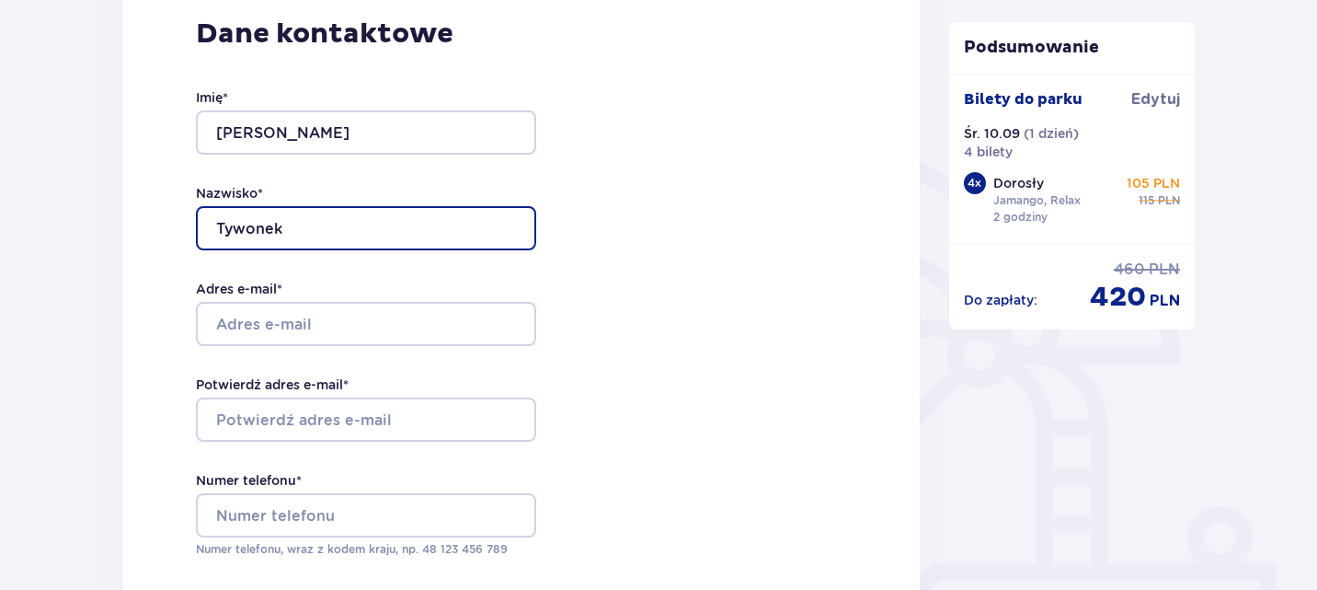
scroll to position [299, 0]
type input "Tywonek"
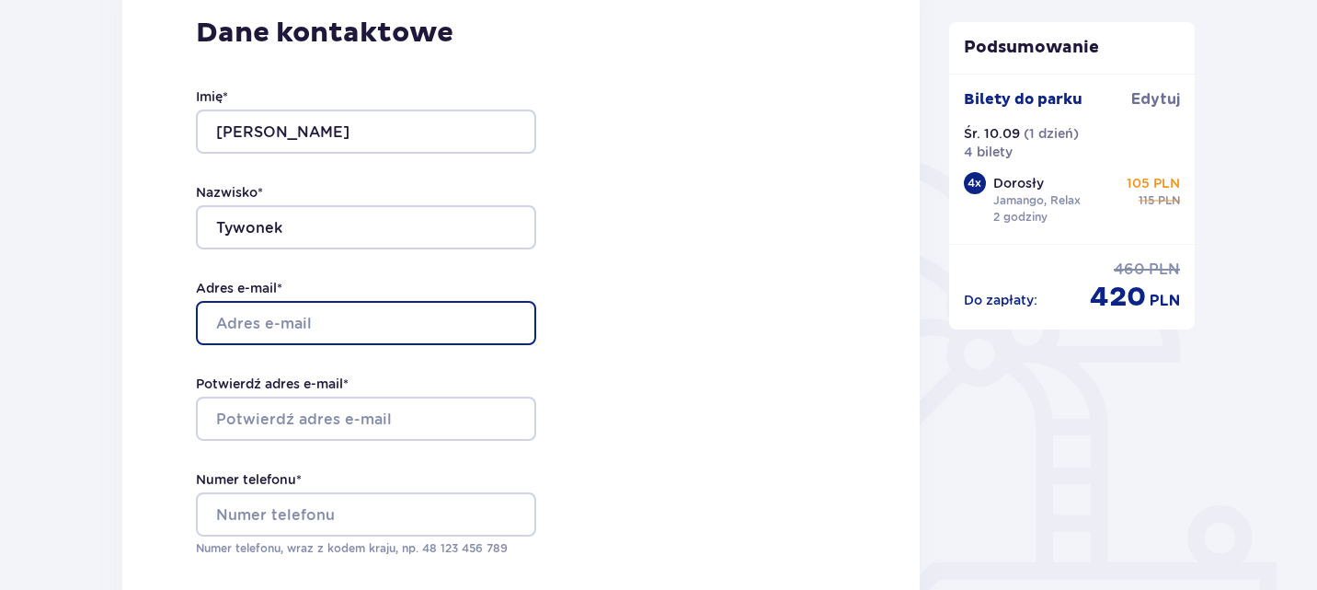
click at [237, 318] on input "Adres e-mail *" at bounding box center [366, 323] width 340 height 44
type input "[EMAIL_ADDRESS][DOMAIN_NAME]"
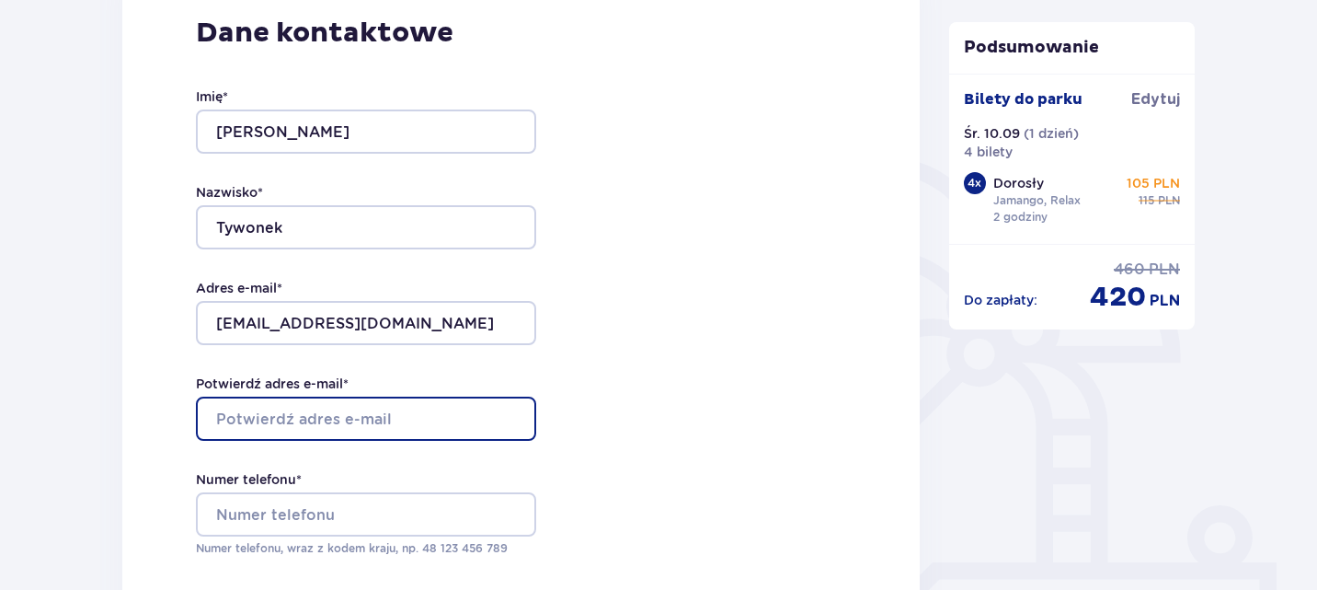
click at [242, 427] on input "Potwierdź adres e-mail *" at bounding box center [366, 419] width 340 height 44
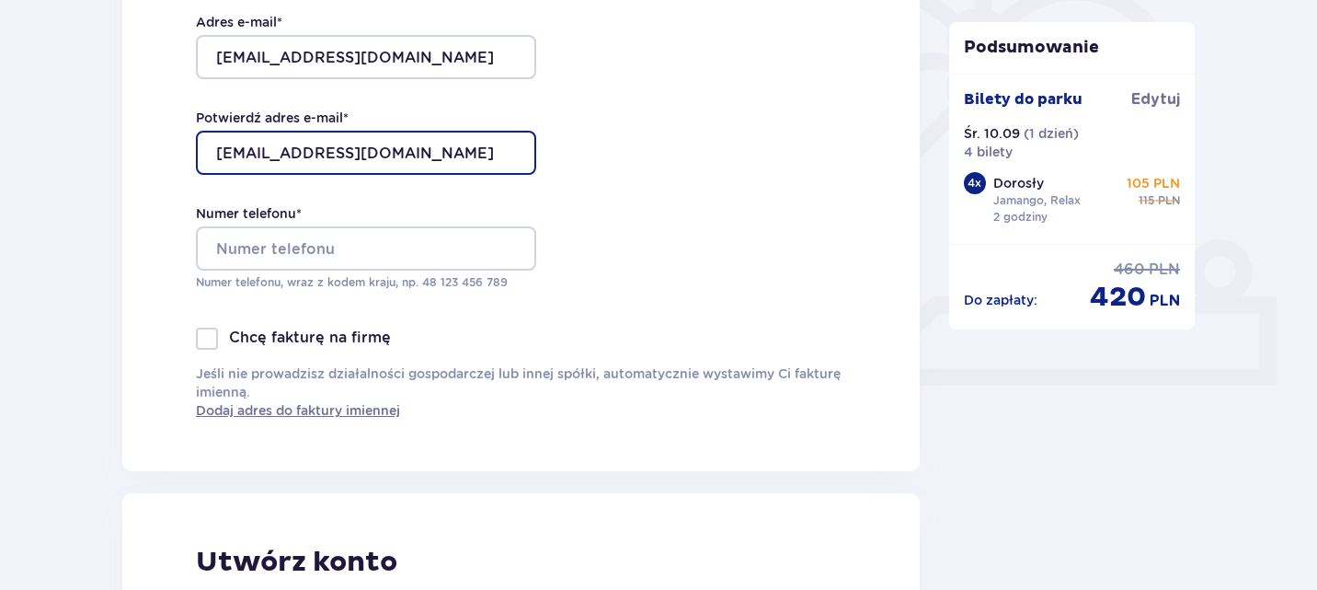
scroll to position [573, 0]
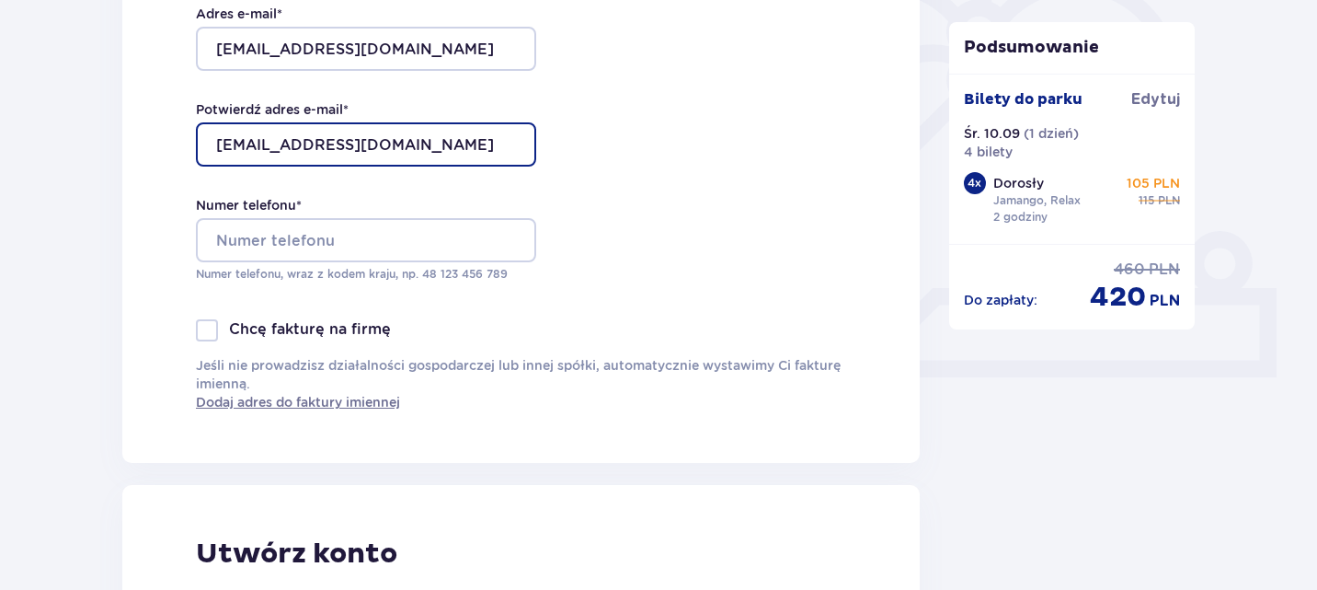
type input "[EMAIL_ADDRESS][DOMAIN_NAME]"
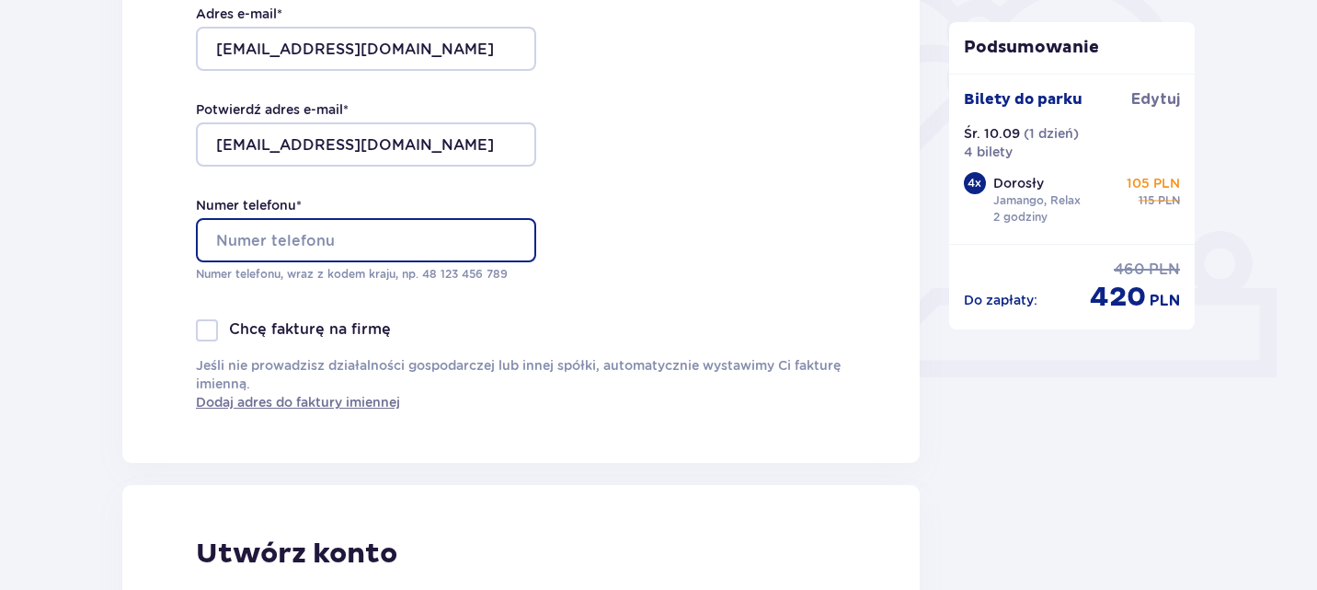
click at [258, 225] on input "Numer telefonu *" at bounding box center [366, 240] width 340 height 44
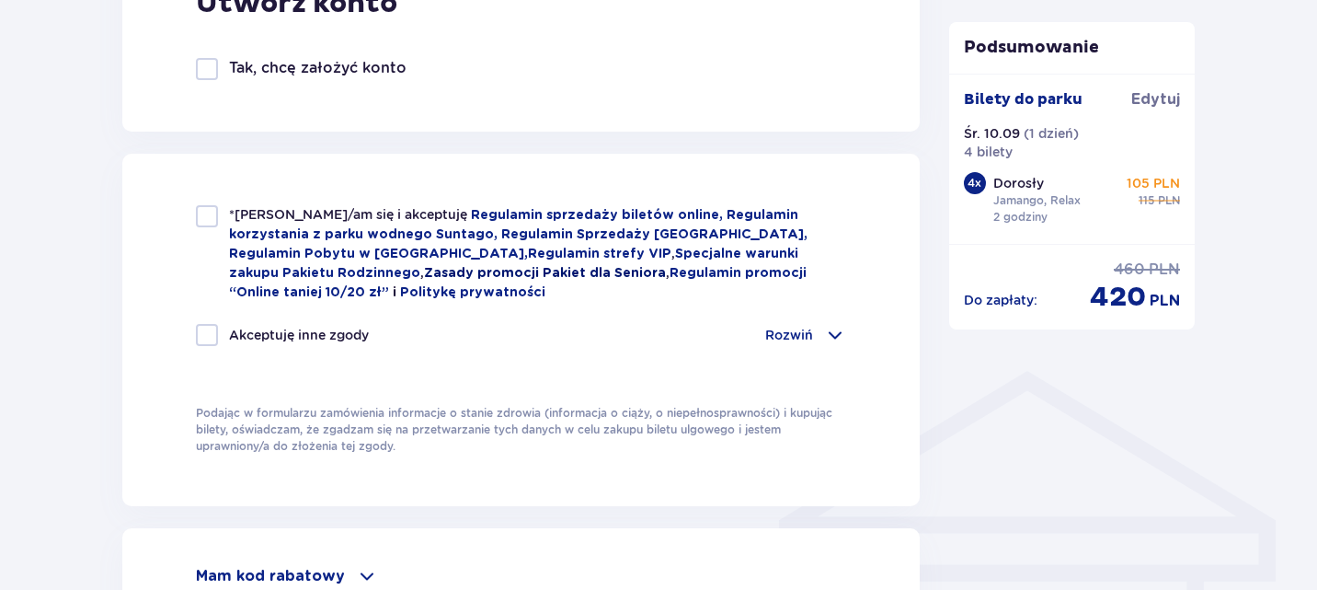
scroll to position [1129, 0]
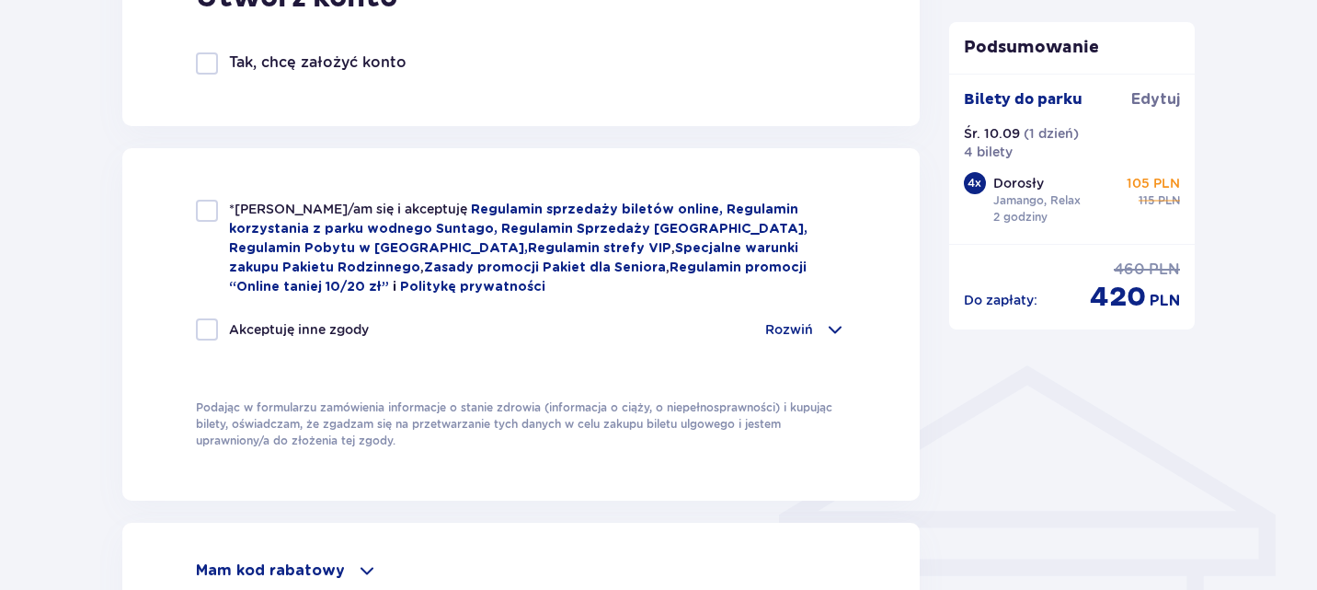
type input "48600056803"
click at [199, 208] on div at bounding box center [207, 211] width 22 height 22
checkbox input "true"
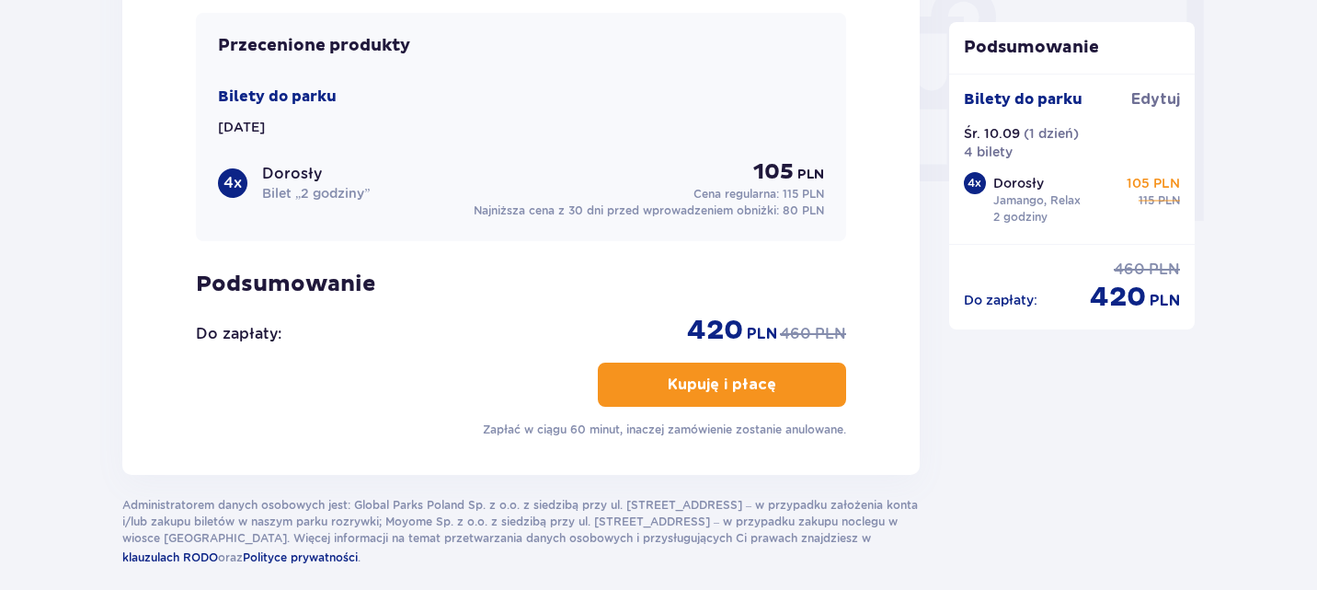
scroll to position [1761, 0]
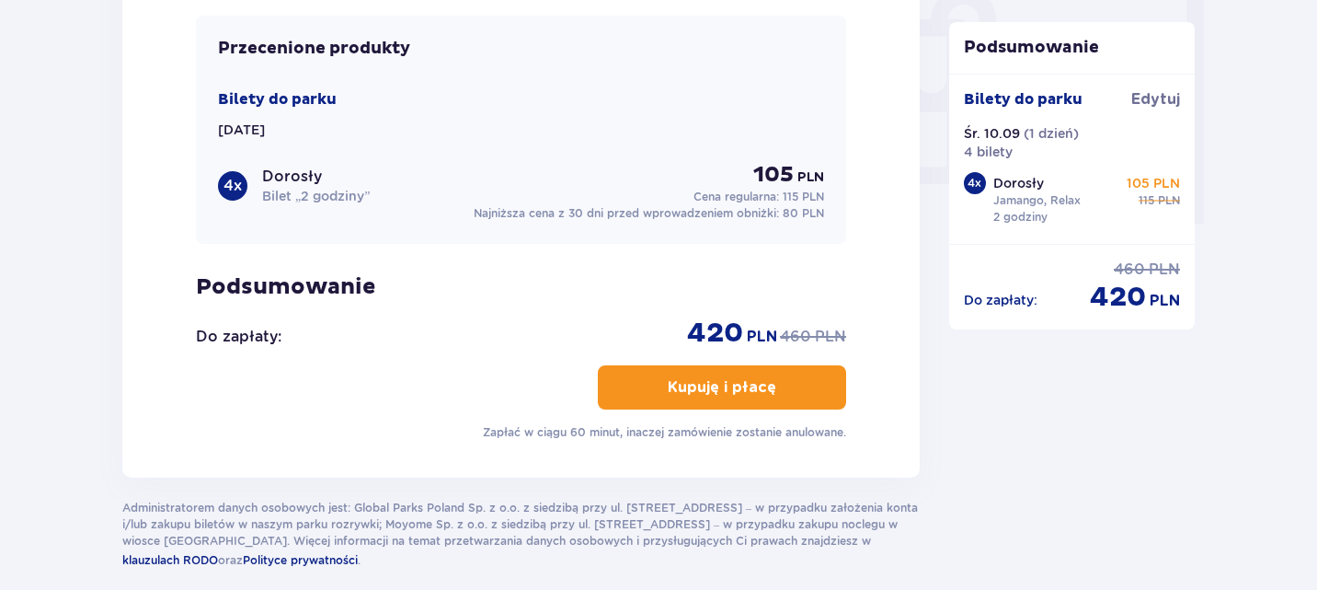
click at [673, 378] on p "Kupuję i płacę" at bounding box center [722, 387] width 109 height 20
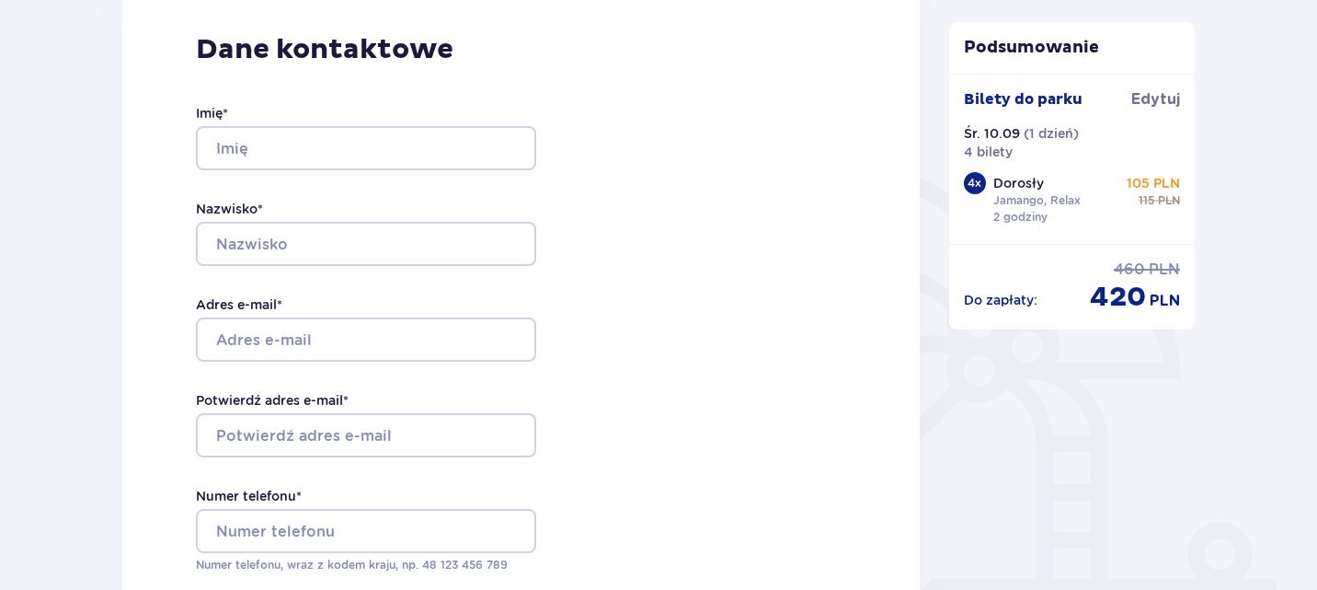
scroll to position [283, 0]
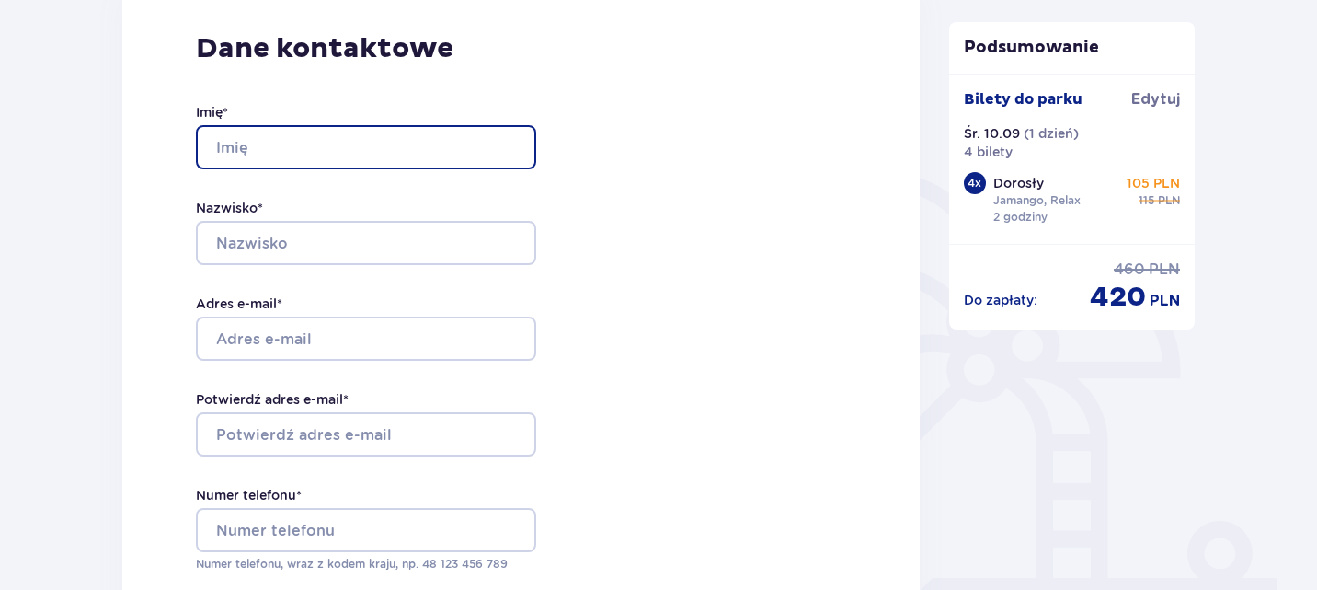
click at [222, 155] on input "Imię *" at bounding box center [366, 147] width 340 height 44
type input "Małgorzata"
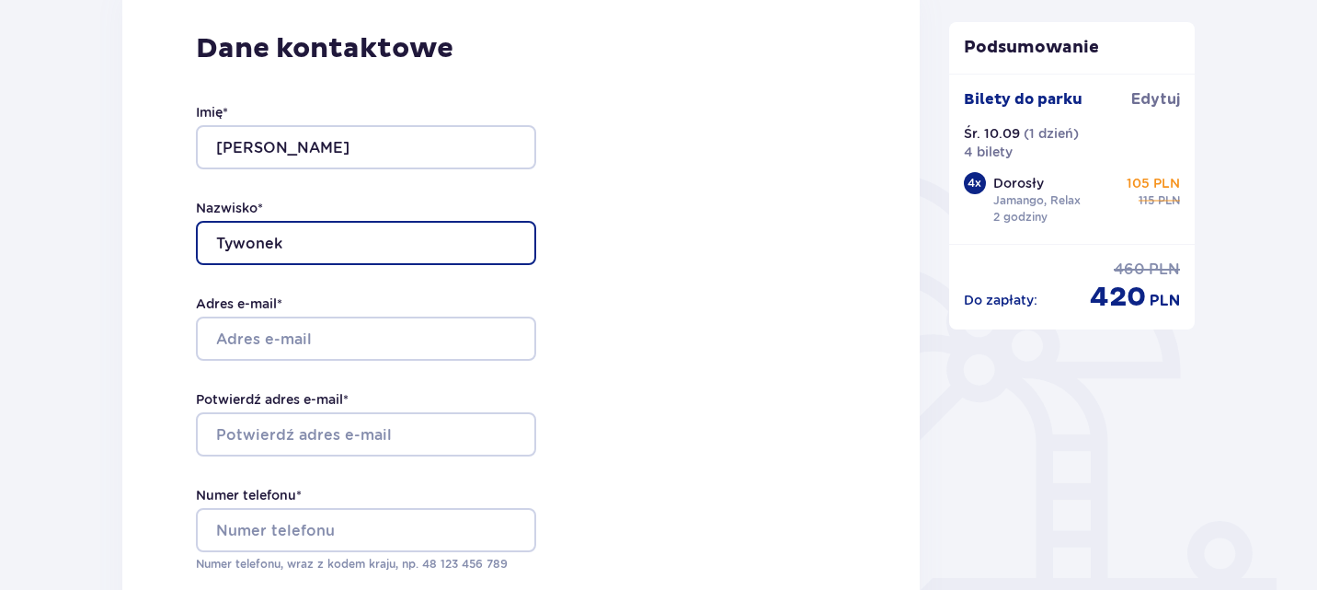
type input "Tywonek"
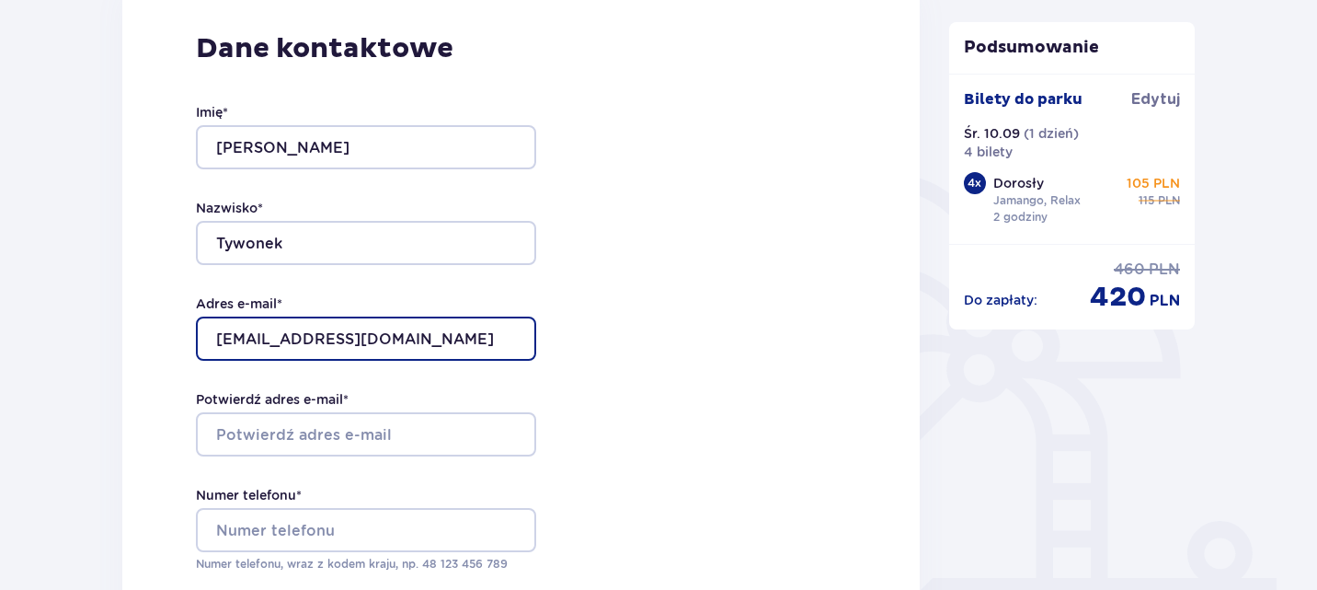
type input "[EMAIL_ADDRESS][DOMAIN_NAME]"
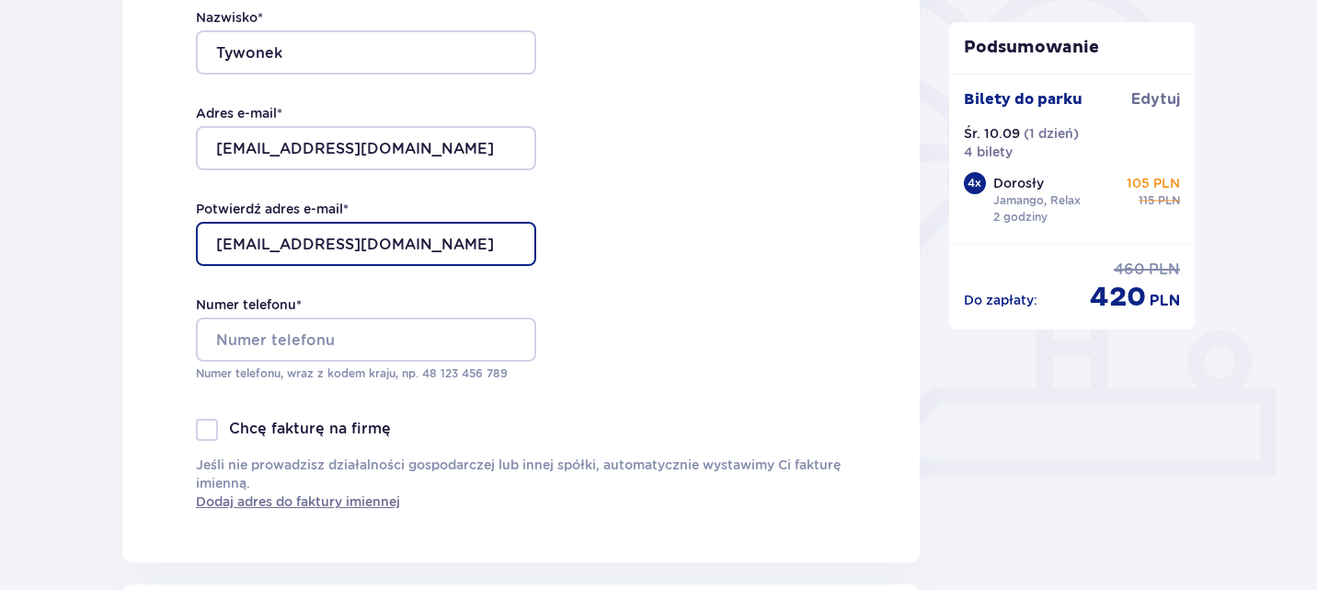
scroll to position [475, 0]
type input "[EMAIL_ADDRESS][DOMAIN_NAME]"
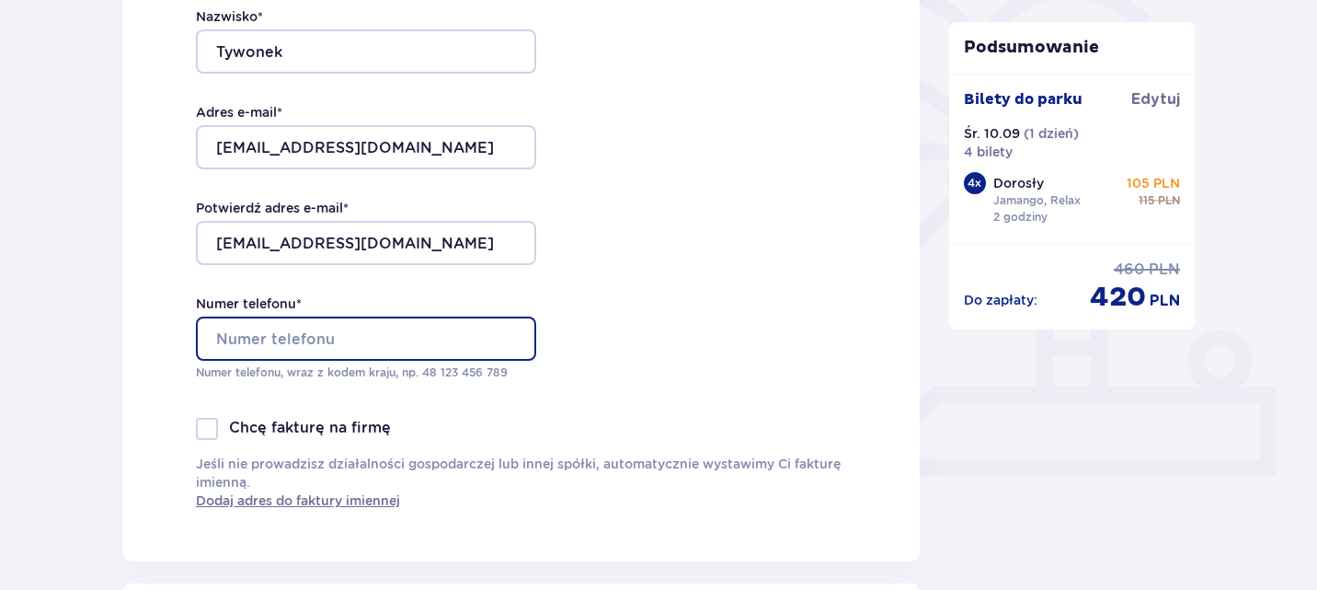
click at [310, 344] on input "Numer telefonu *" at bounding box center [366, 338] width 340 height 44
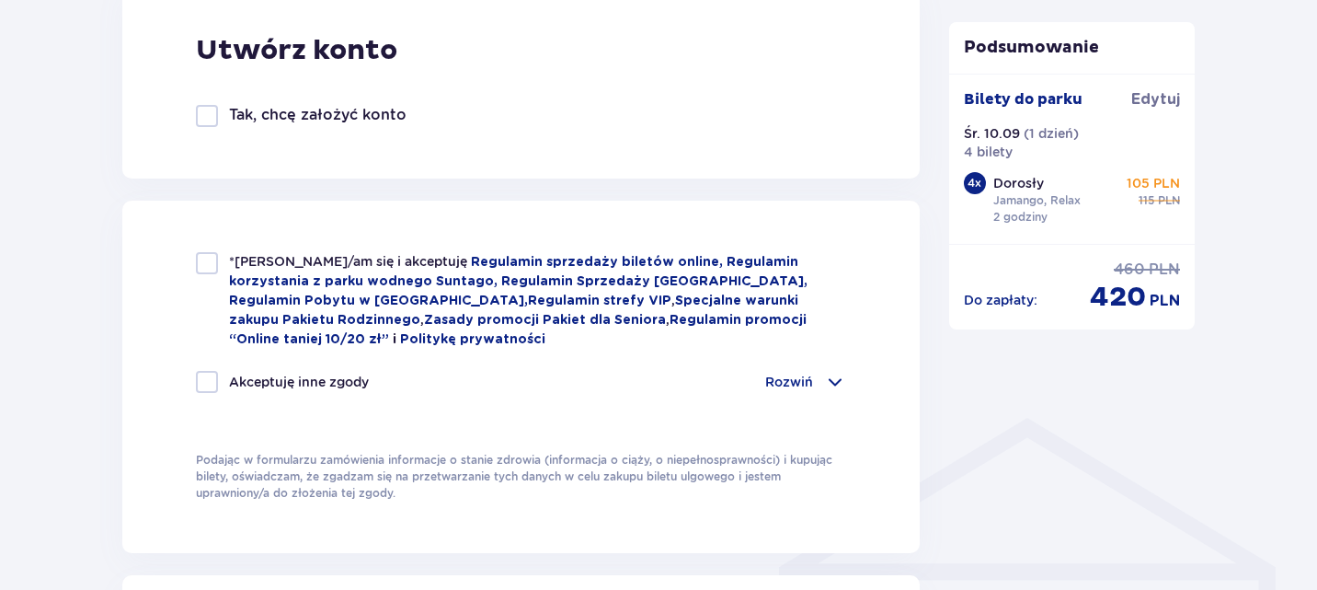
scroll to position [1077, 0]
type input "48600056803"
click at [201, 254] on div at bounding box center [207, 262] width 22 height 22
checkbox input "true"
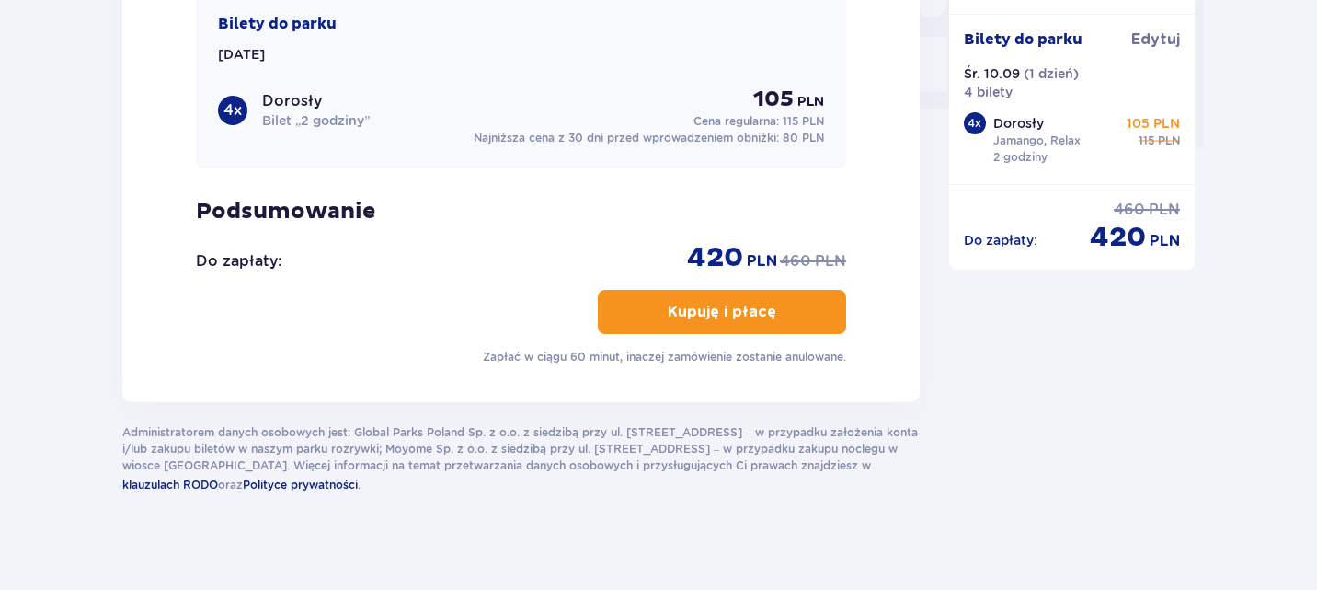
scroll to position [1840, 0]
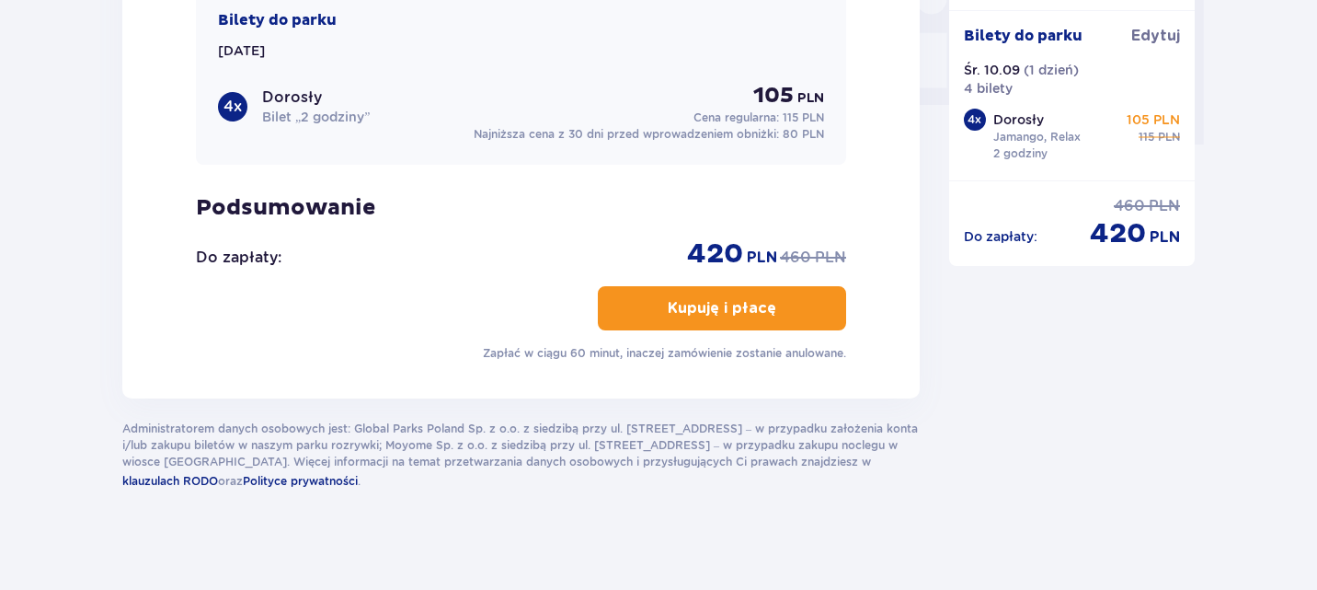
click at [753, 293] on button "Kupuję i płacę" at bounding box center [722, 308] width 248 height 44
drag, startPoint x: 759, startPoint y: 316, endPoint x: 704, endPoint y: 284, distance: 63.4
click at [704, 286] on button "Kupuję i płacę" at bounding box center [722, 308] width 248 height 44
drag, startPoint x: 684, startPoint y: 296, endPoint x: 675, endPoint y: 301, distance: 10.3
click at [675, 301] on p "Kupuję i płacę" at bounding box center [722, 308] width 109 height 20
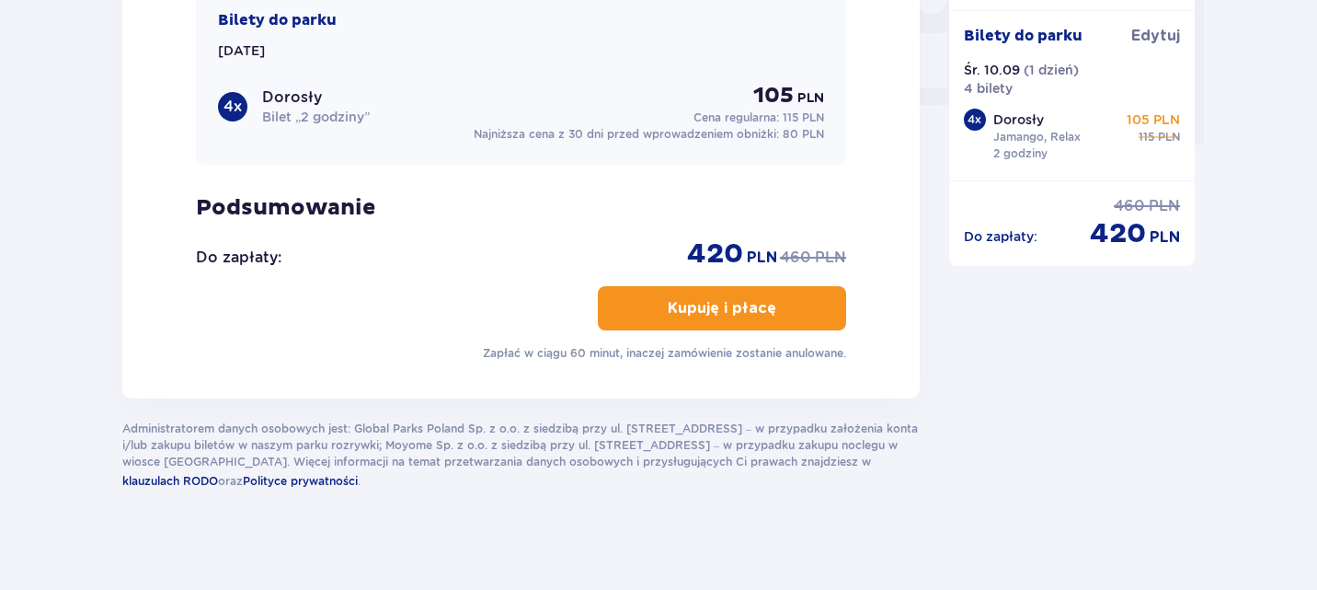
click at [675, 301] on p "Kupuję i płacę" at bounding box center [722, 308] width 109 height 20
click at [746, 281] on div "Mam kod rabatowy Zastosuj Mam voucher kwotowy Zastosuj Przecenione produkty Bil…" at bounding box center [521, 104] width 650 height 513
click at [730, 305] on p "Kupuję i płacę" at bounding box center [722, 308] width 109 height 20
click at [722, 305] on p "Kupuję i płacę" at bounding box center [722, 308] width 109 height 20
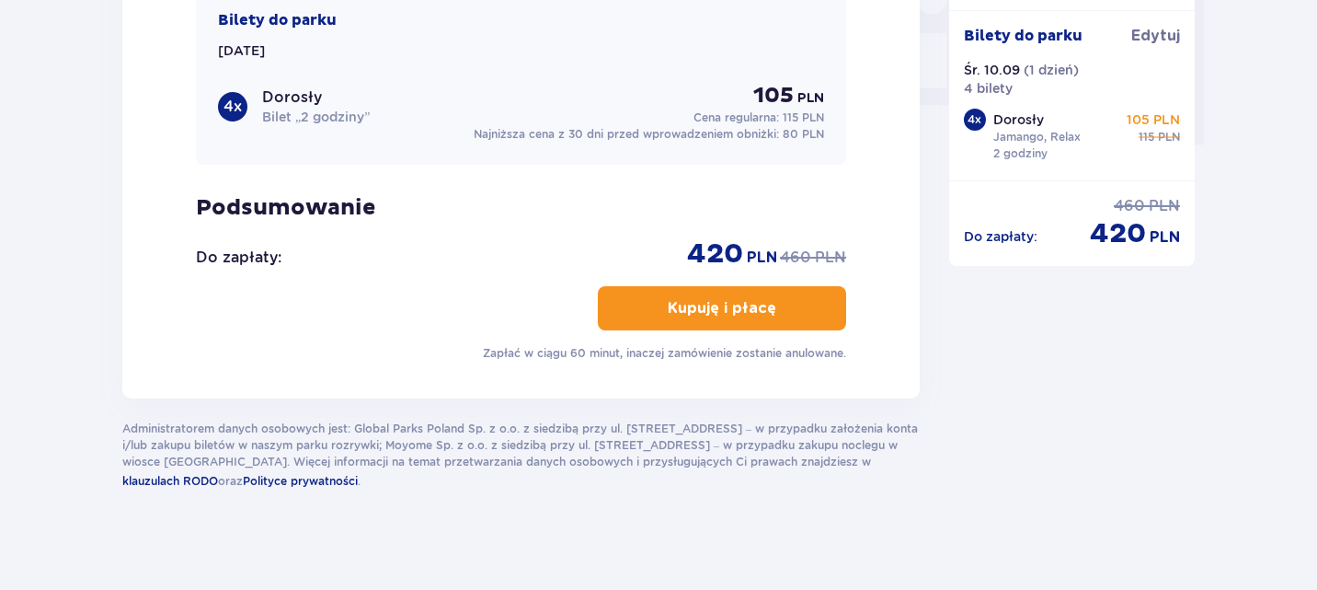
click at [722, 305] on p "Kupuję i płacę" at bounding box center [722, 308] width 109 height 20
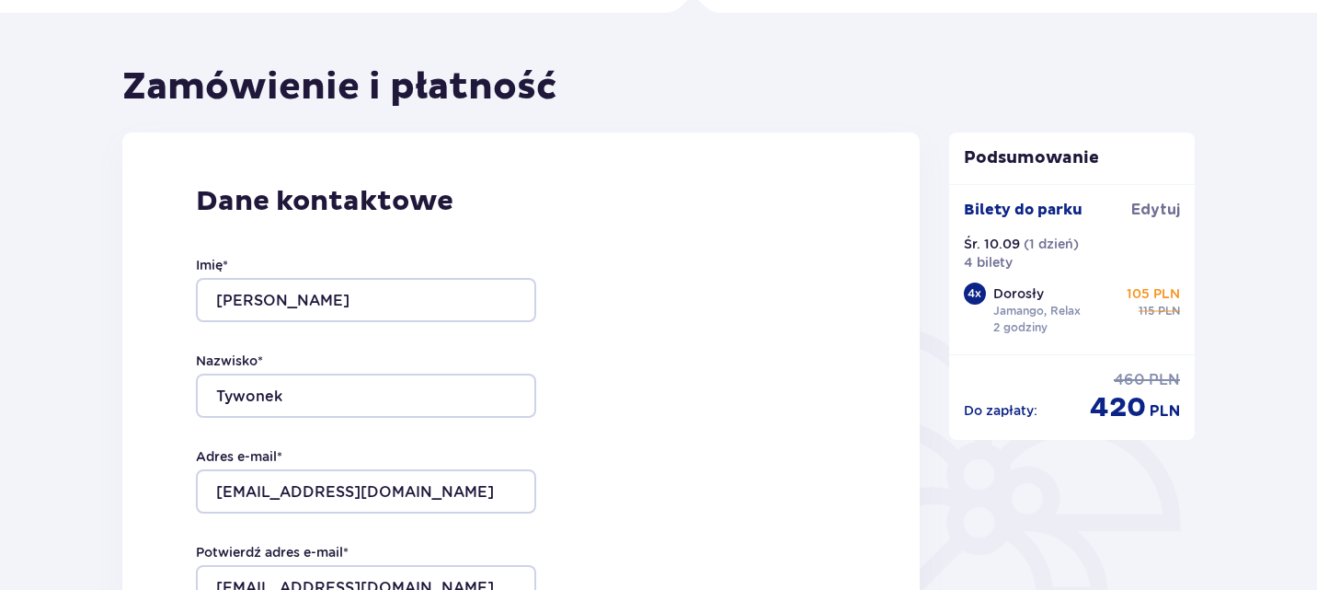
scroll to position [0, 0]
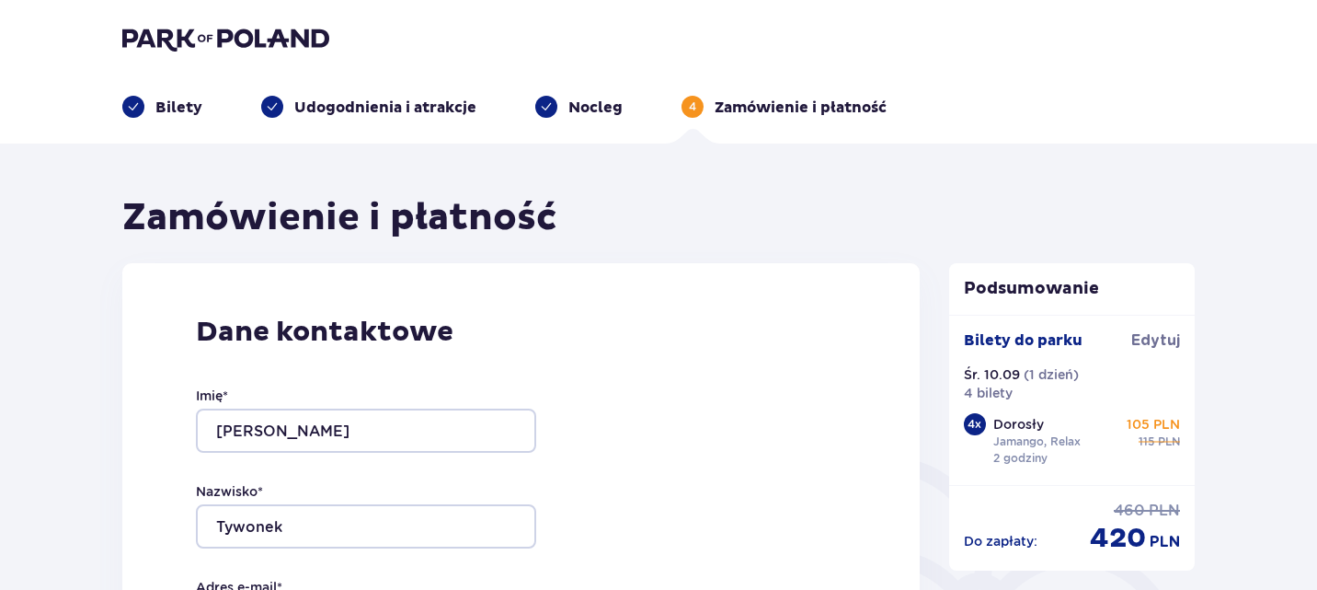
click at [201, 42] on img at bounding box center [225, 39] width 207 height 26
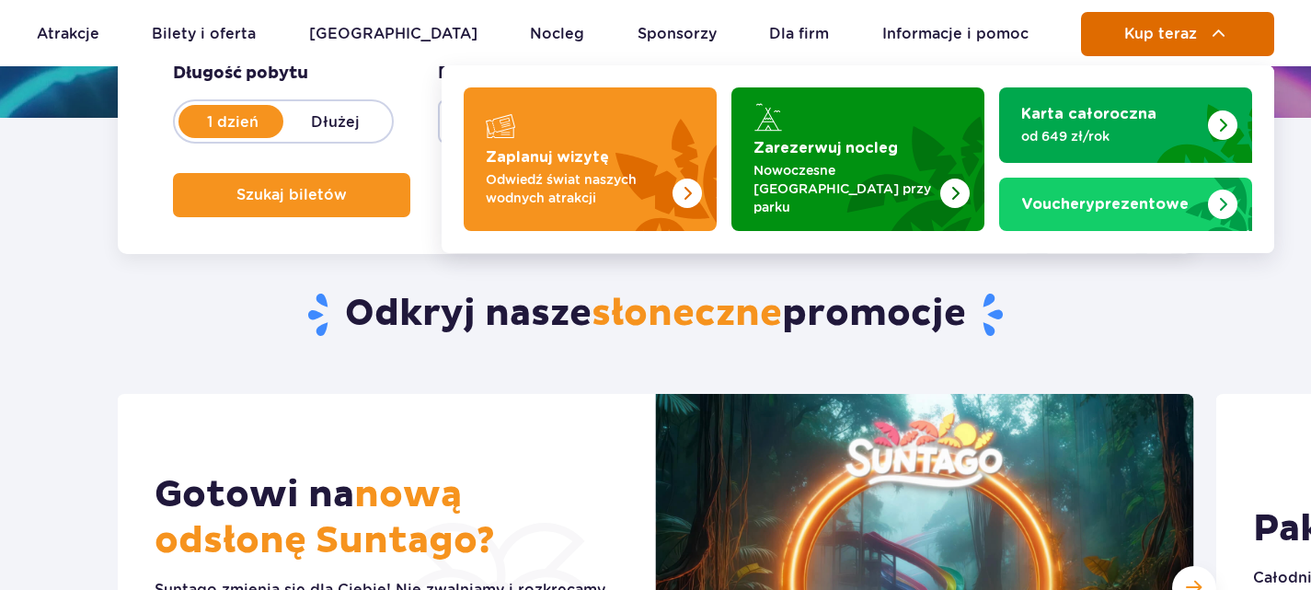
click at [1141, 54] on button "Kup teraz" at bounding box center [1177, 34] width 193 height 44
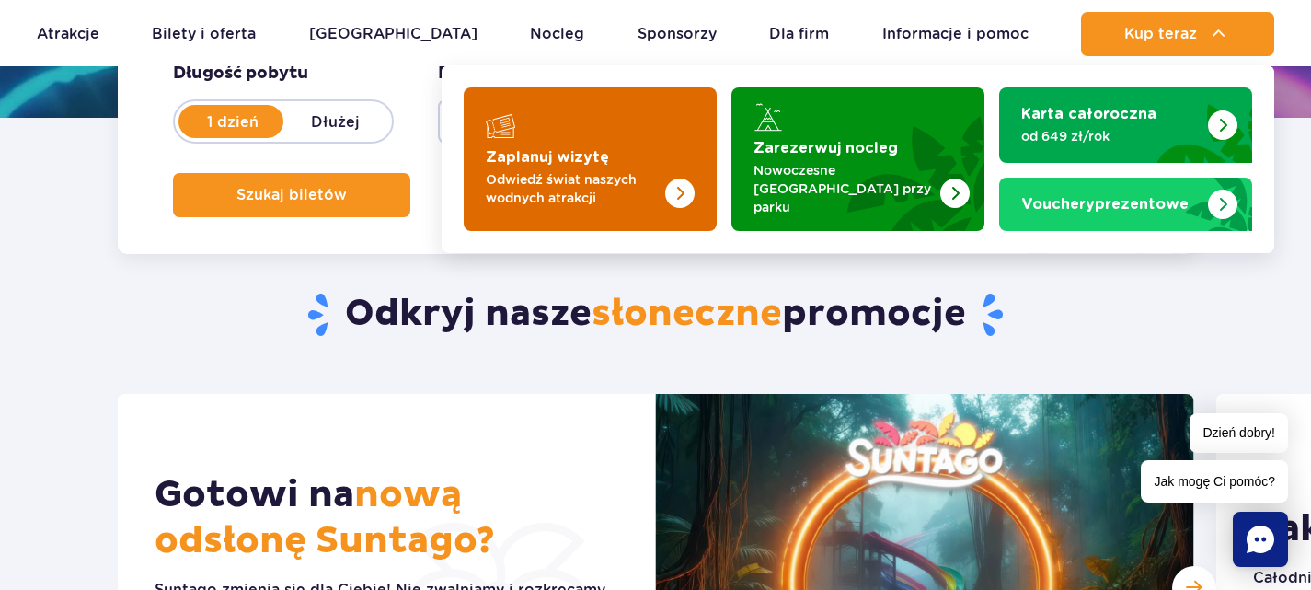
click at [616, 170] on p "Odwiedź świat naszych wodnych atrakcji" at bounding box center [575, 188] width 179 height 37
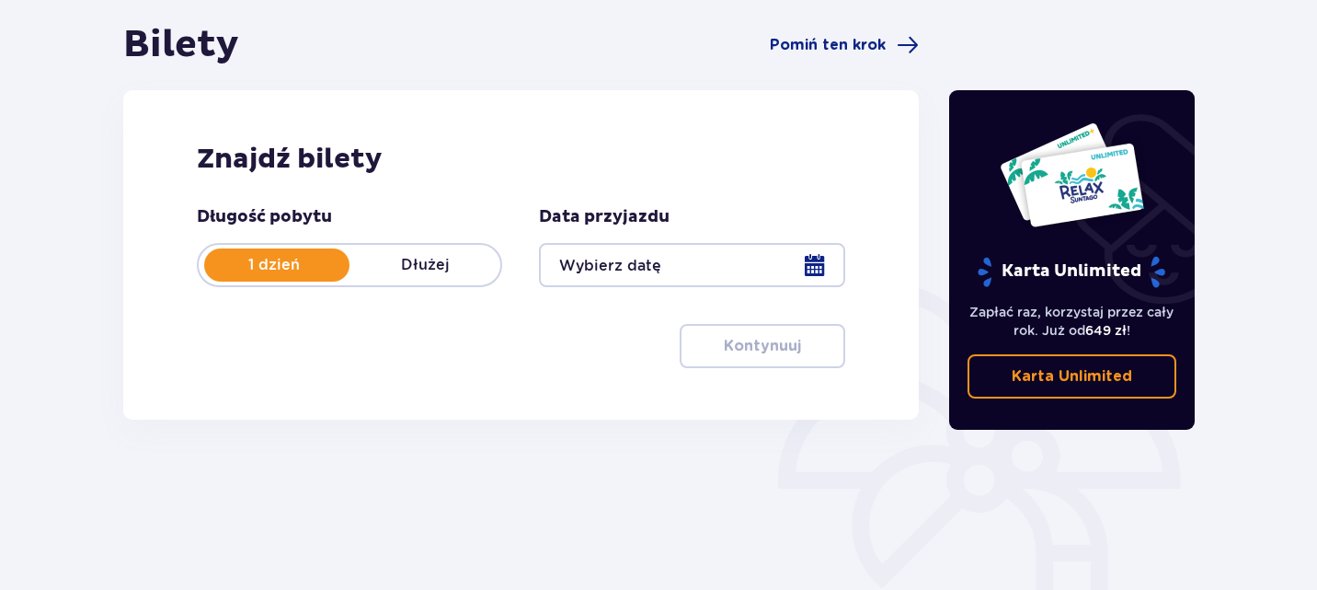
scroll to position [184, 0]
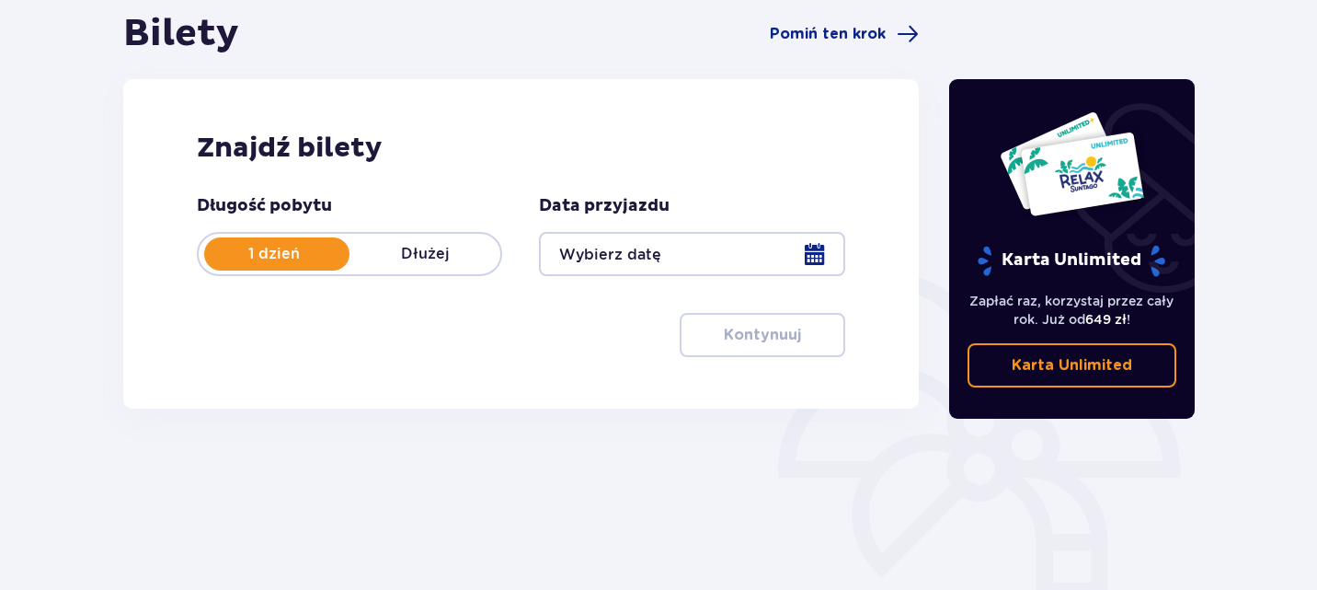
click at [825, 259] on div at bounding box center [691, 254] width 305 height 44
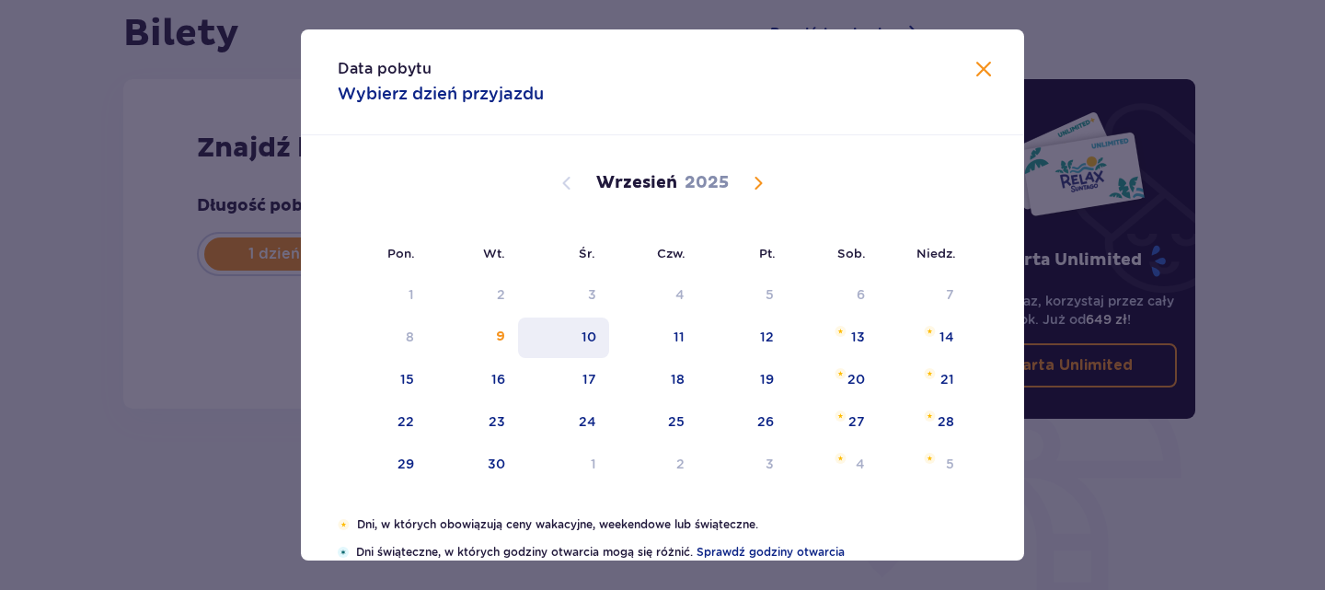
click at [589, 339] on div "10" at bounding box center [588, 337] width 15 height 18
type input "[DATE]"
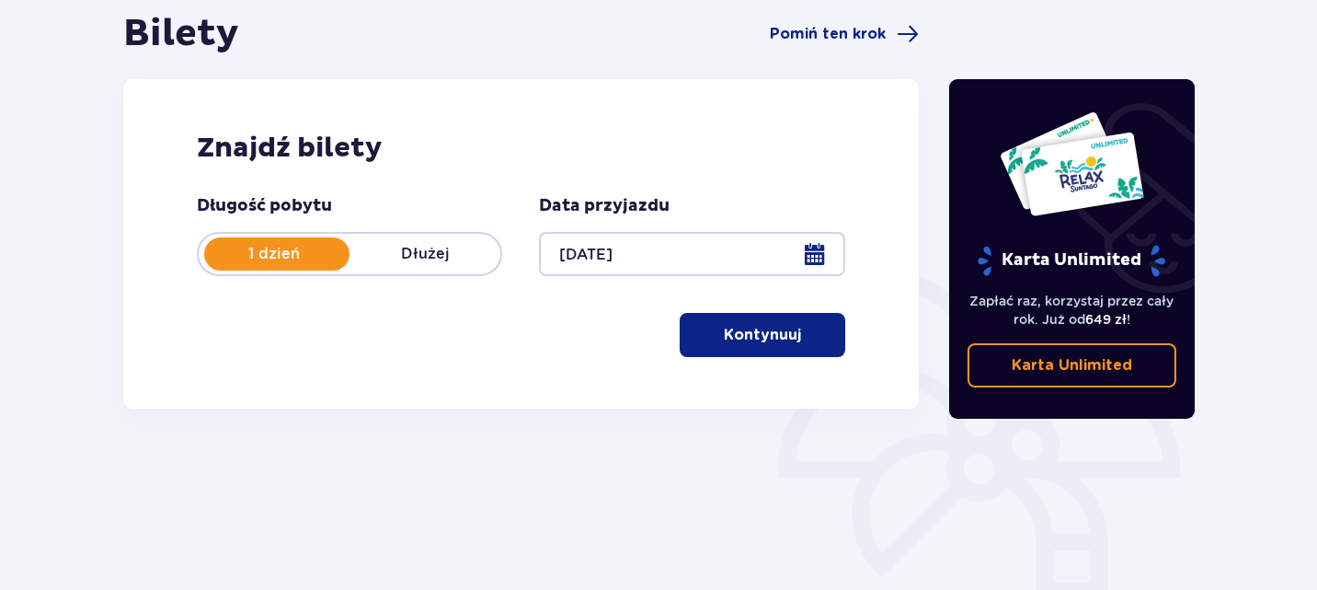
click at [801, 324] on span "button" at bounding box center [805, 335] width 22 height 22
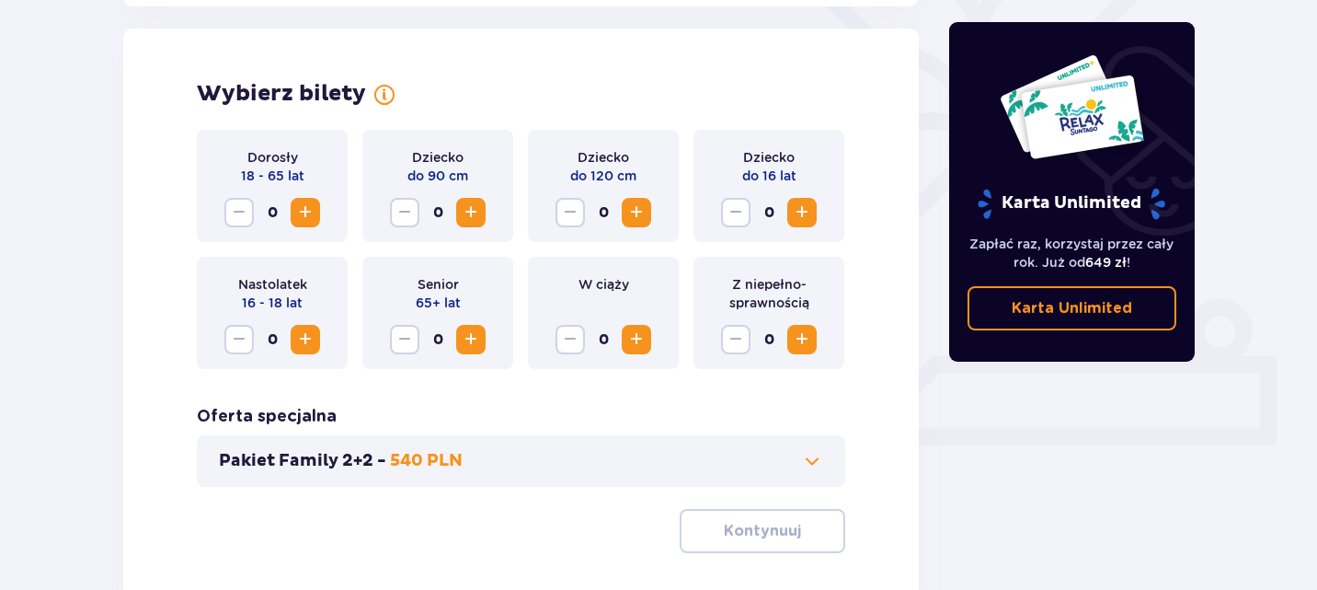
scroll to position [512, 0]
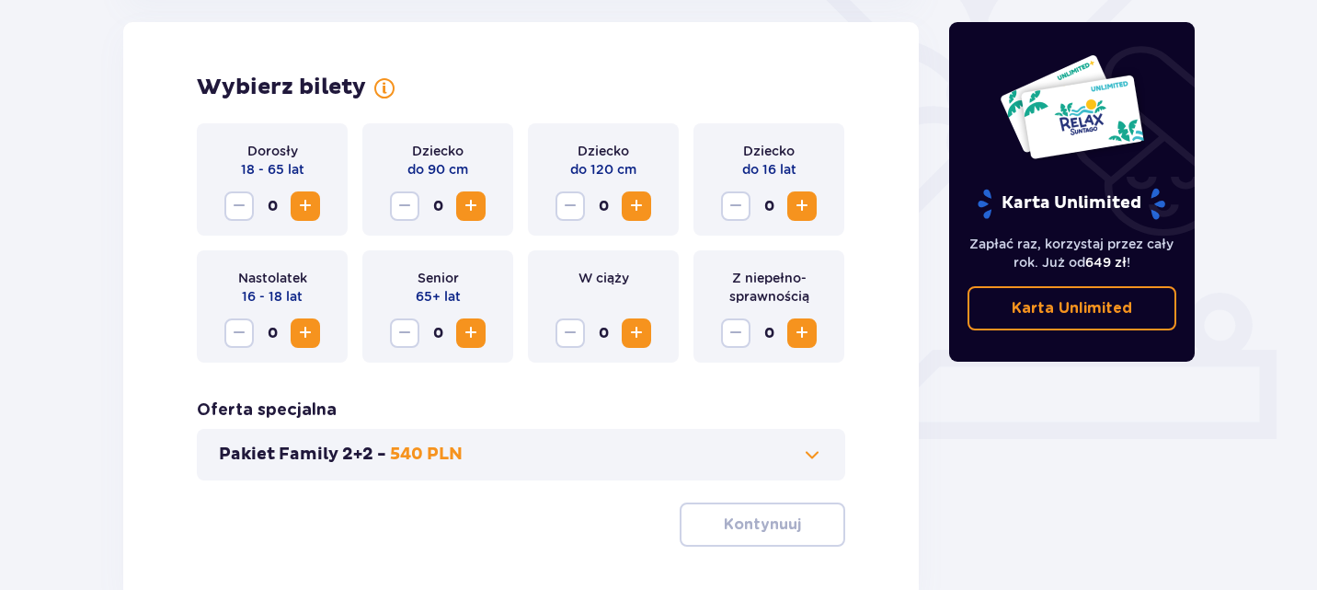
click at [311, 202] on span "Increase" at bounding box center [305, 206] width 22 height 22
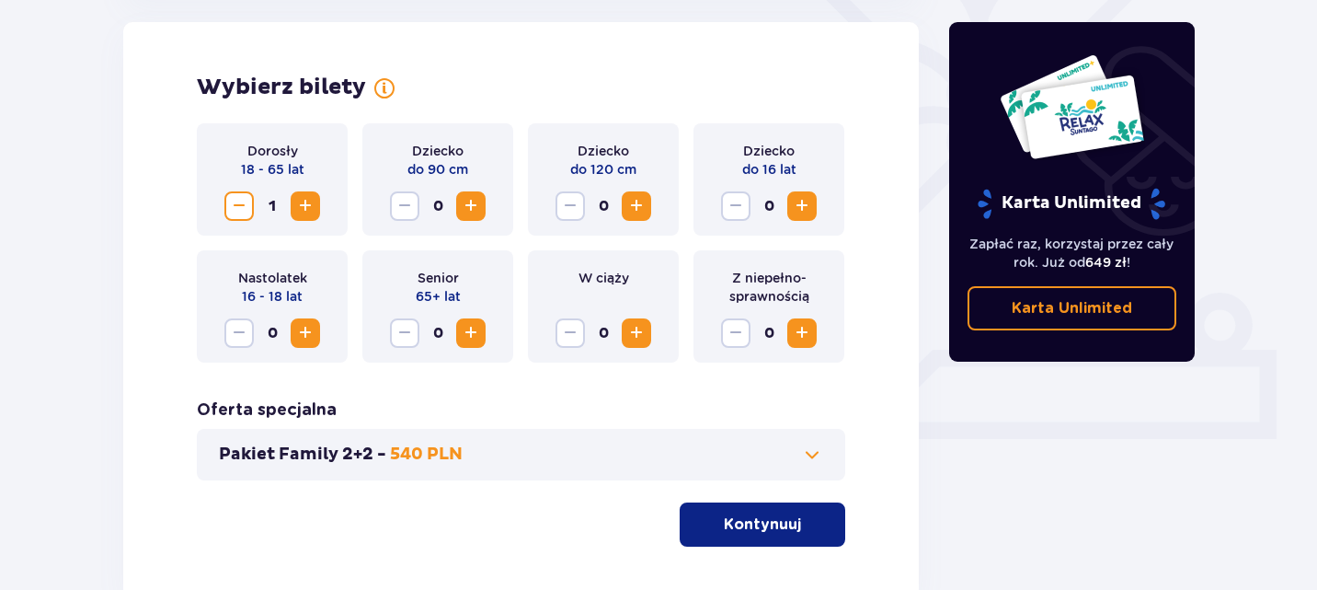
click at [311, 202] on span "Increase" at bounding box center [305, 206] width 22 height 22
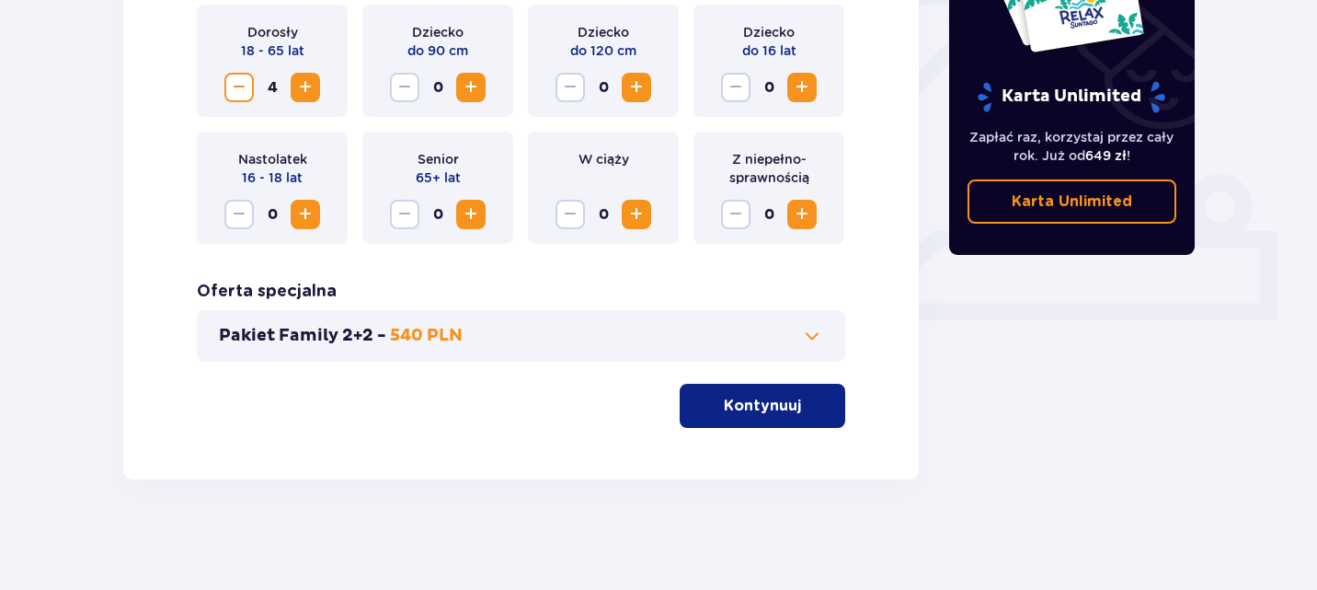
click at [731, 403] on p "Kontynuuj" at bounding box center [762, 406] width 77 height 20
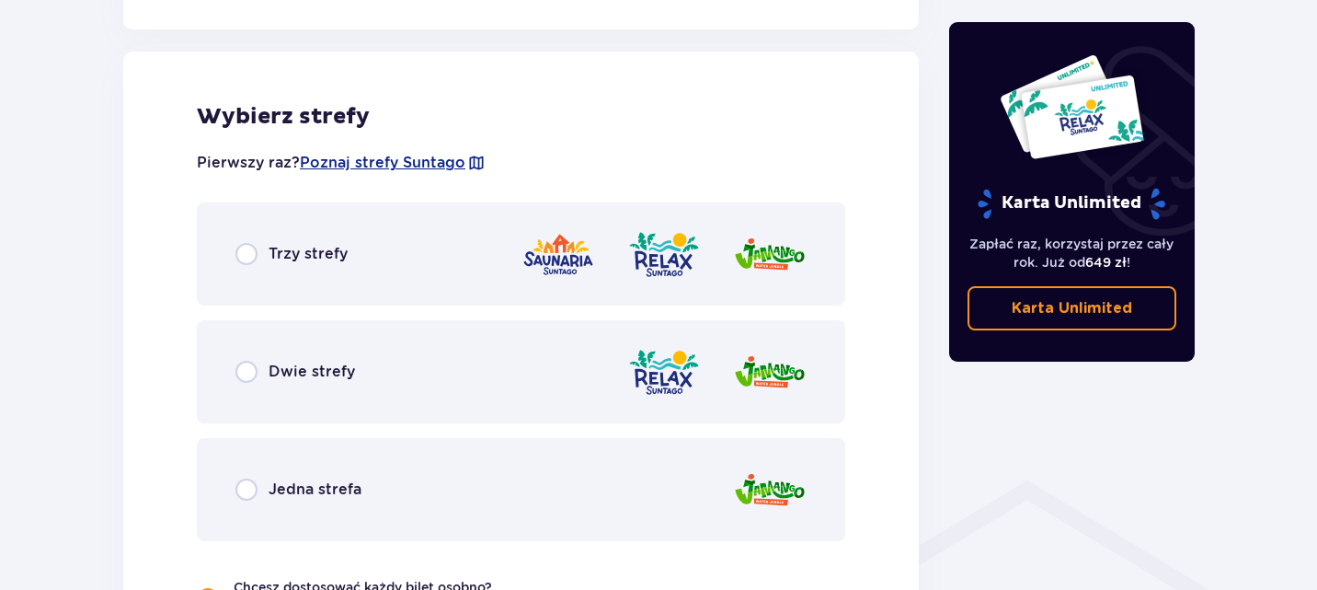
scroll to position [1021, 0]
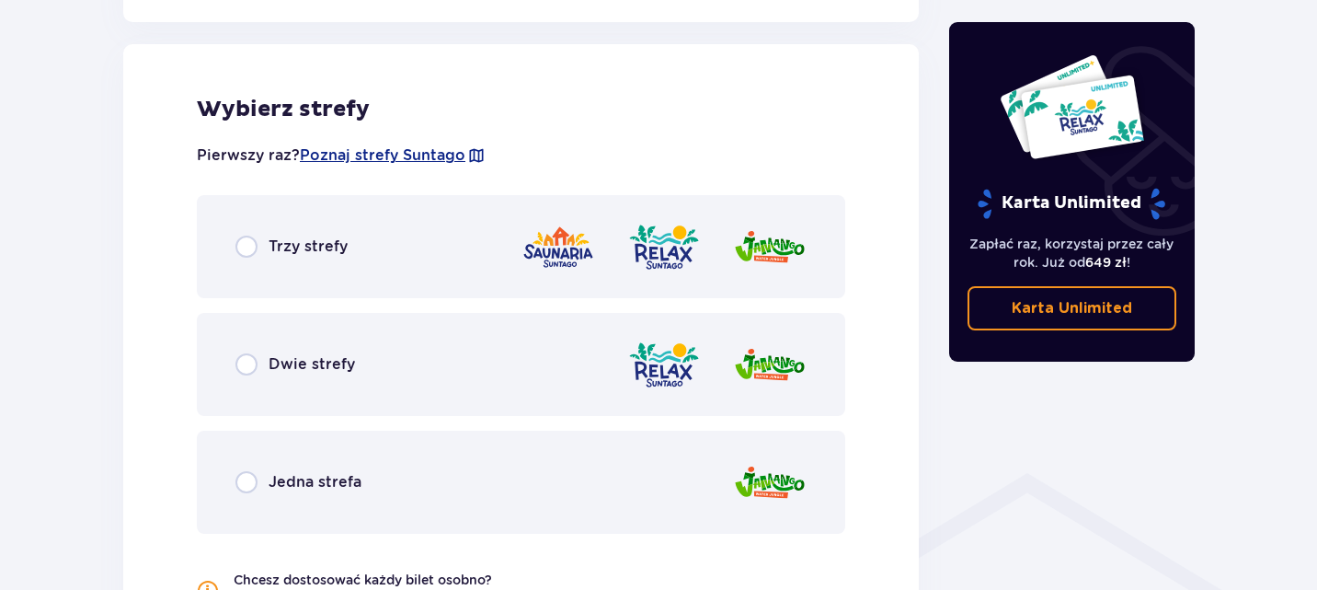
click at [267, 369] on div "Dwie strefy" at bounding box center [296, 364] width 120 height 22
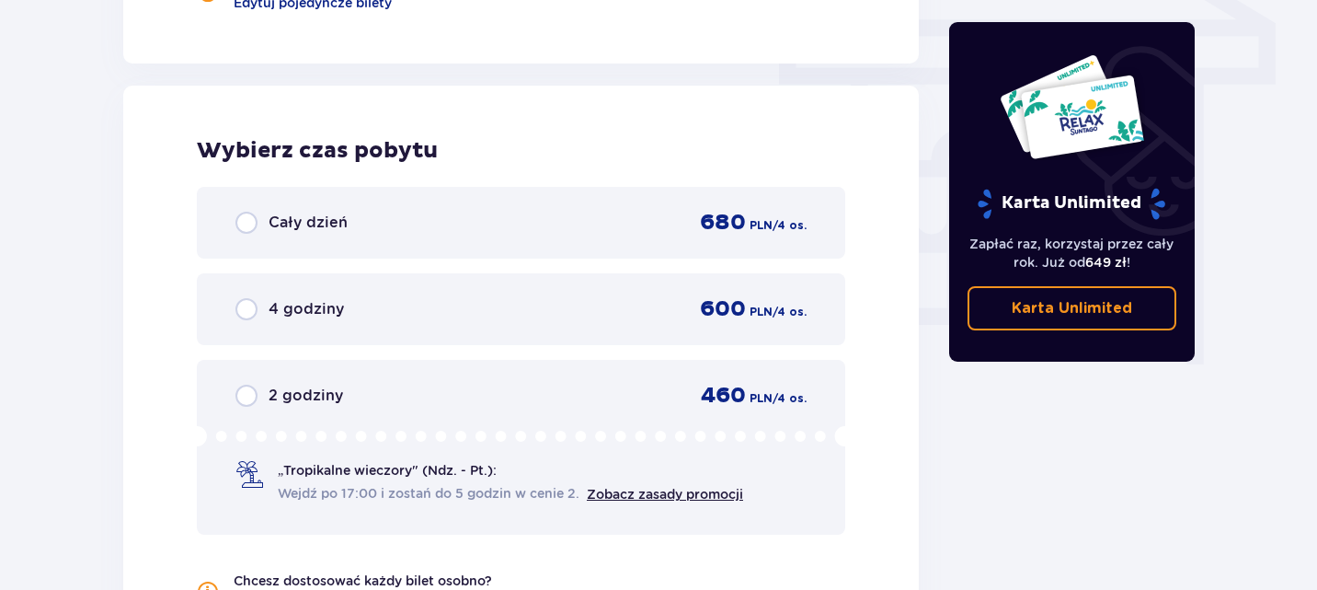
scroll to position [1662, 0]
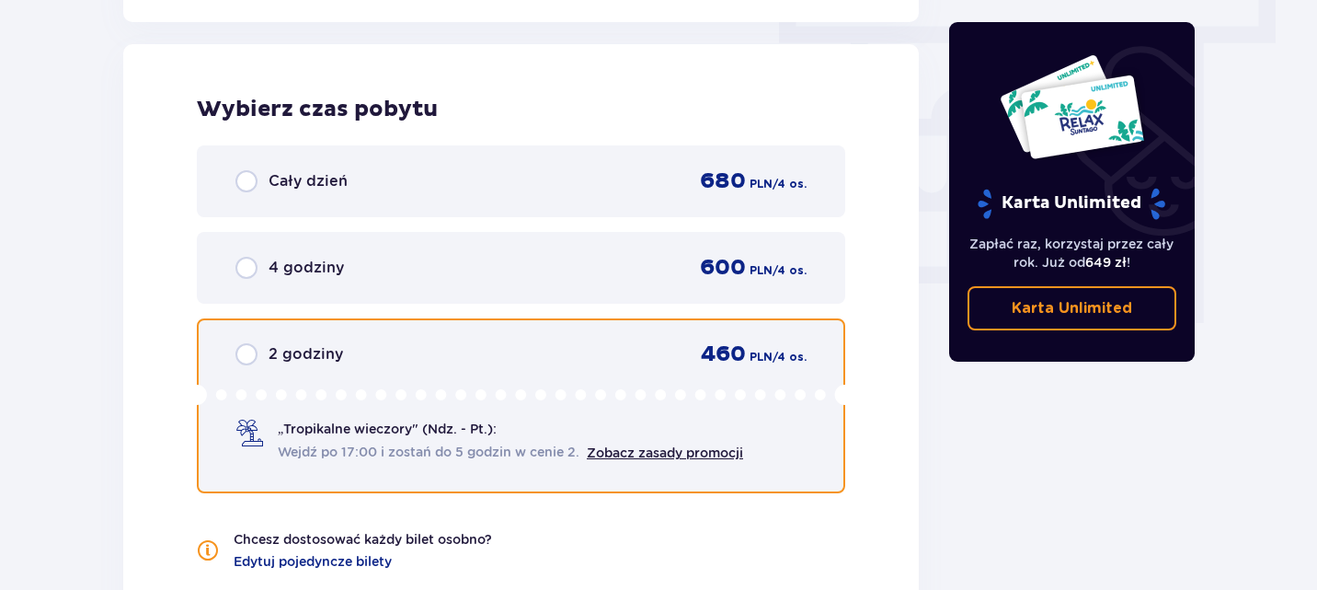
click at [244, 358] on input "radio" at bounding box center [247, 354] width 22 height 22
radio input "true"
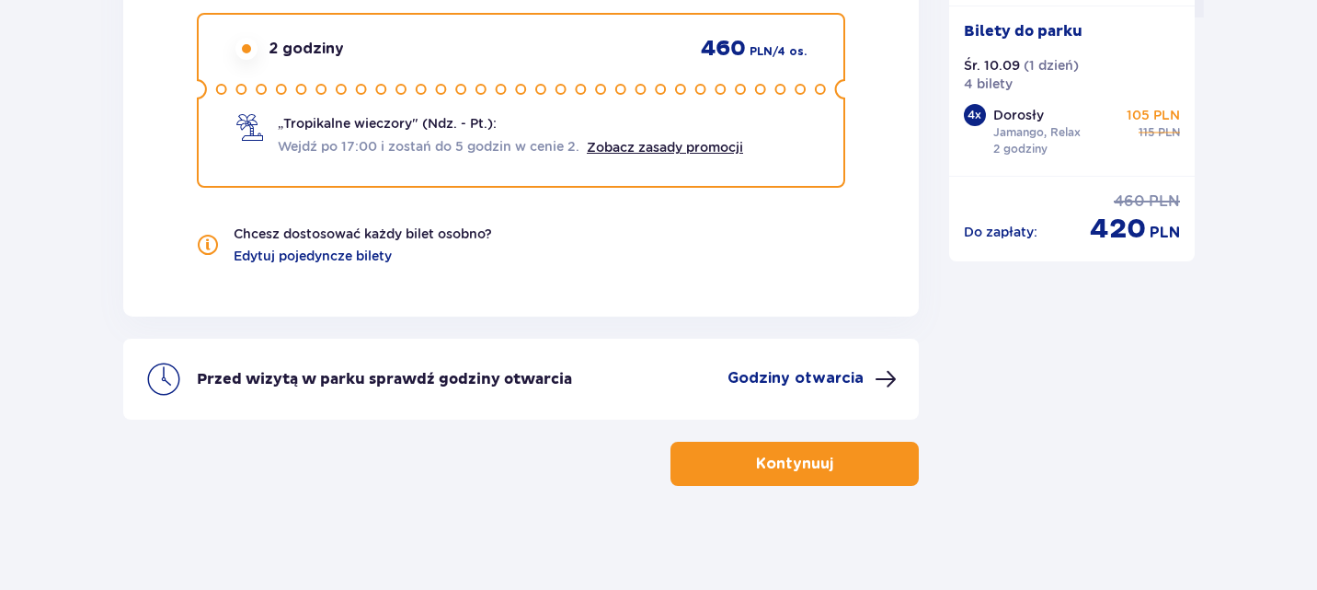
scroll to position [1973, 0]
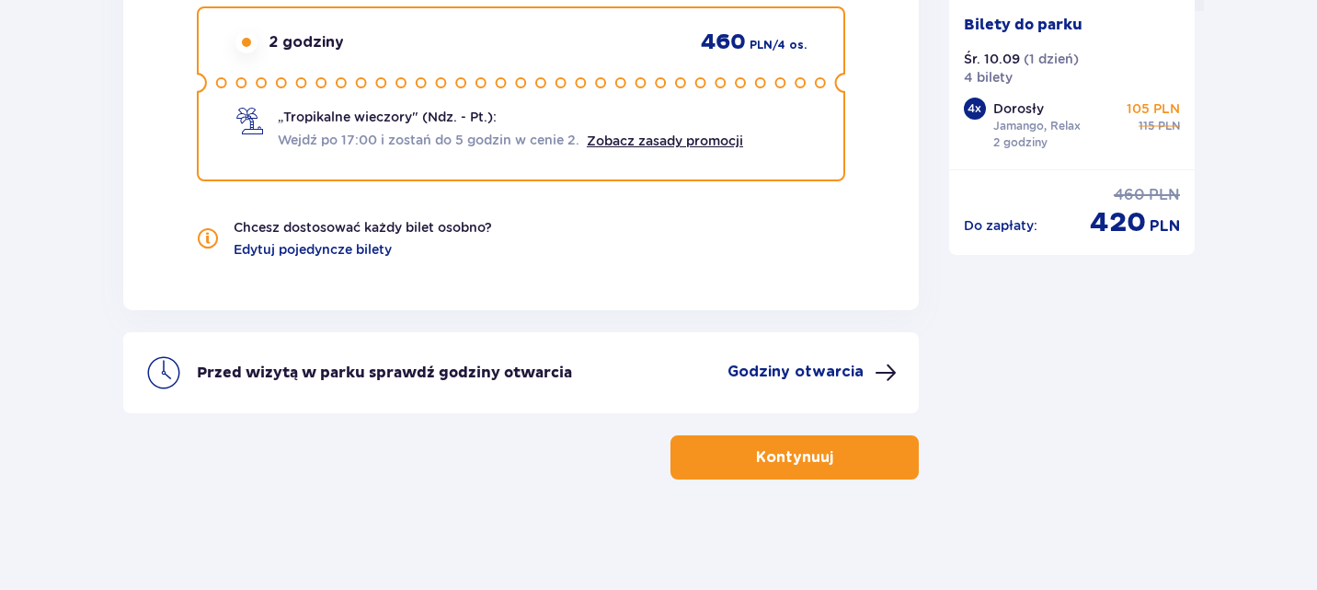
click at [808, 453] on p "Kontynuuj" at bounding box center [794, 457] width 77 height 20
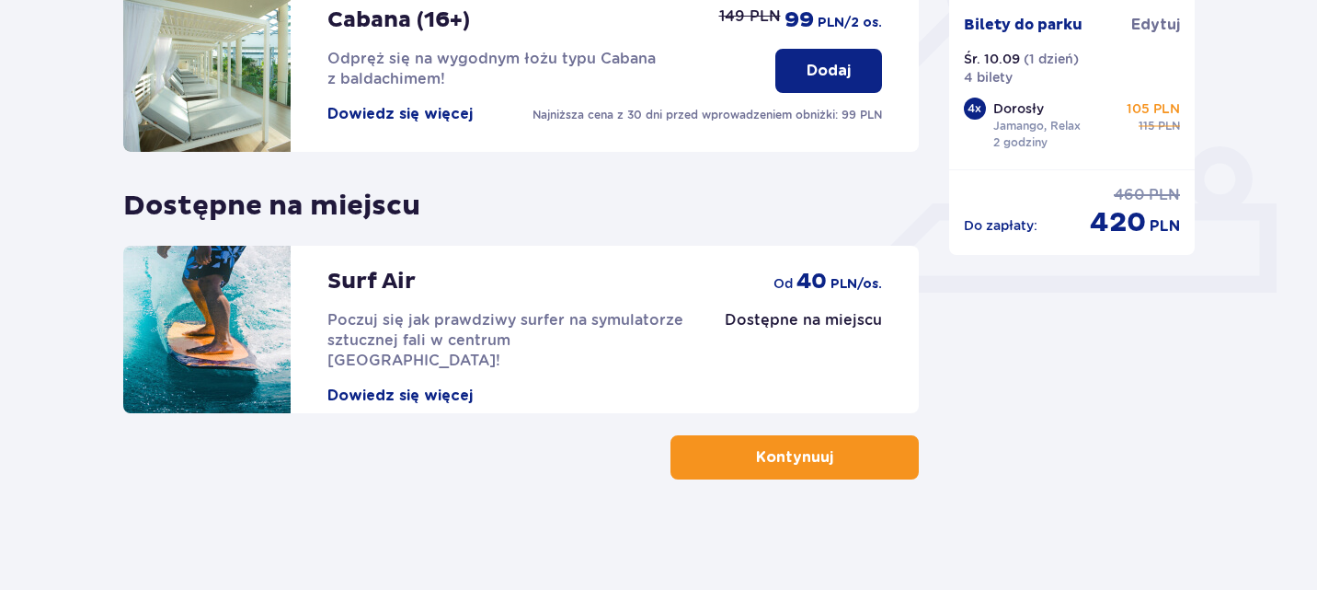
click at [827, 451] on span "button" at bounding box center [837, 457] width 22 height 22
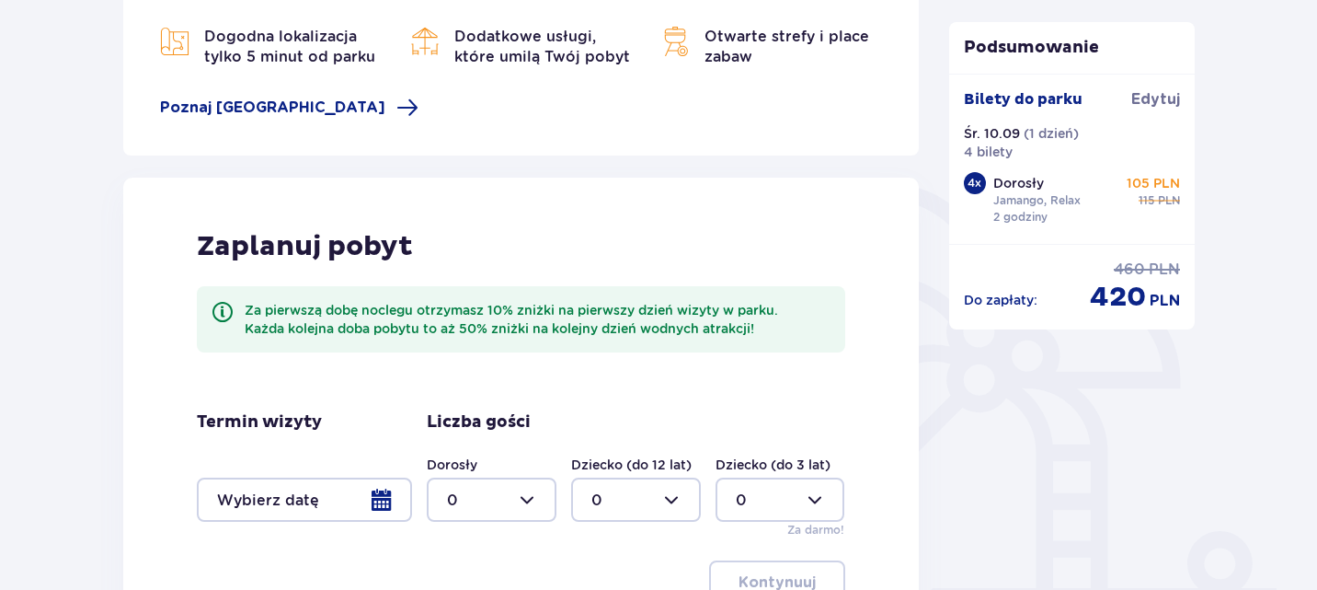
scroll to position [471, 0]
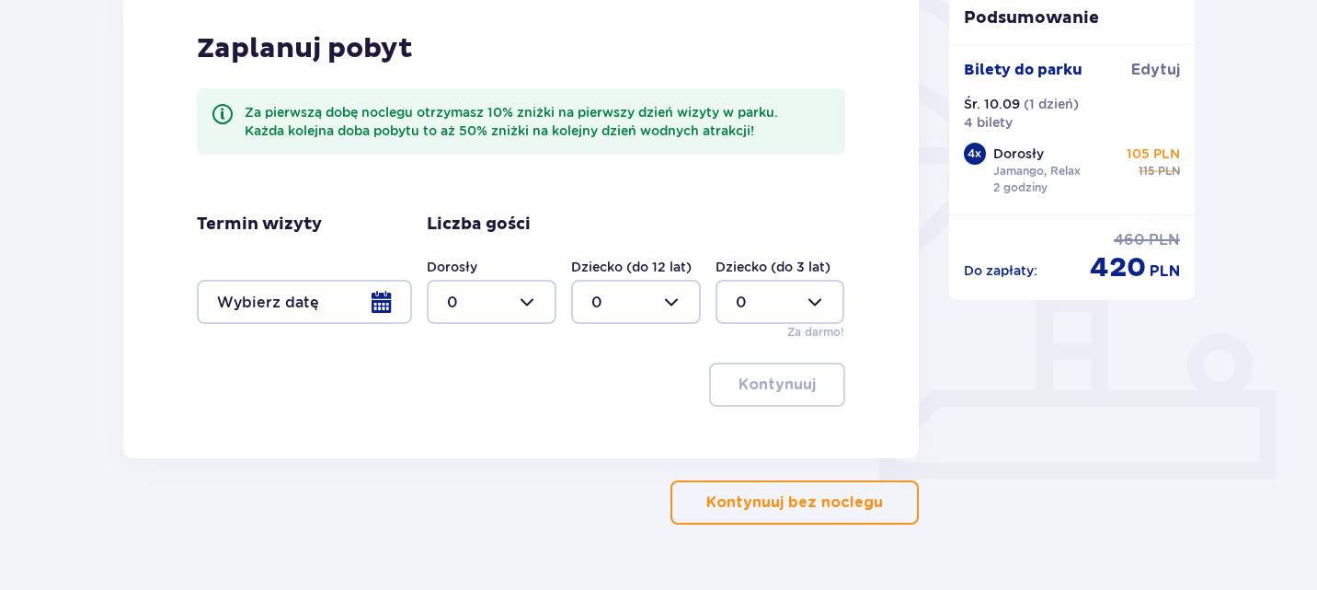
click at [850, 487] on button "Kontynuuj bez noclegu" at bounding box center [795, 502] width 248 height 44
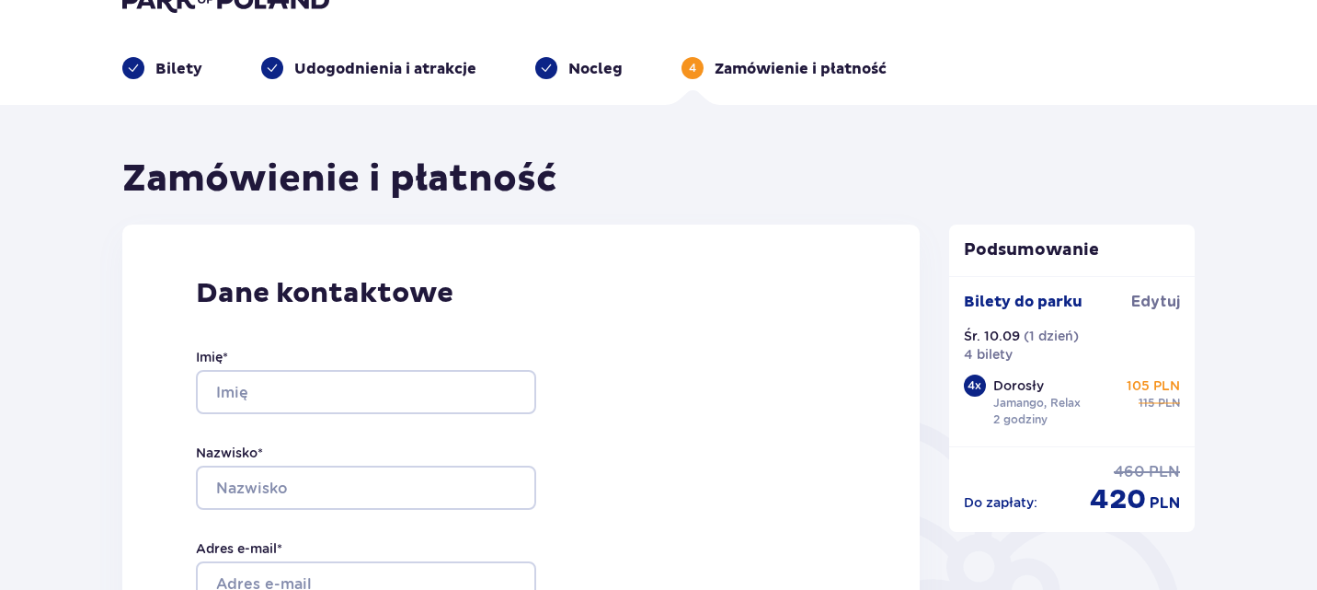
scroll to position [3, 0]
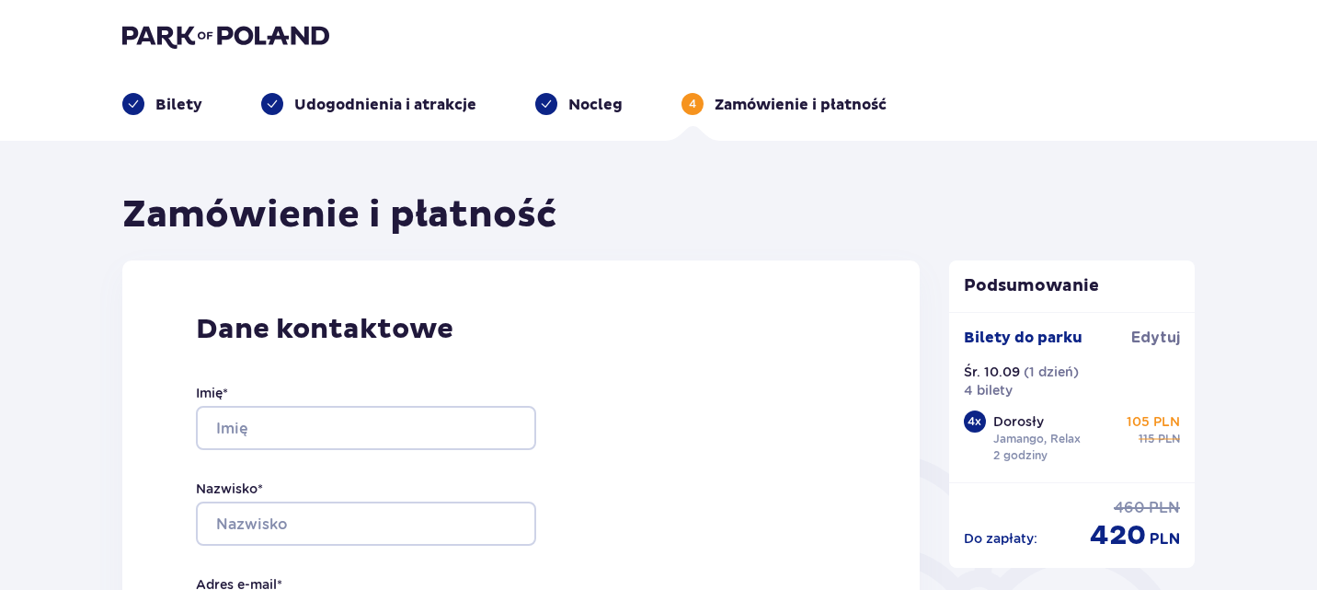
click at [316, 390] on div "Imię *" at bounding box center [366, 417] width 340 height 66
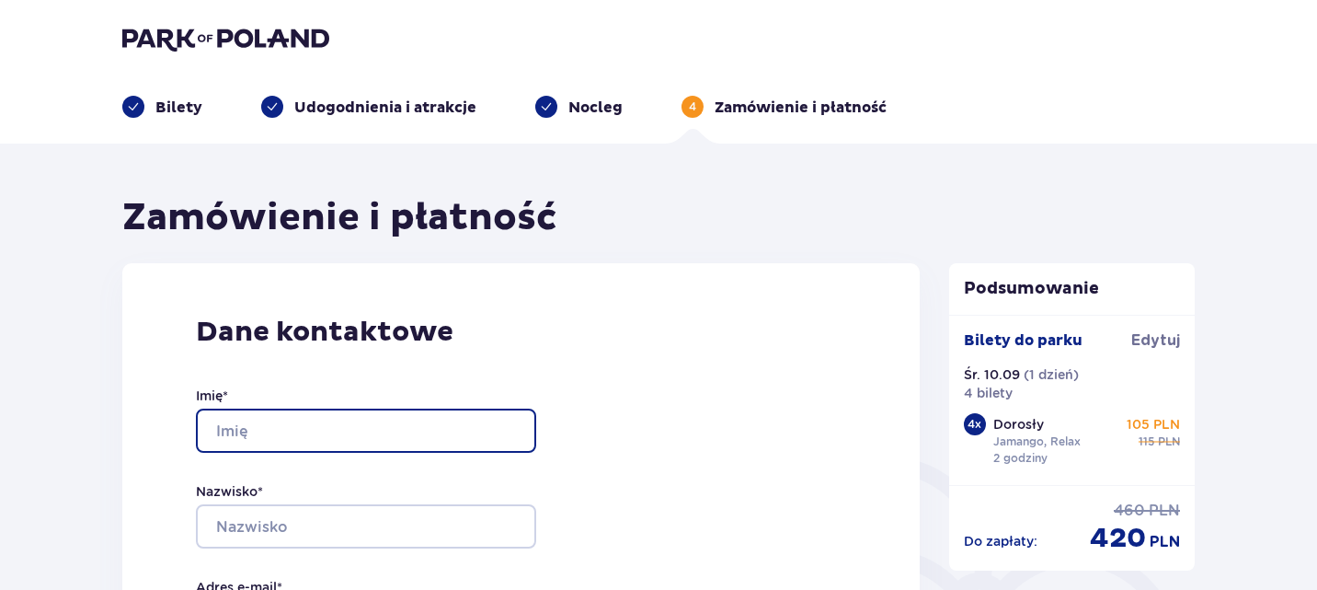
click at [308, 431] on input "Imię *" at bounding box center [366, 430] width 340 height 44
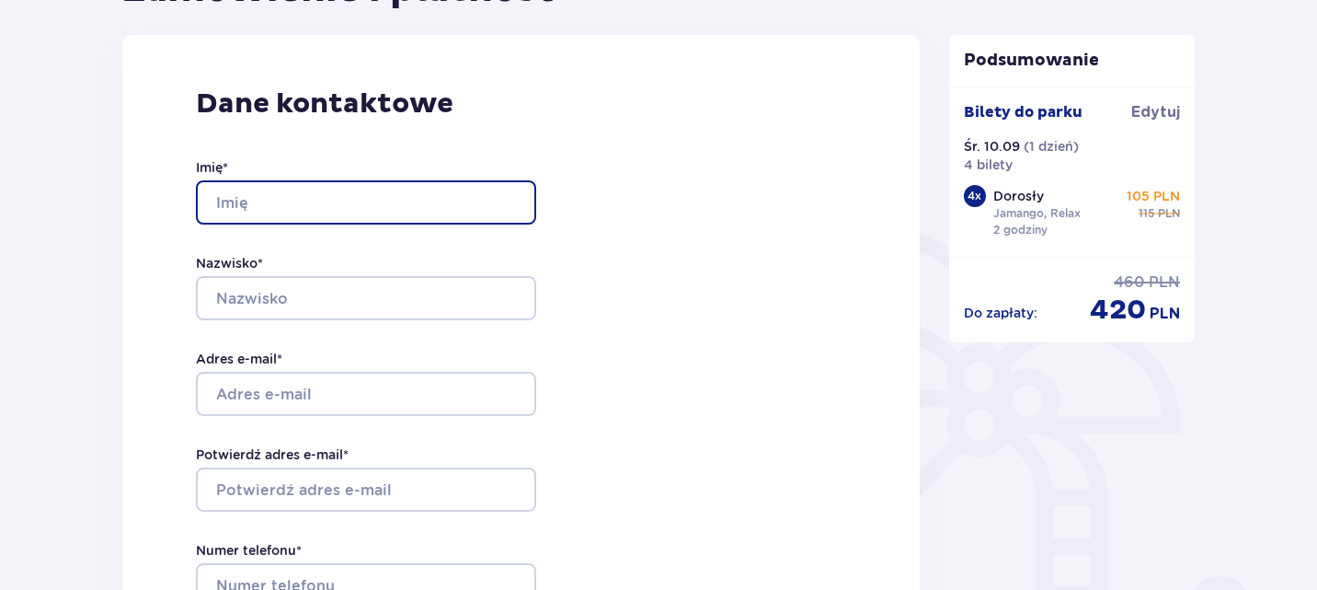
scroll to position [276, 0]
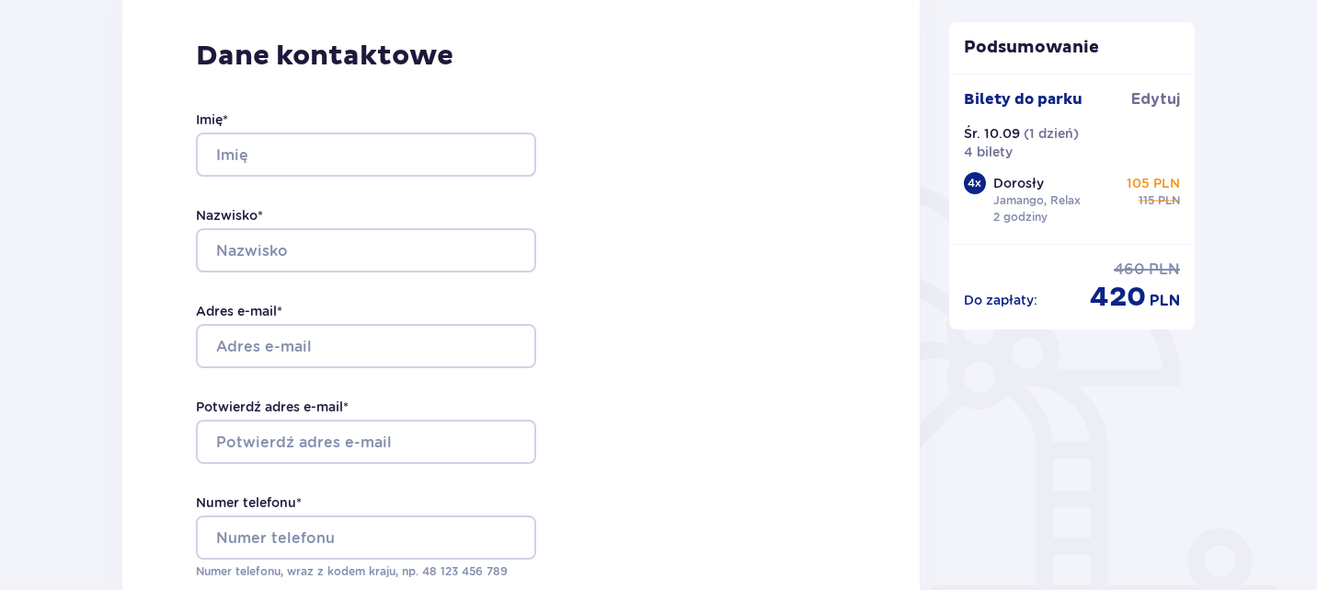
click at [376, 373] on div "Imię * Nazwisko * Adres e-mail * Potwierdź adres e-mail * Numer telefonu * Nume…" at bounding box center [366, 345] width 340 height 543
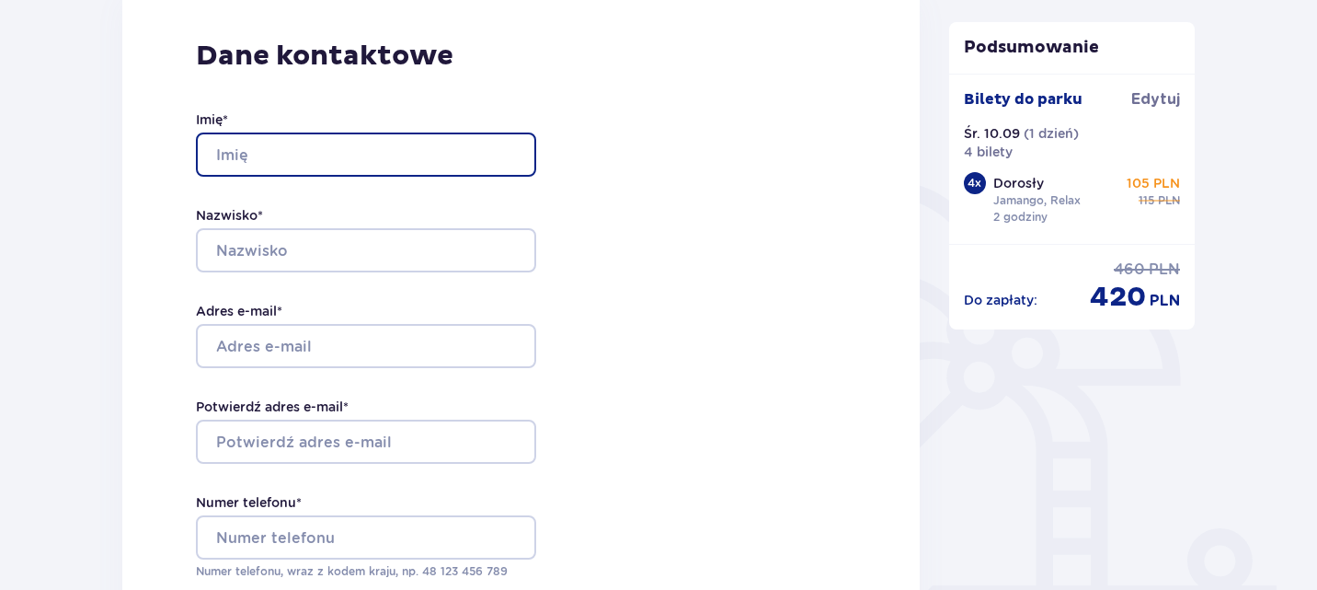
click at [263, 145] on input "Imię *" at bounding box center [366, 154] width 340 height 44
type input "[PERSON_NAME]"
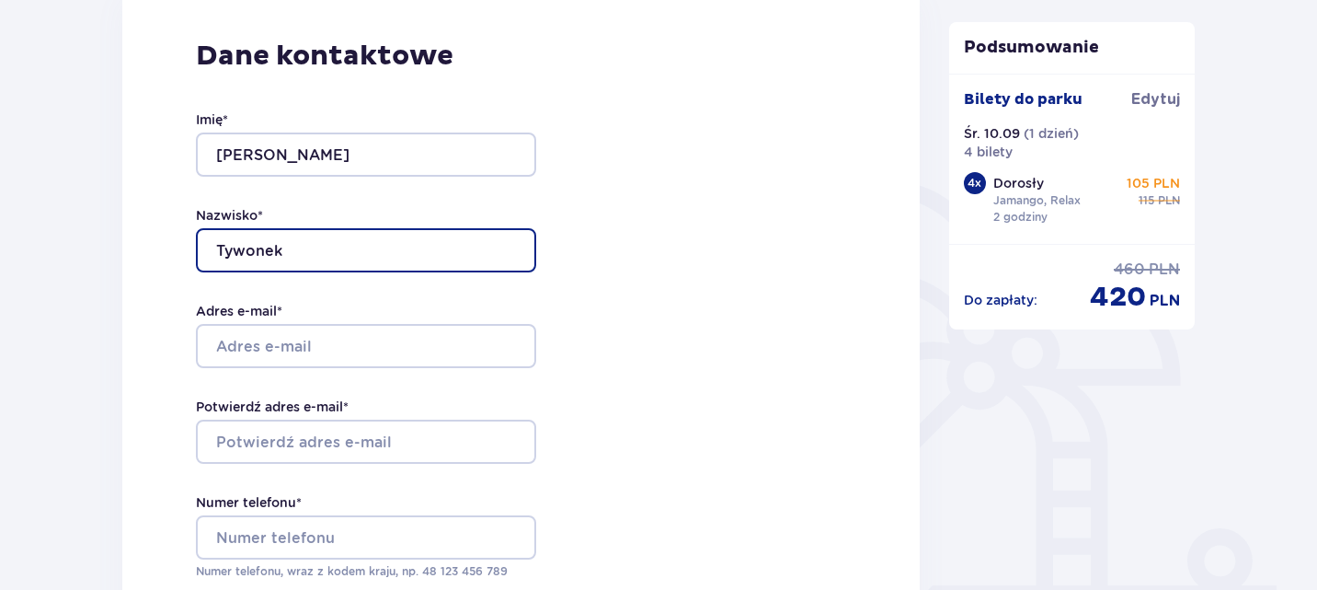
type input "Tywonek"
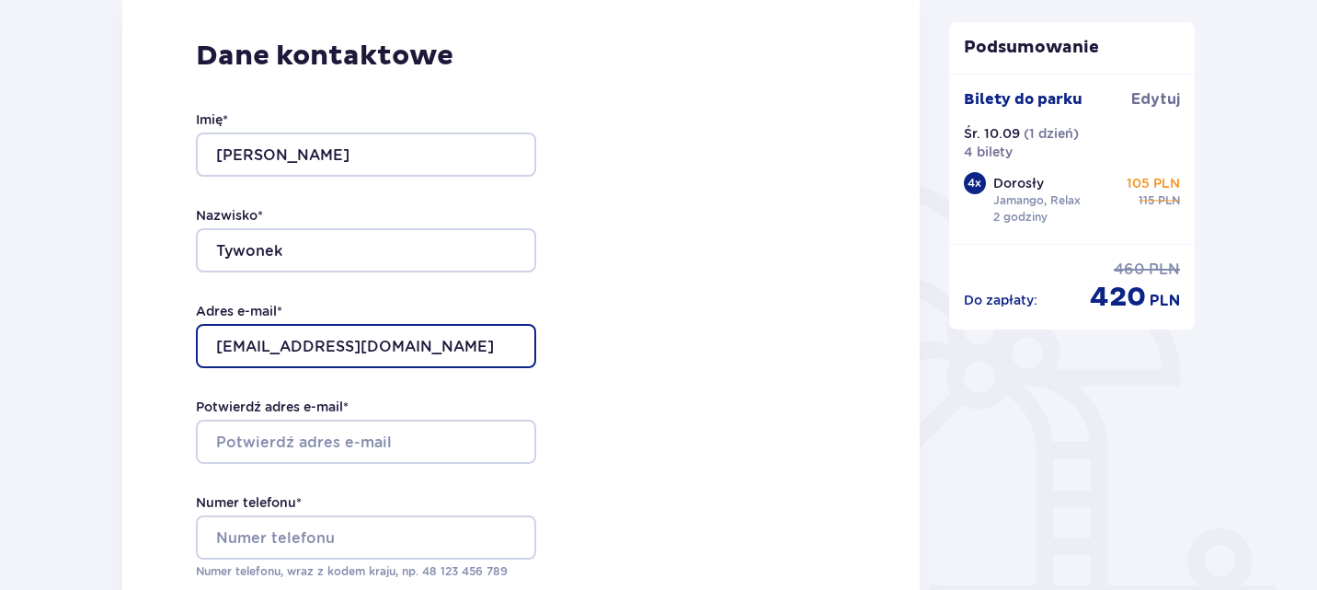
type input "[EMAIL_ADDRESS][DOMAIN_NAME]"
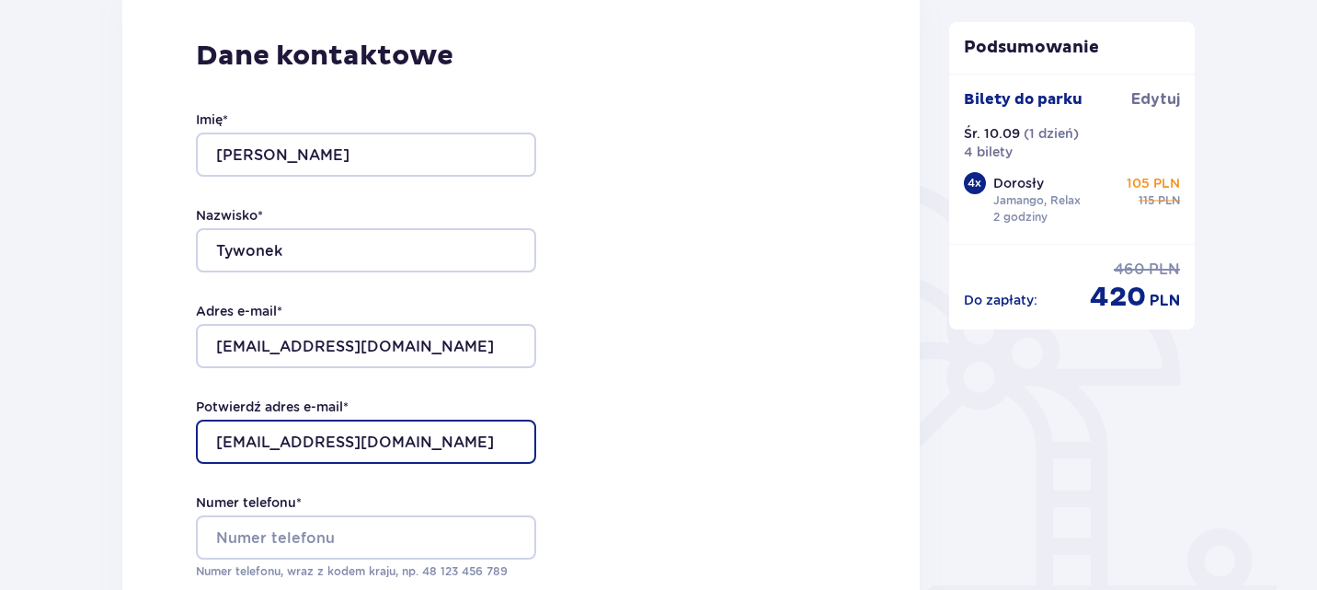
type input "[EMAIL_ADDRESS][DOMAIN_NAME]"
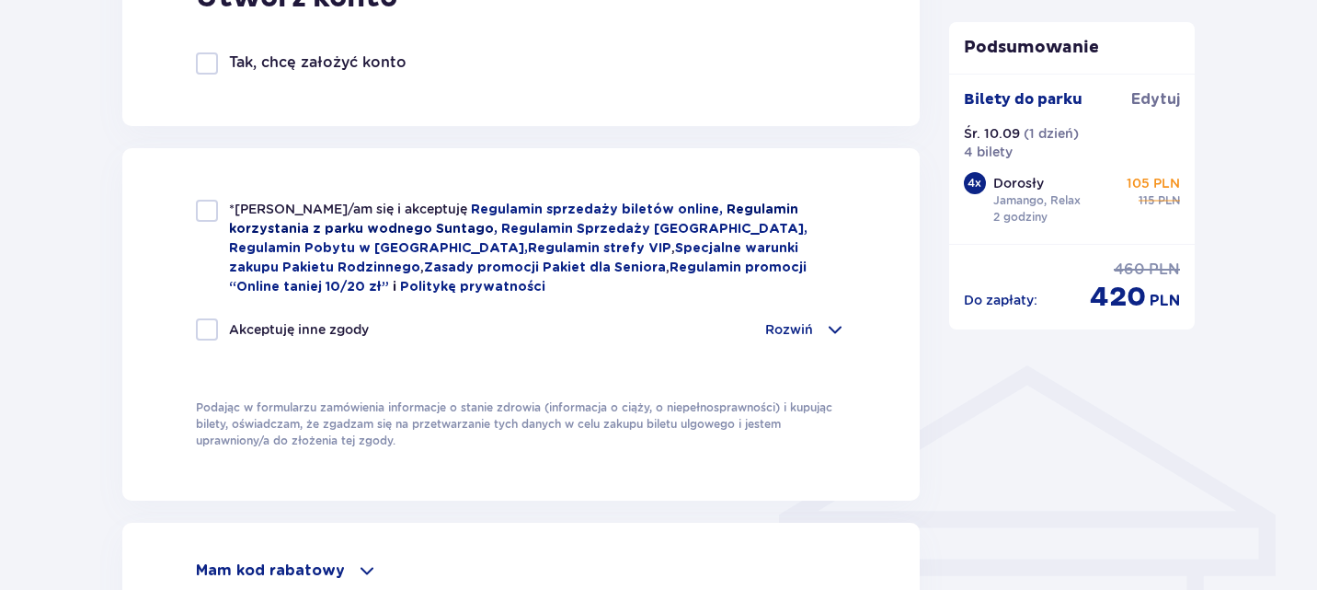
scroll to position [1132, 0]
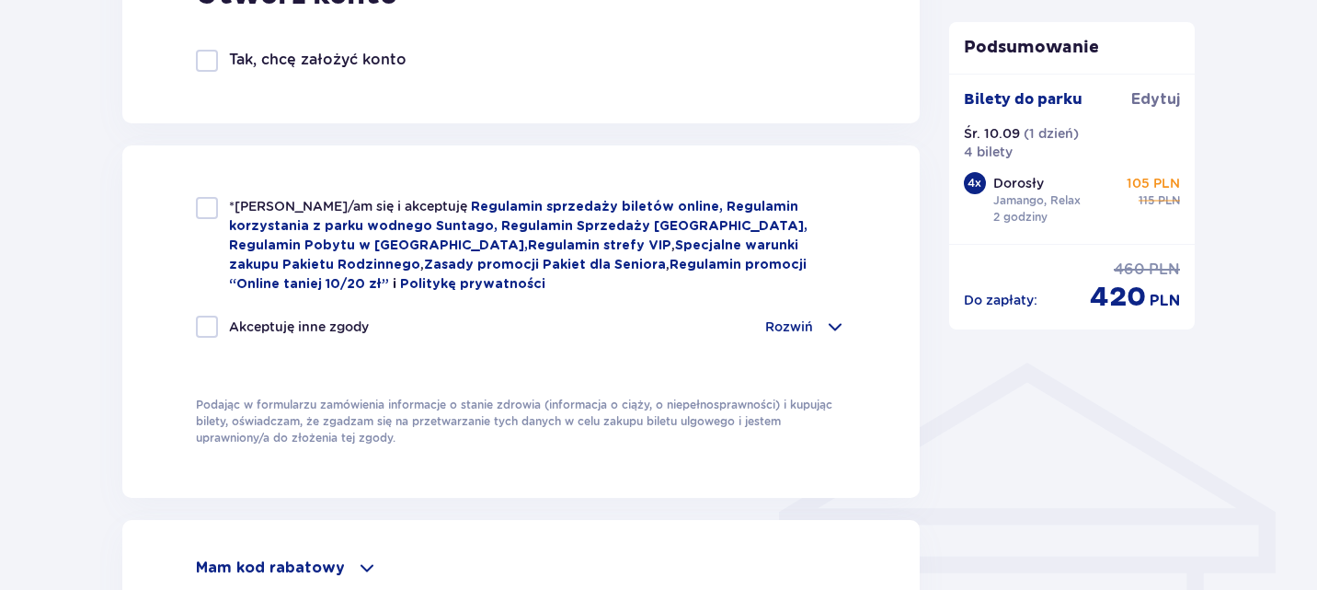
type input "48600056803"
click at [203, 200] on div at bounding box center [207, 208] width 22 height 22
checkbox input "true"
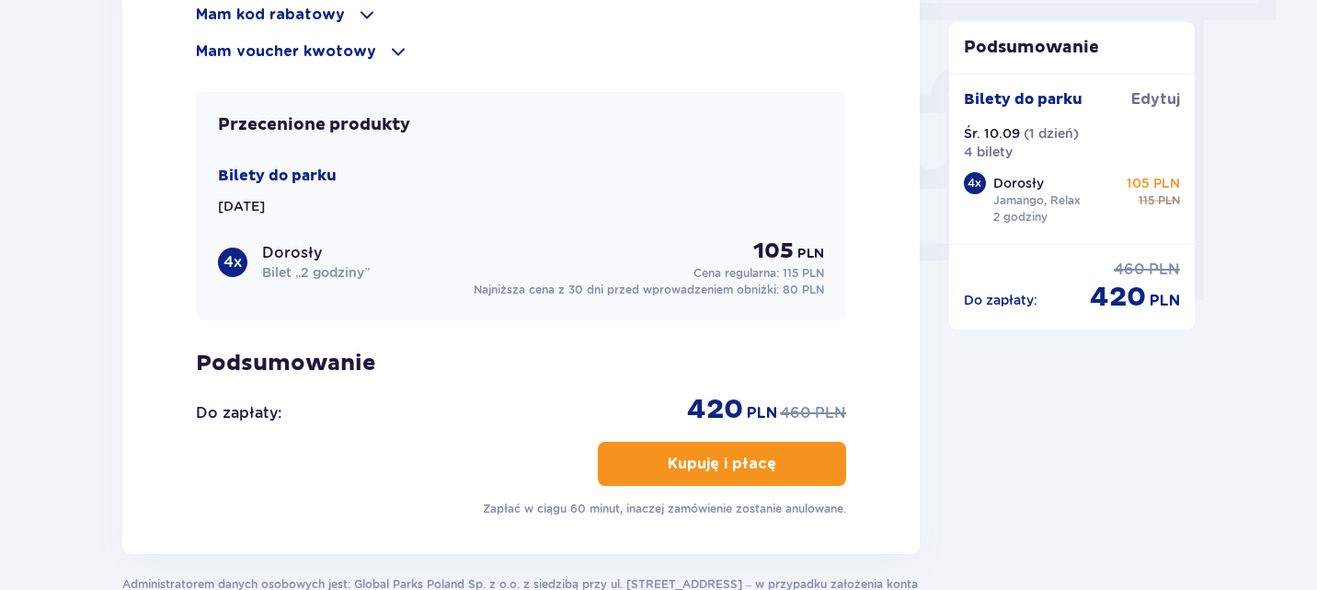
scroll to position [1716, 0]
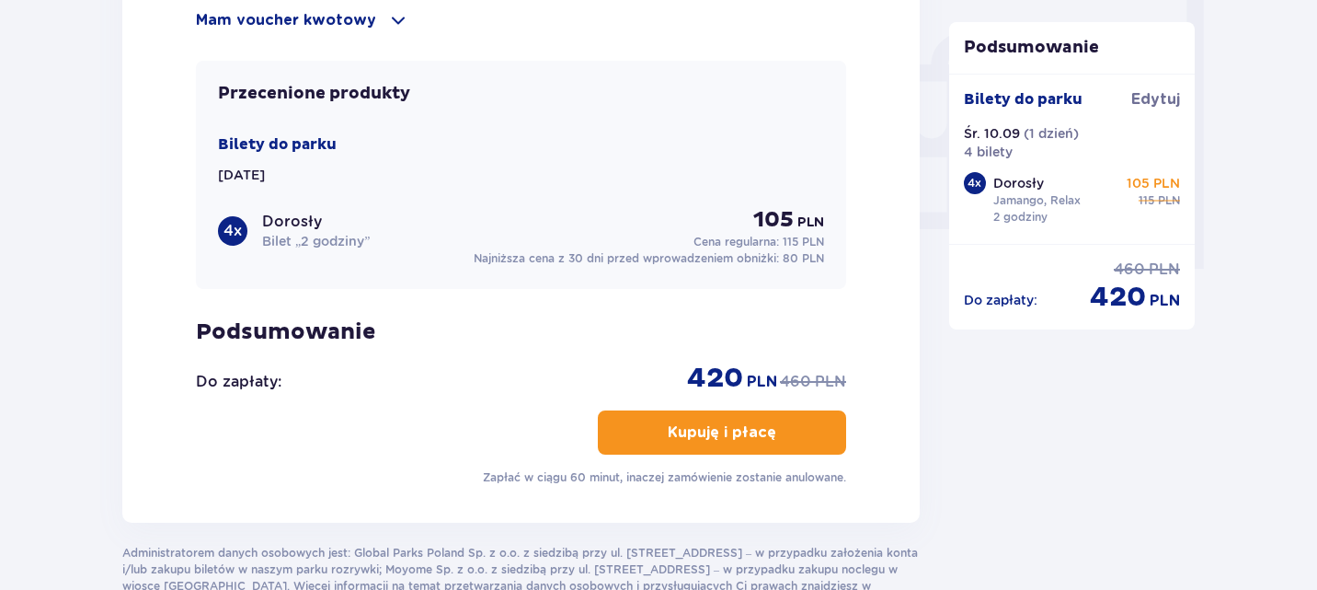
click at [729, 431] on p "Kupuję i płacę" at bounding box center [722, 432] width 109 height 20
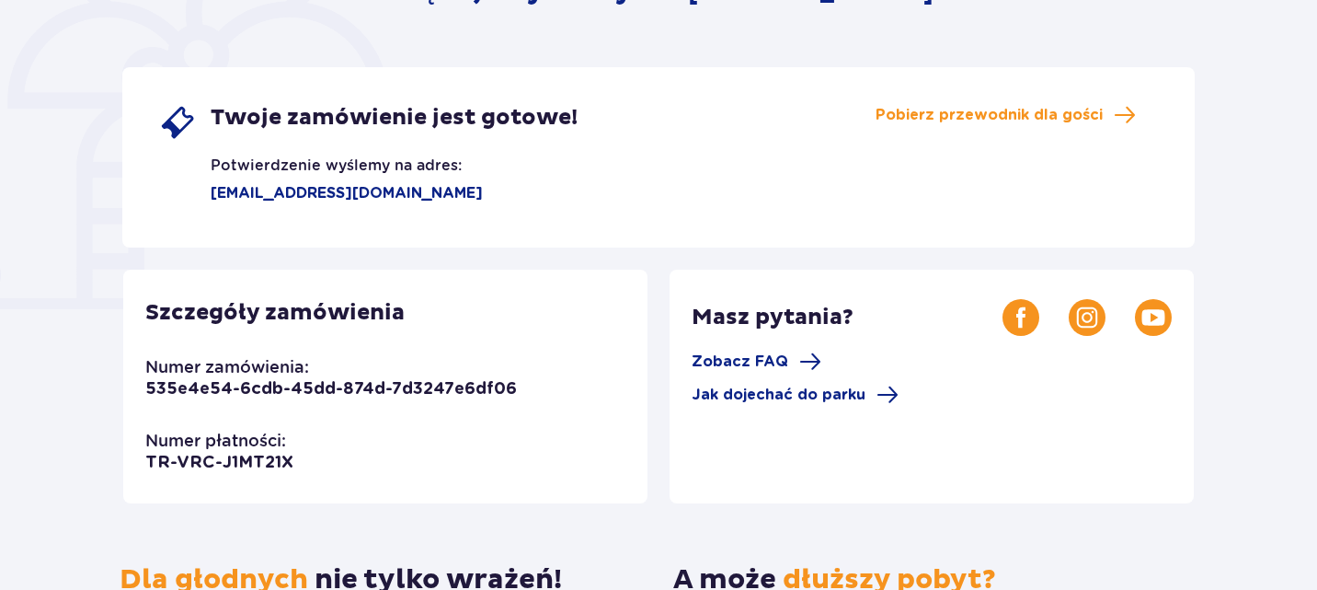
scroll to position [284, 0]
